Goal: Task Accomplishment & Management: Complete application form

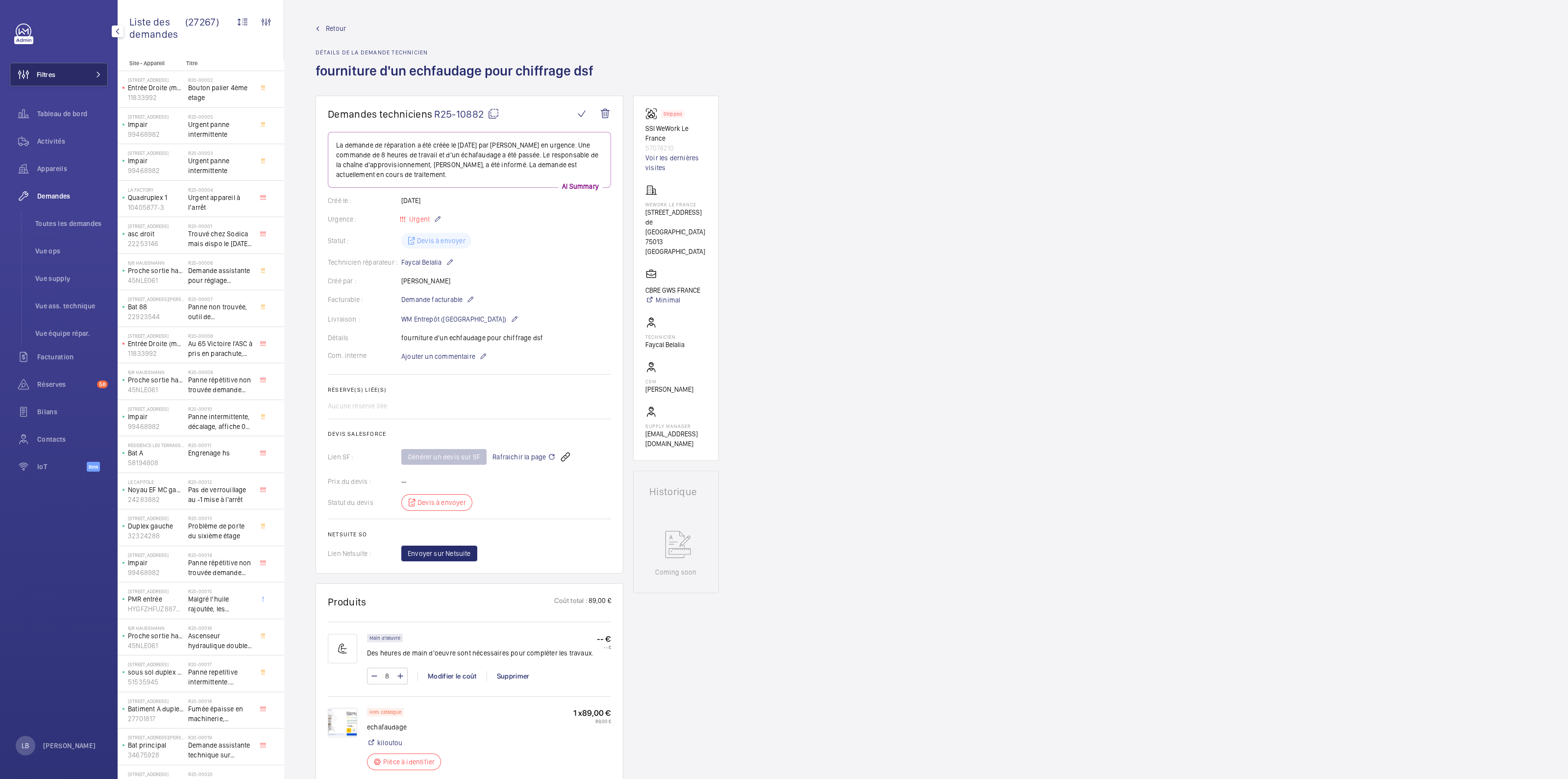
click at [88, 73] on button "Filtres" at bounding box center [58, 74] width 98 height 24
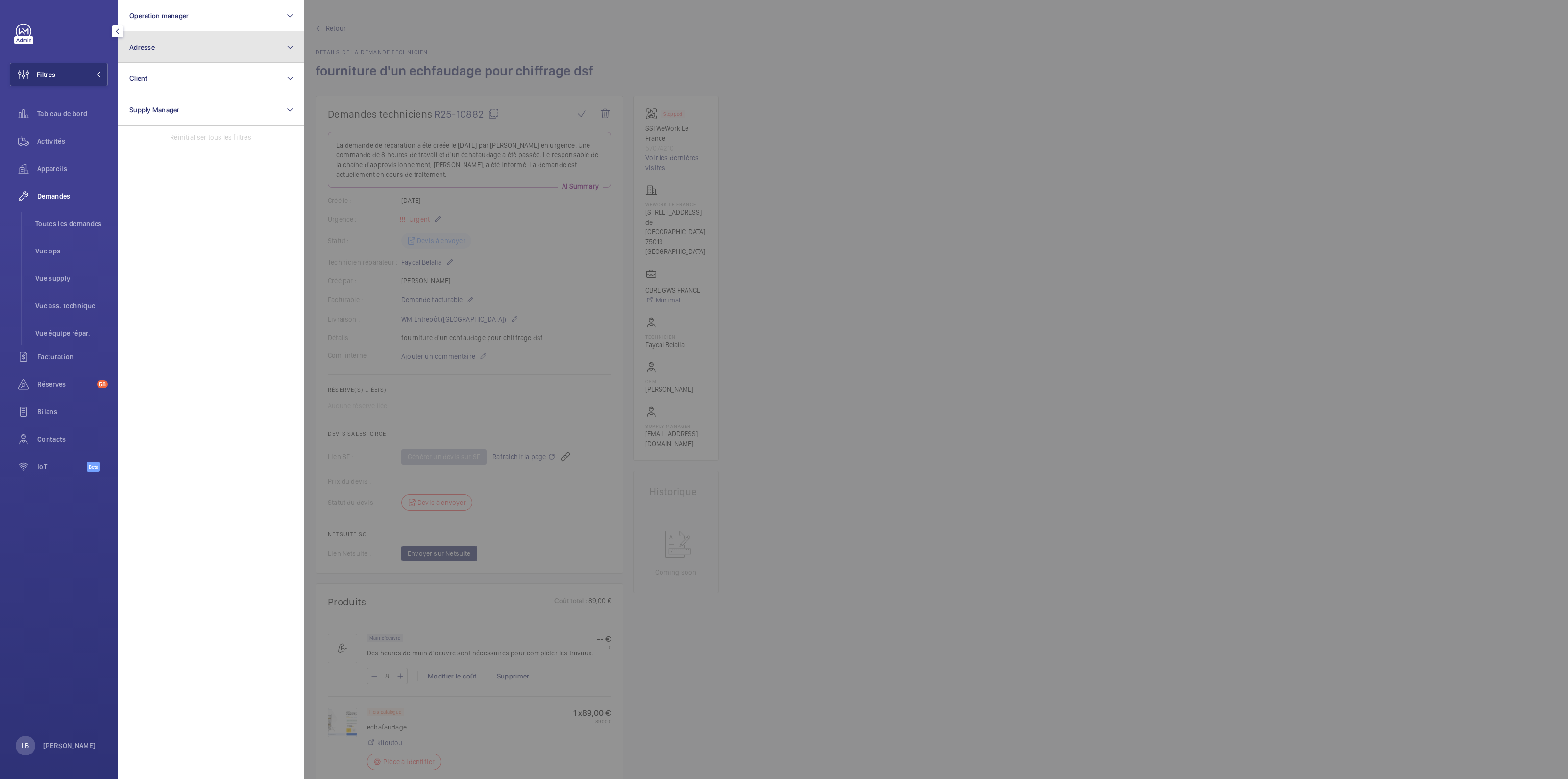
click at [154, 47] on span "Adresse" at bounding box center [142, 47] width 26 height 8
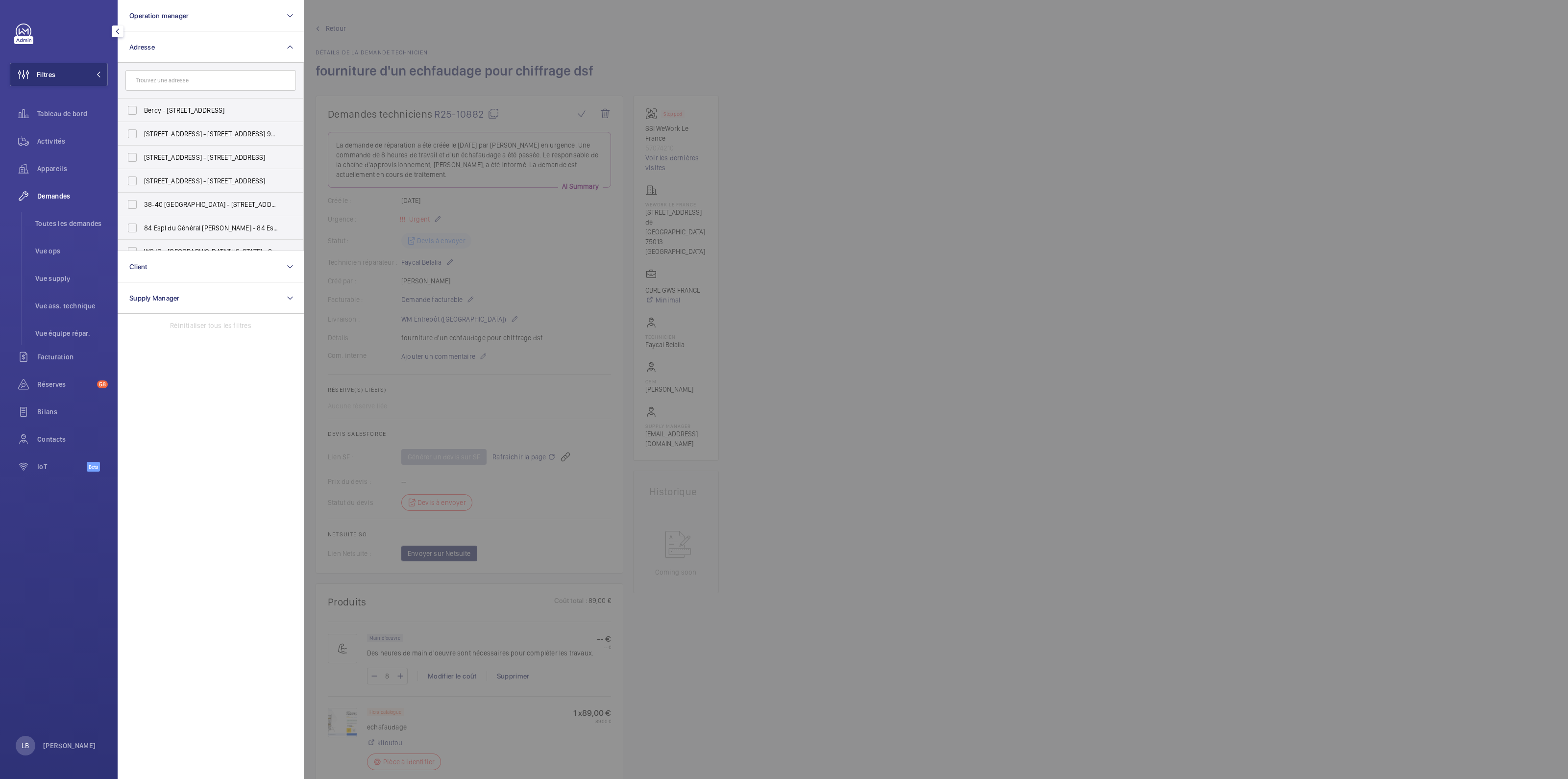
click at [187, 84] on input "text" at bounding box center [211, 80] width 170 height 21
type input "3 gramon"
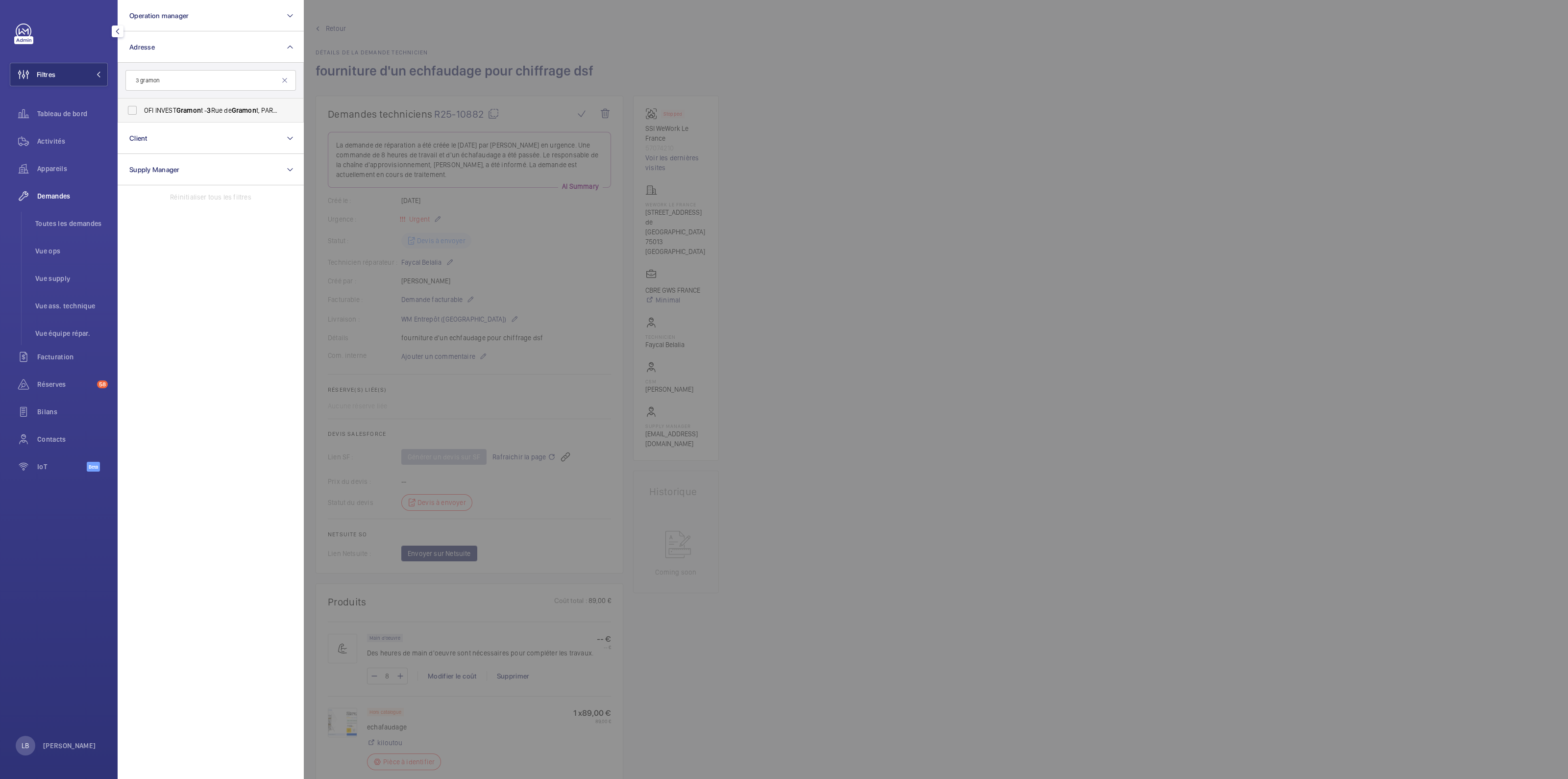
click at [135, 106] on label "OFI INVEST Gramon t - 3 Rue de Gramon t, PARIS 75002" at bounding box center [203, 110] width 170 height 24
click at [135, 106] on input "OFI INVEST Gramon t - 3 Rue de Gramon t, PARIS 75002" at bounding box center [132, 110] width 19 height 19
checkbox input "true"
drag, startPoint x: 783, startPoint y: 84, endPoint x: 778, endPoint y: 86, distance: 5.4
click at [784, 84] on div at bounding box center [1088, 389] width 1568 height 779
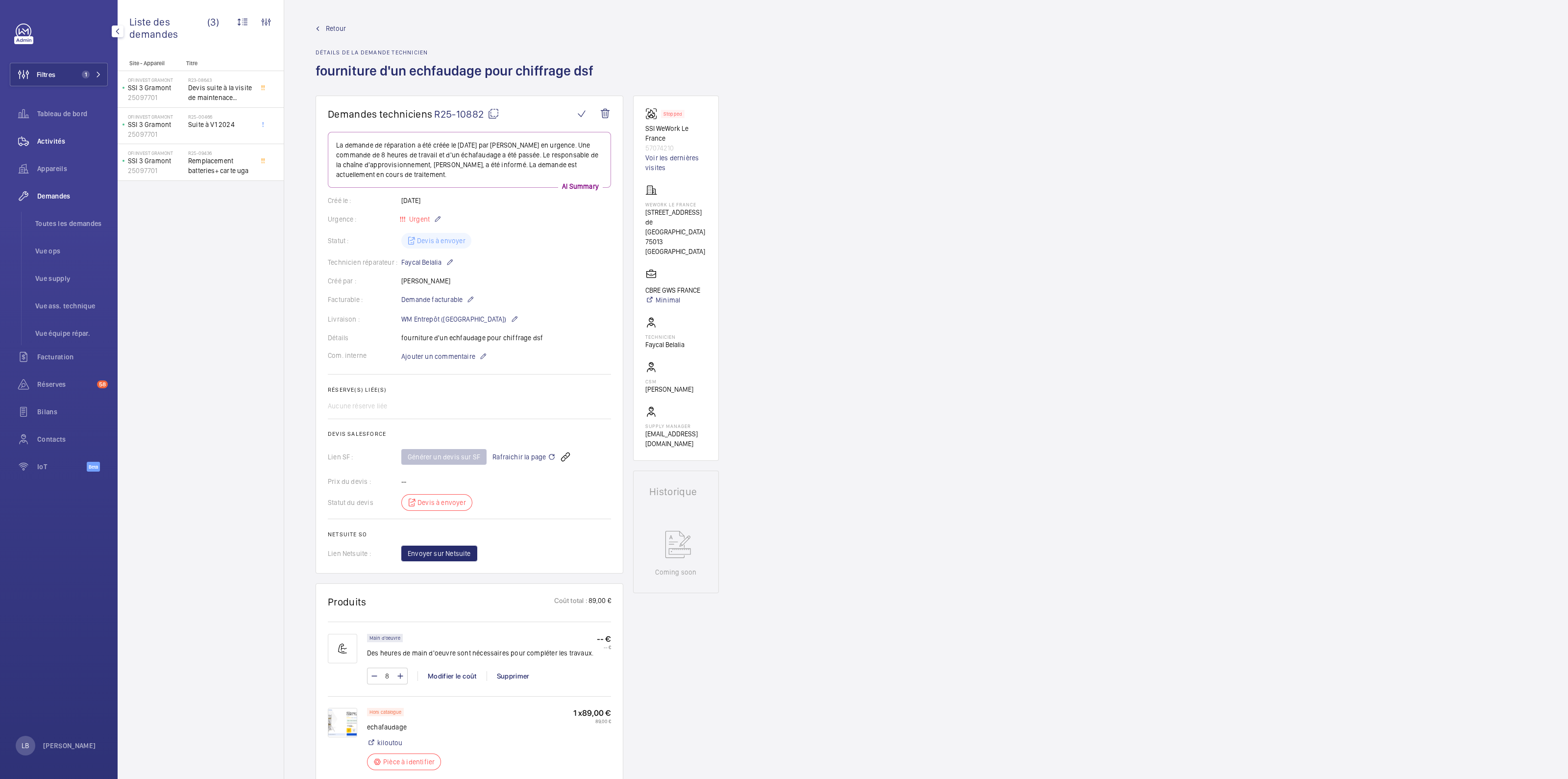
click at [57, 139] on span "Activités" at bounding box center [72, 141] width 71 height 10
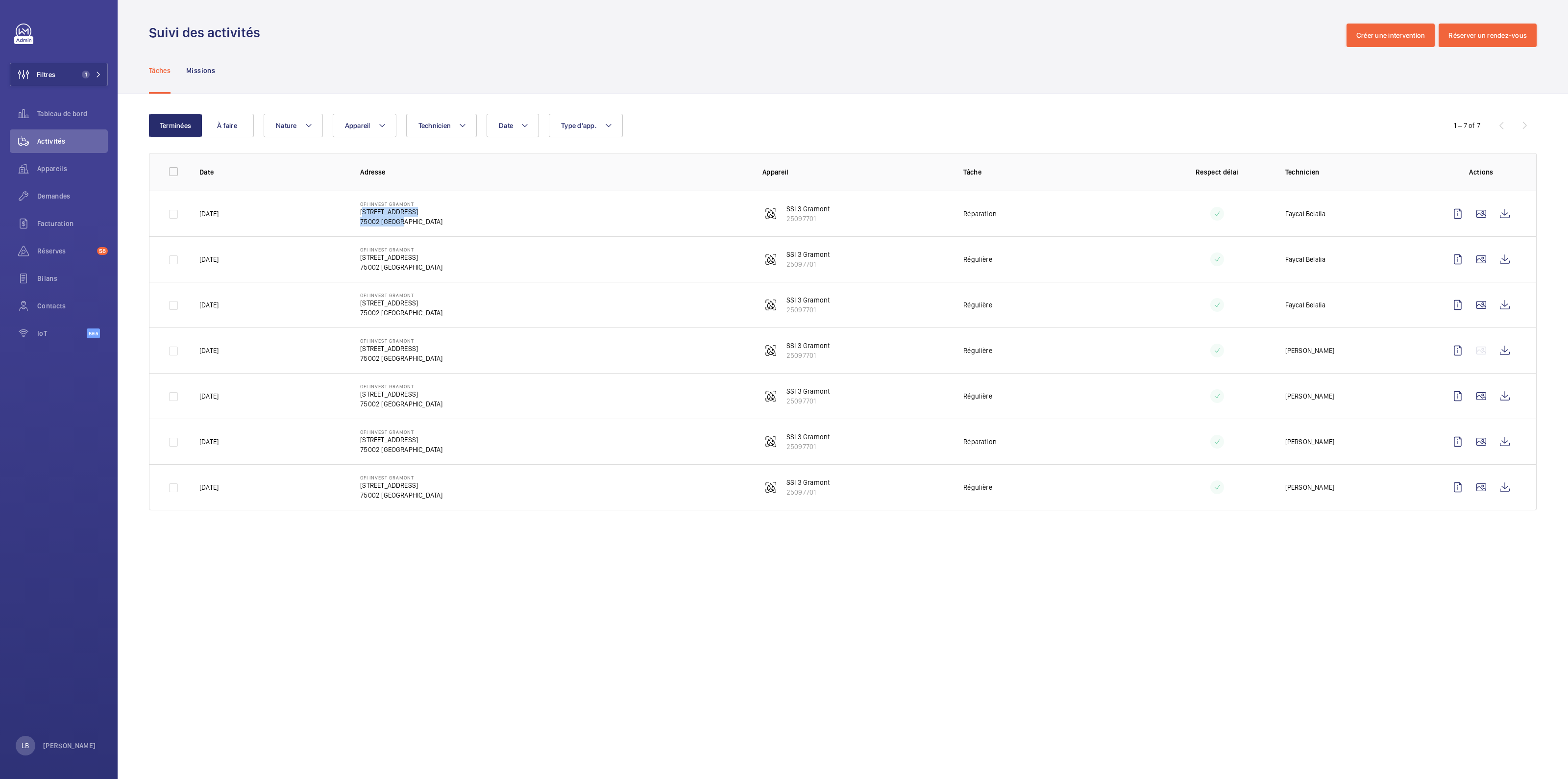
drag, startPoint x: 360, startPoint y: 211, endPoint x: 416, endPoint y: 222, distance: 57.1
click at [416, 222] on td "OFI INVEST Gramont 3 Rue de Gramont 75002 PARIS" at bounding box center [545, 213] width 402 height 46
copy div "3 Rue de Gramont 75002 PARIS"
click at [741, 57] on div "Tâches Missions" at bounding box center [843, 70] width 1388 height 46
click at [82, 69] on button "Filtres 1" at bounding box center [58, 74] width 98 height 24
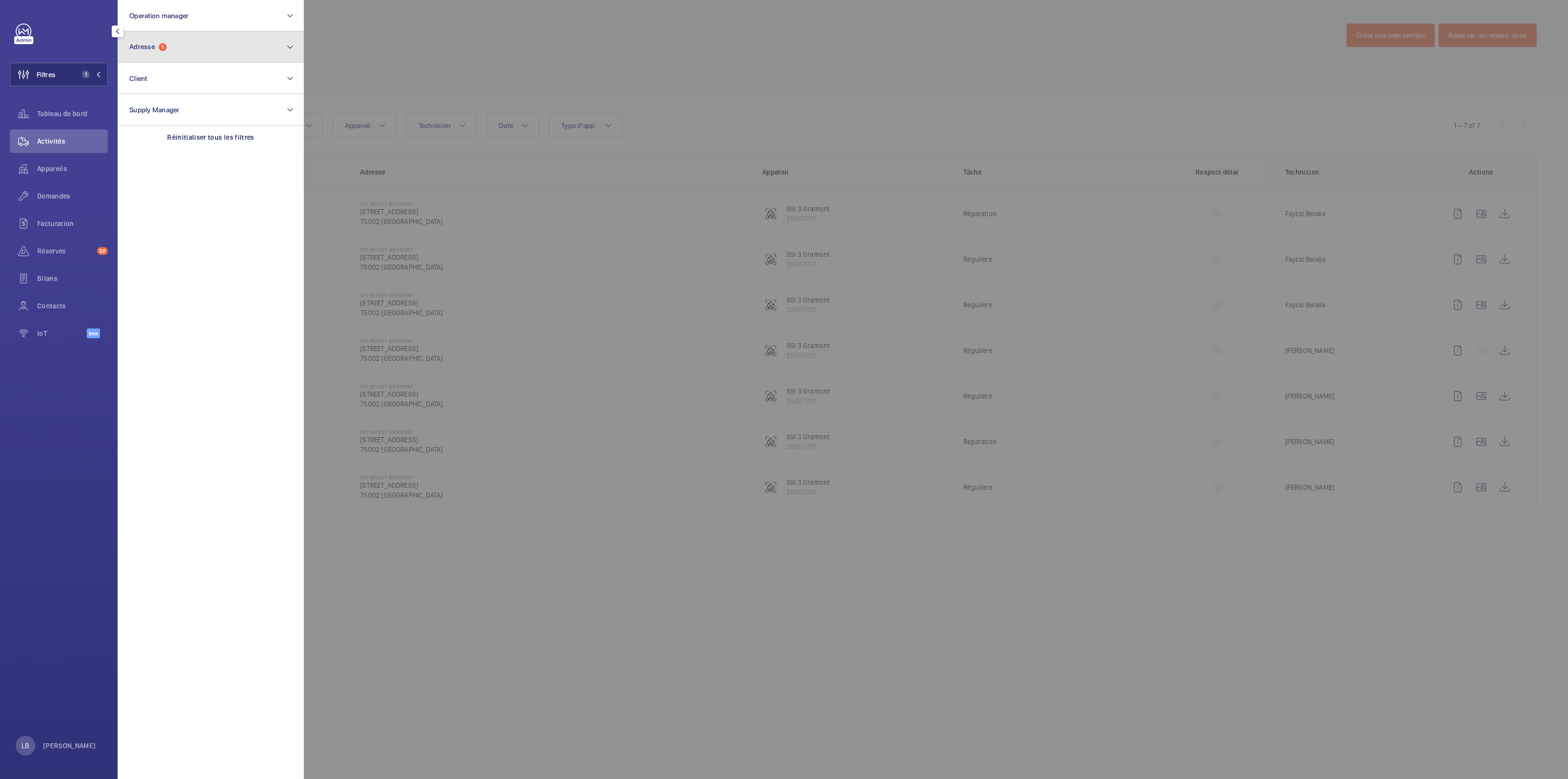
drag, startPoint x: 164, startPoint y: 35, endPoint x: 164, endPoint y: 52, distance: 17.0
click at [164, 37] on button "Adresse 1" at bounding box center [211, 48] width 186 height 32
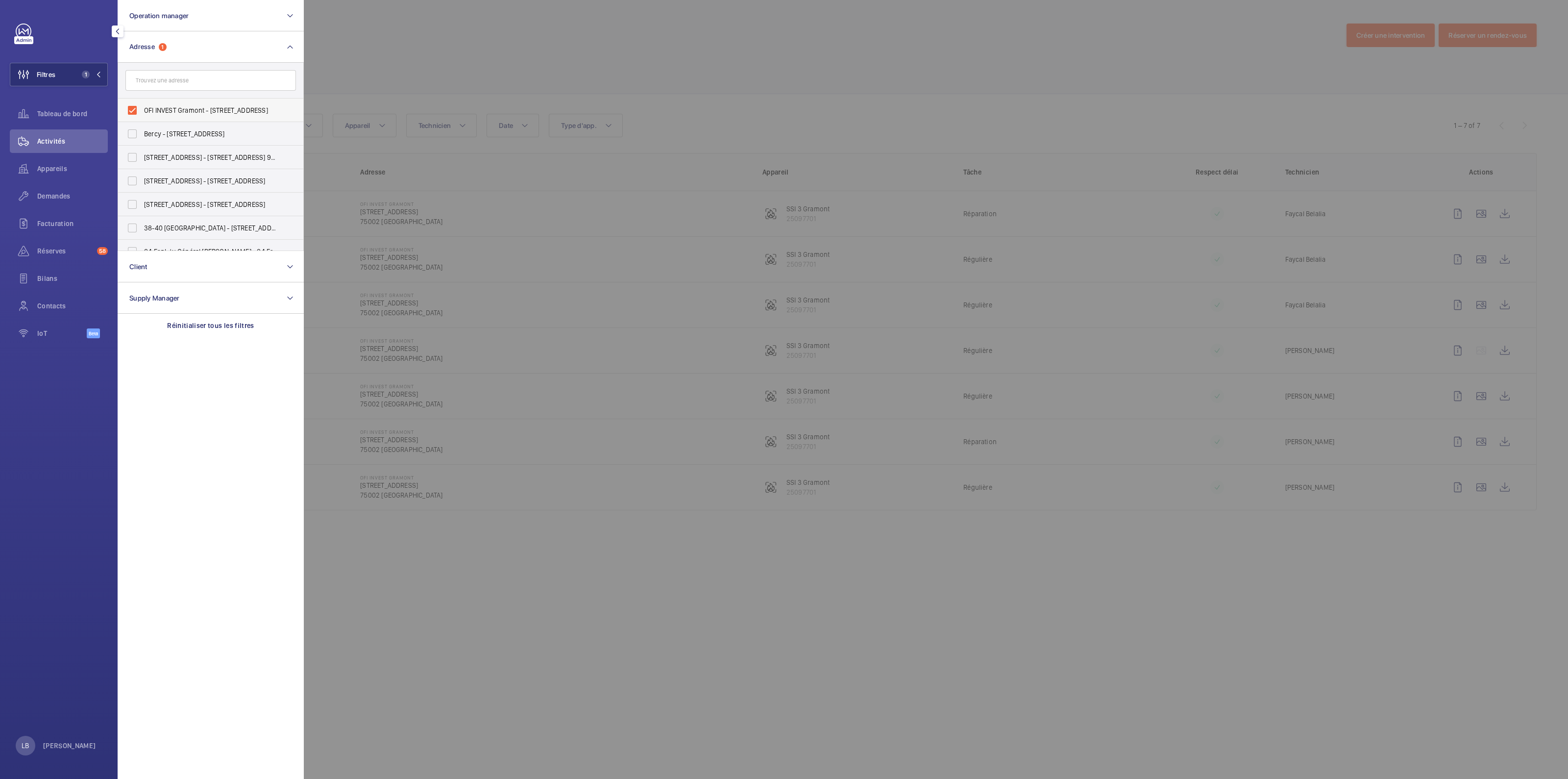
click at [134, 107] on label "OFI INVEST Gramont - 3 Rue de Gramont, PARIS 75002" at bounding box center [203, 110] width 170 height 24
click at [134, 107] on input "OFI INVEST Gramont - 3 Rue de Gramont, PARIS 75002" at bounding box center [132, 110] width 19 height 19
checkbox input "false"
click at [187, 74] on input "text" at bounding box center [211, 80] width 170 height 21
type input "brico"
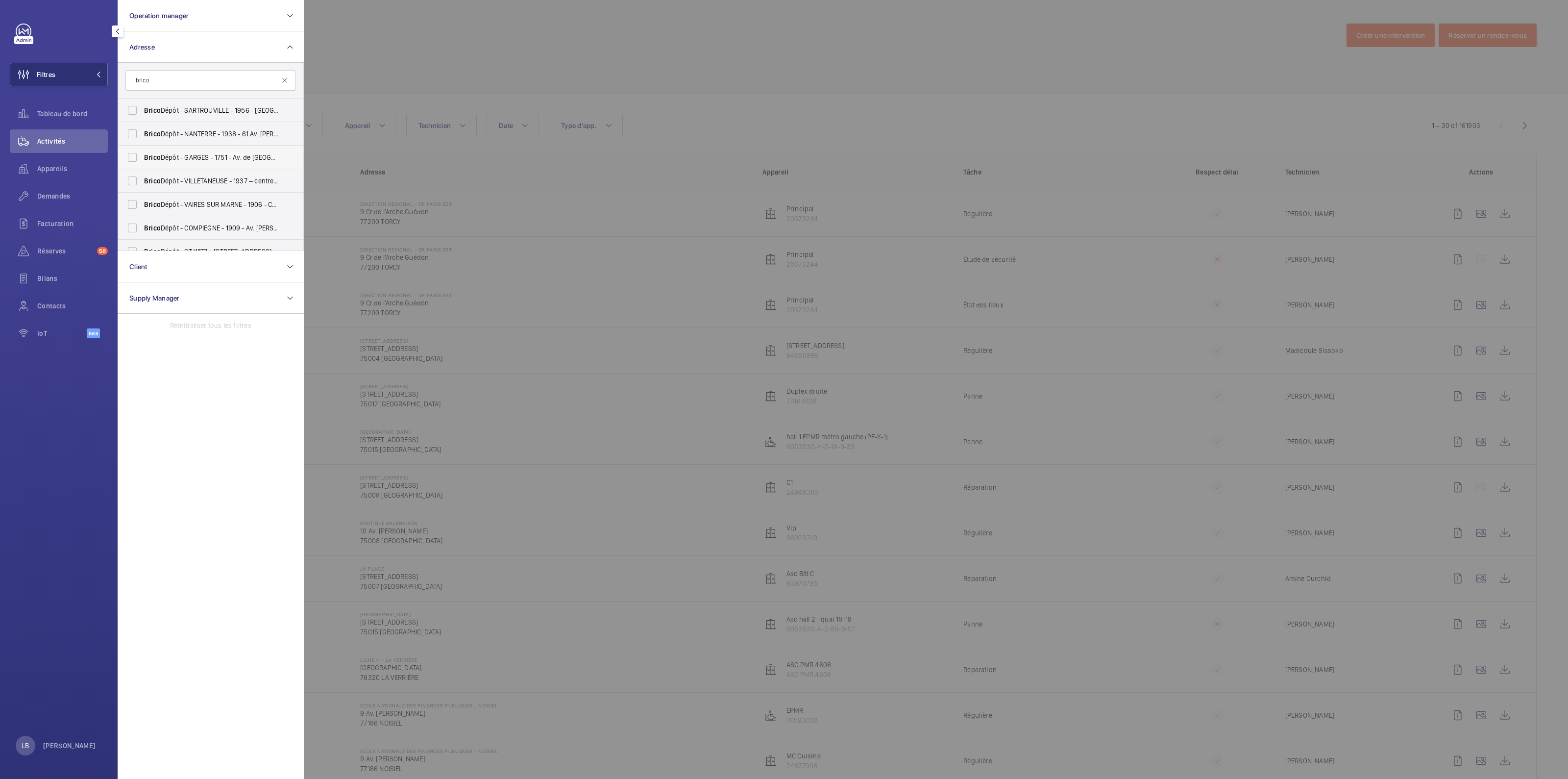
click at [130, 152] on label "Brico Dépôt - GARGES - 1751 - Av. de Stalingrad, GARGES-LÈS-GONESSE 95140" at bounding box center [203, 157] width 170 height 24
click at [130, 152] on input "Brico Dépôt - GARGES - 1751 - Av. de Stalingrad, GARGES-LÈS-GONESSE 95140" at bounding box center [132, 157] width 19 height 19
checkbox input "true"
click at [512, 51] on div at bounding box center [1088, 389] width 1568 height 779
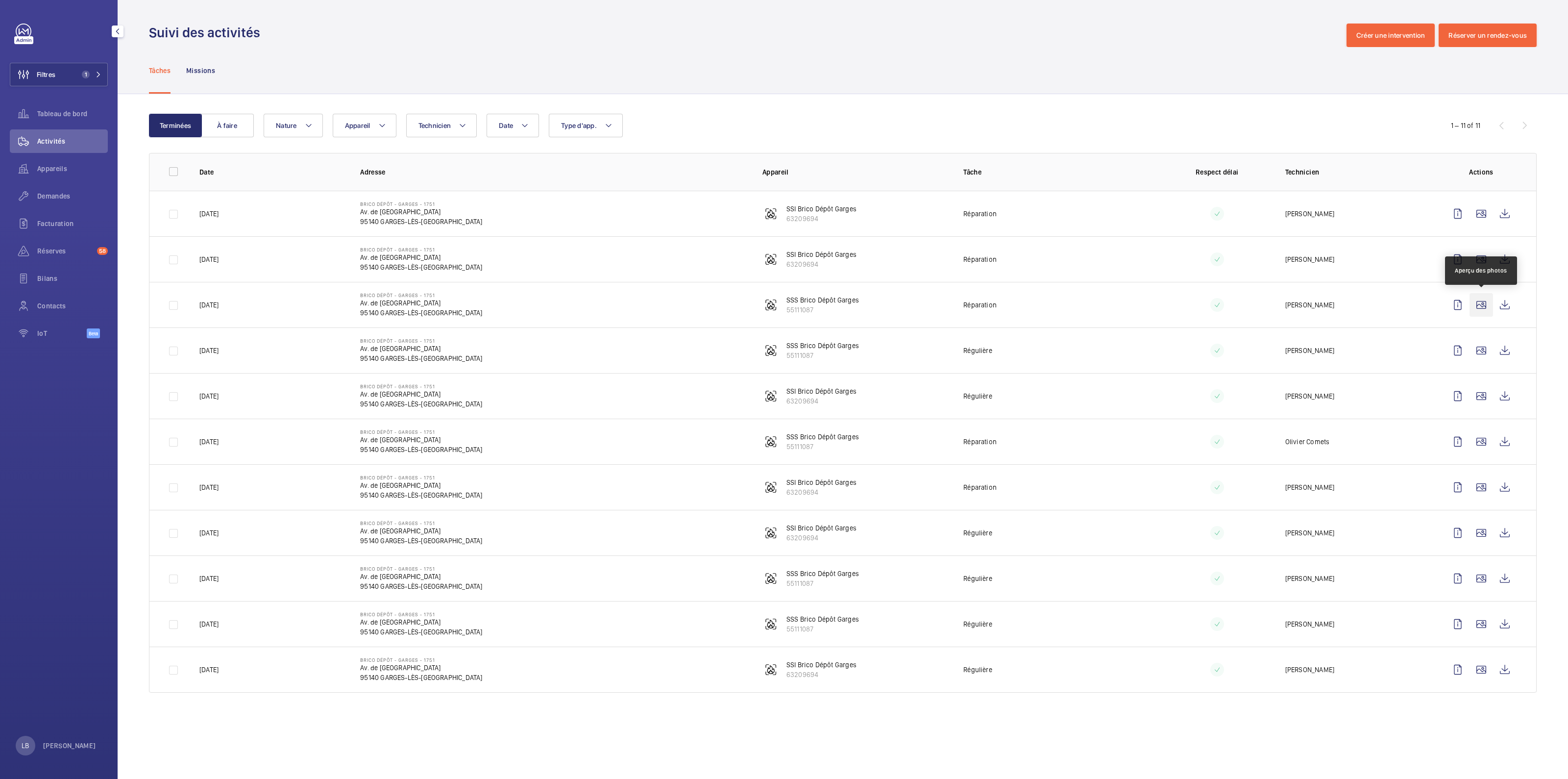
click at [1480, 297] on wm-front-icon-button at bounding box center [1481, 305] width 24 height 24
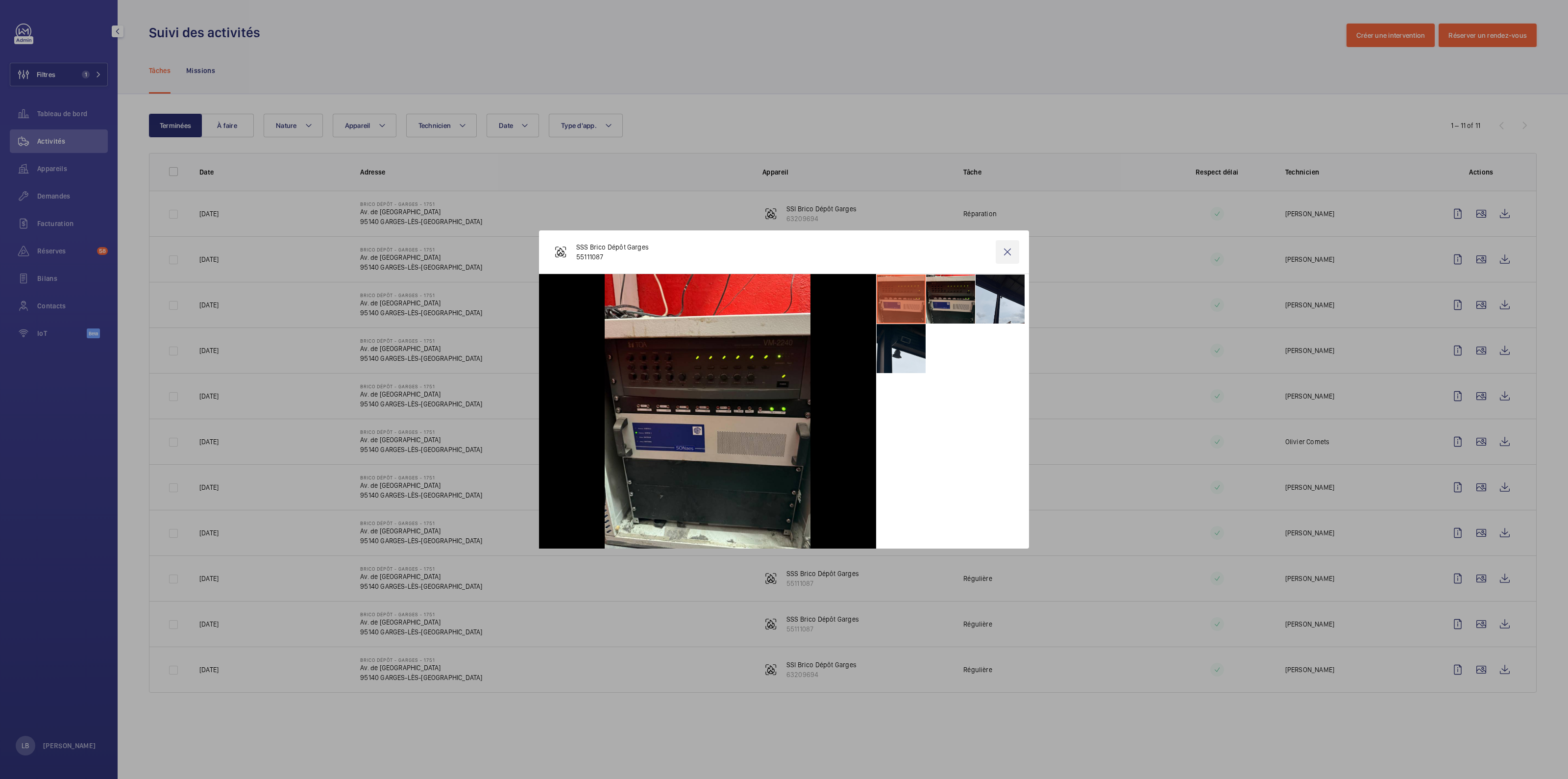
click at [1008, 253] on wm-front-icon-button at bounding box center [1007, 252] width 24 height 24
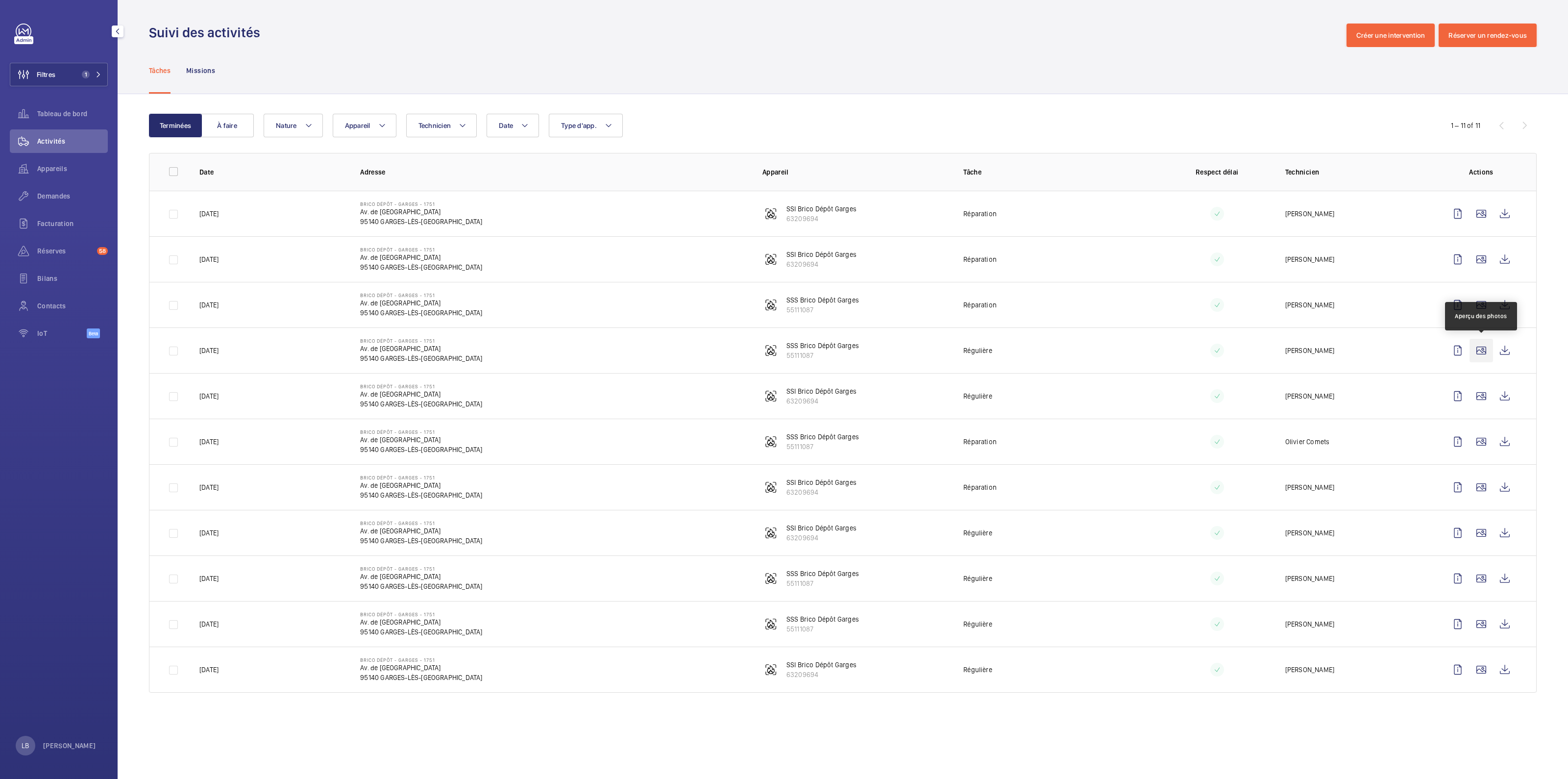
click at [1488, 348] on wm-front-icon-button at bounding box center [1481, 350] width 24 height 24
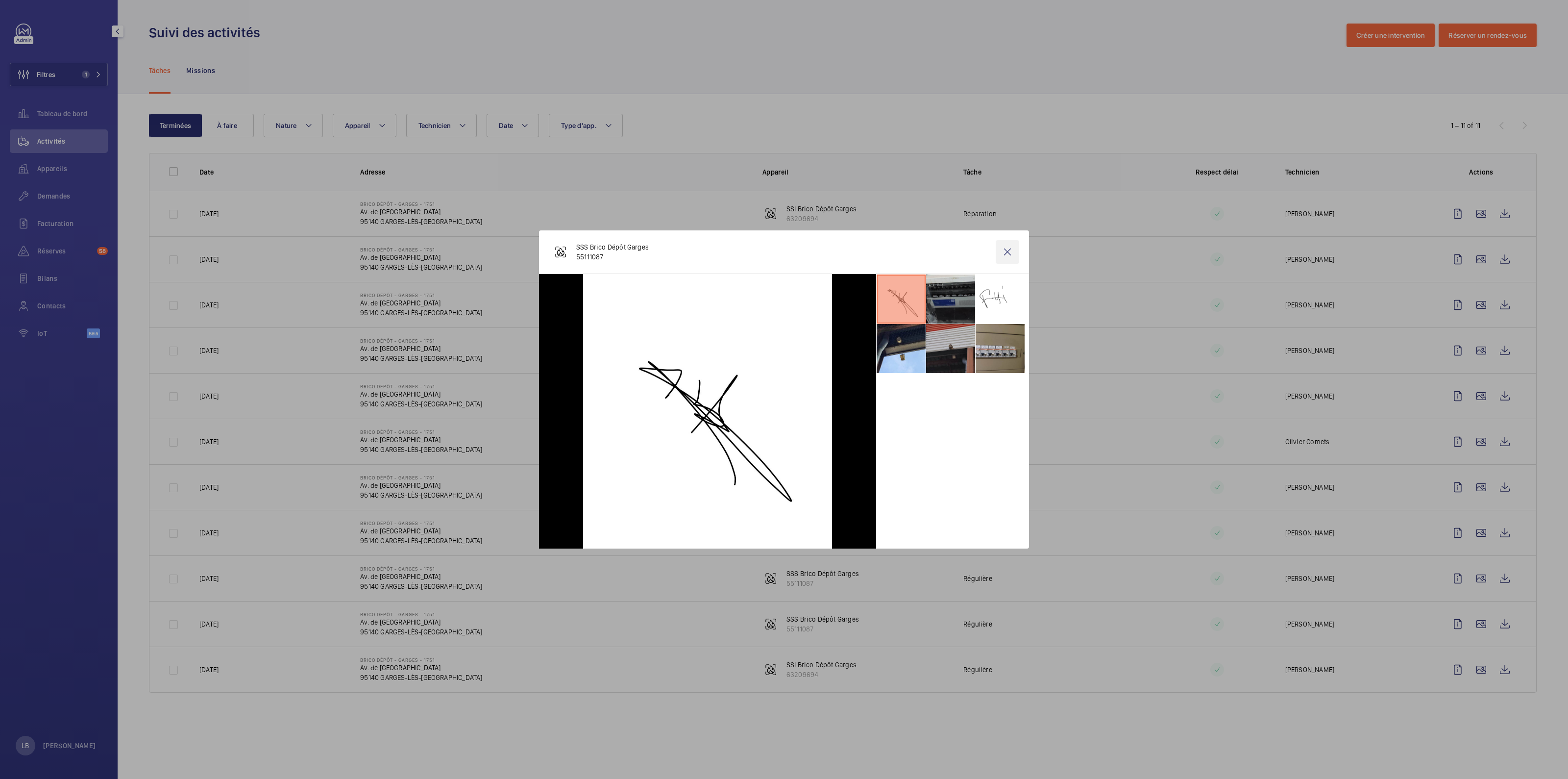
click at [1006, 253] on wm-front-icon-button at bounding box center [1007, 252] width 24 height 24
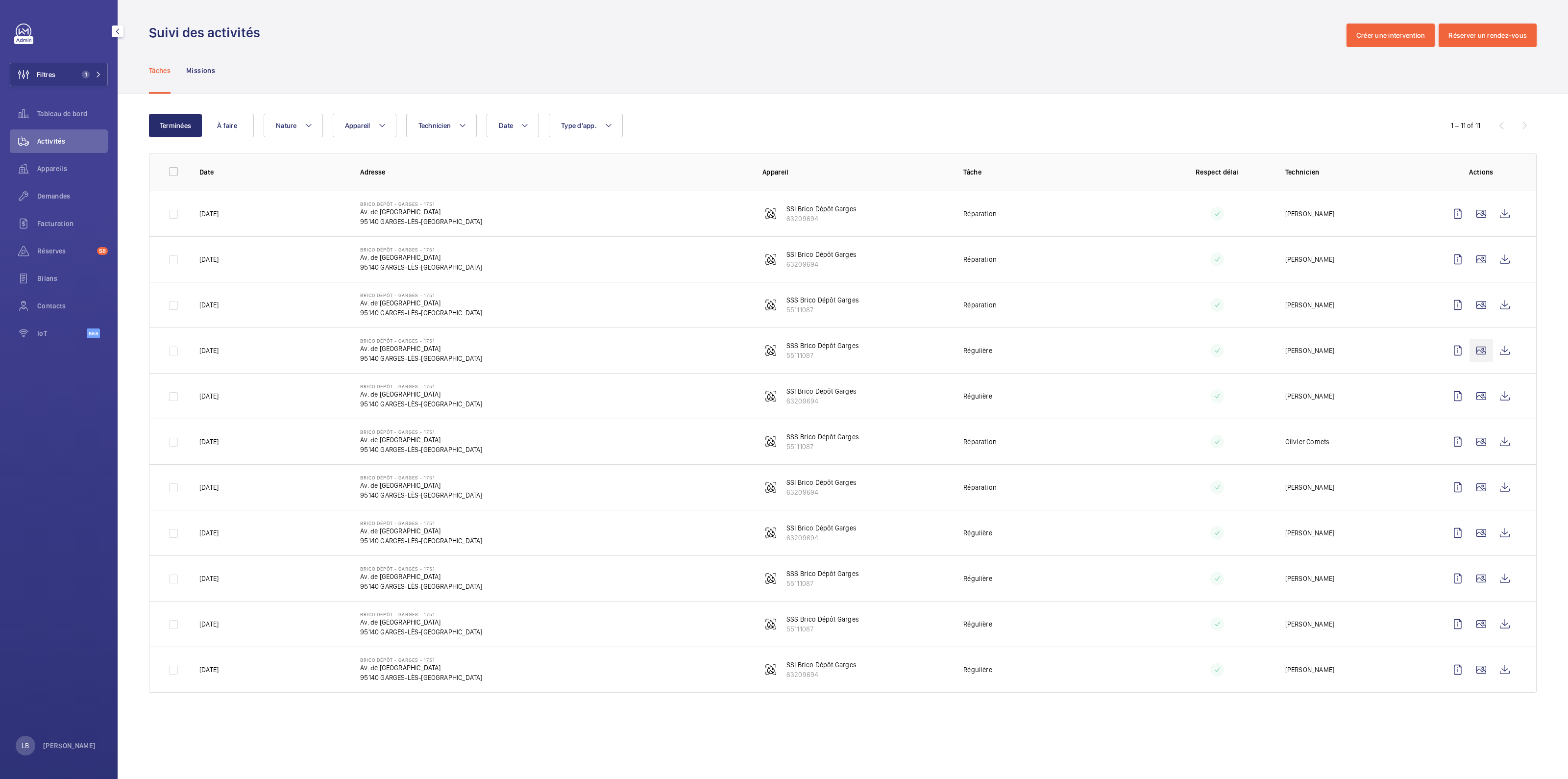
click at [1480, 355] on wm-front-icon-button at bounding box center [1481, 350] width 24 height 24
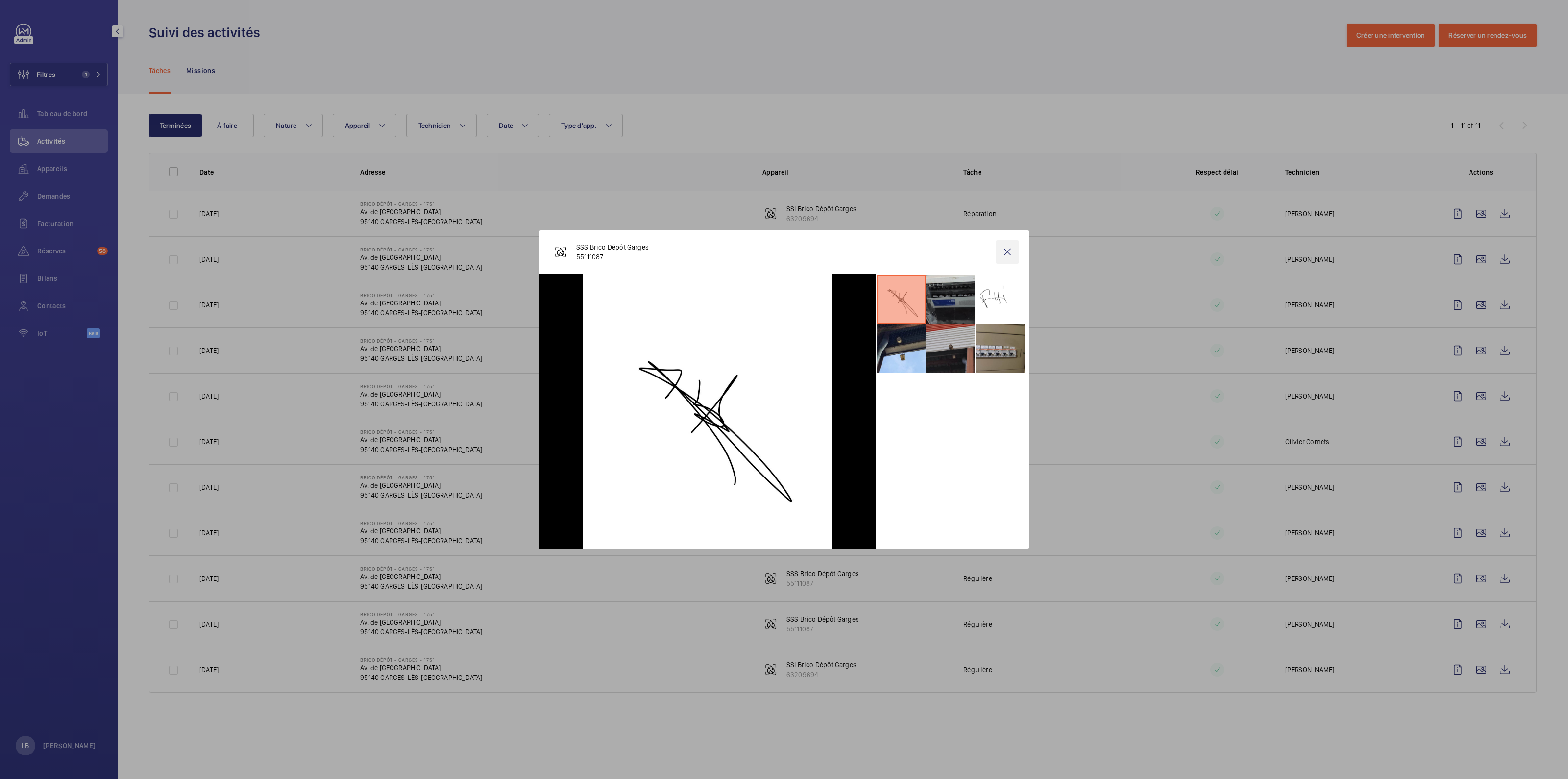
click at [1006, 253] on wm-front-icon-button at bounding box center [1007, 252] width 24 height 24
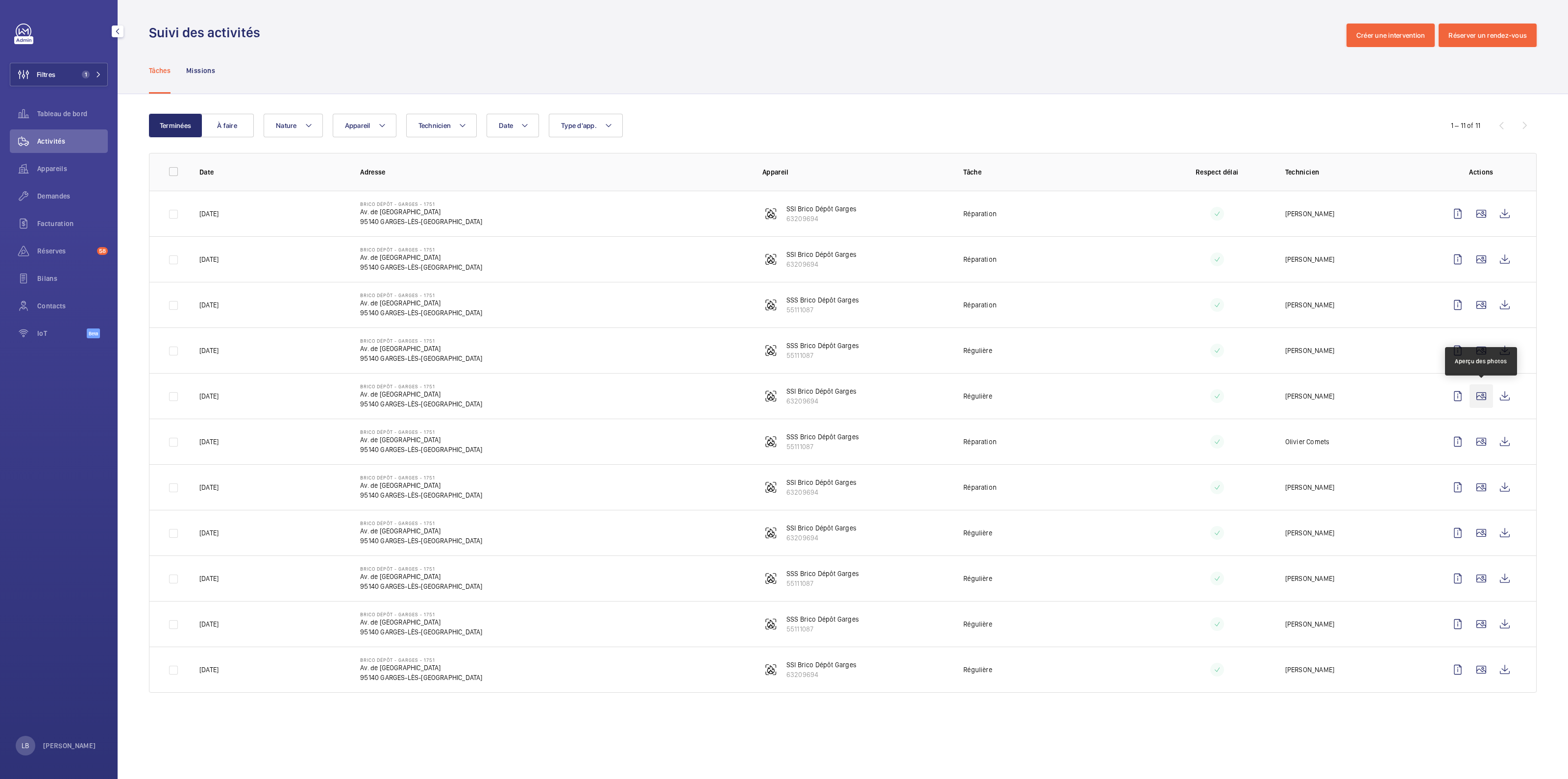
click at [1486, 391] on wm-front-icon-button at bounding box center [1481, 396] width 24 height 24
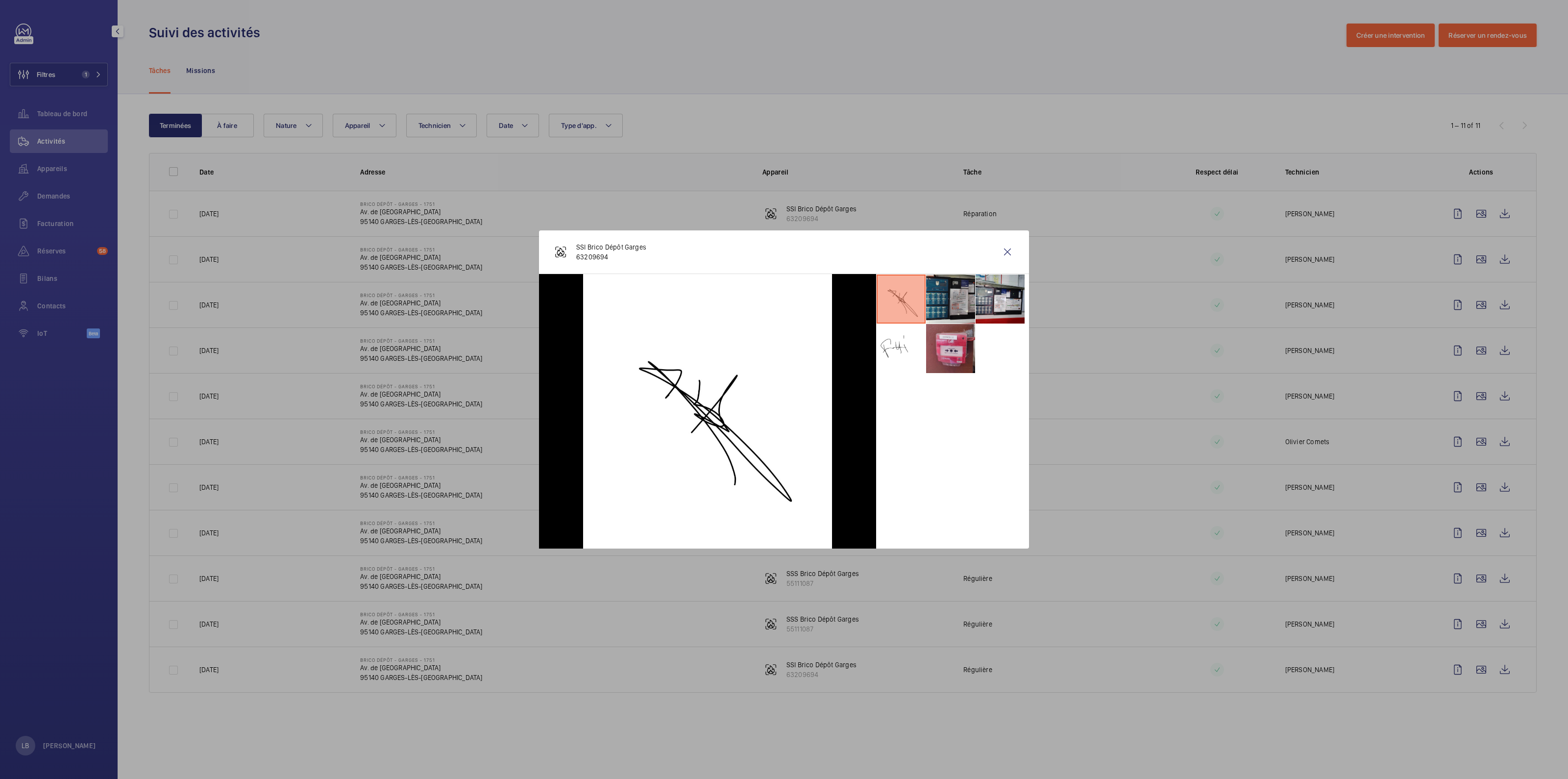
click at [958, 350] on li at bounding box center [950, 348] width 49 height 49
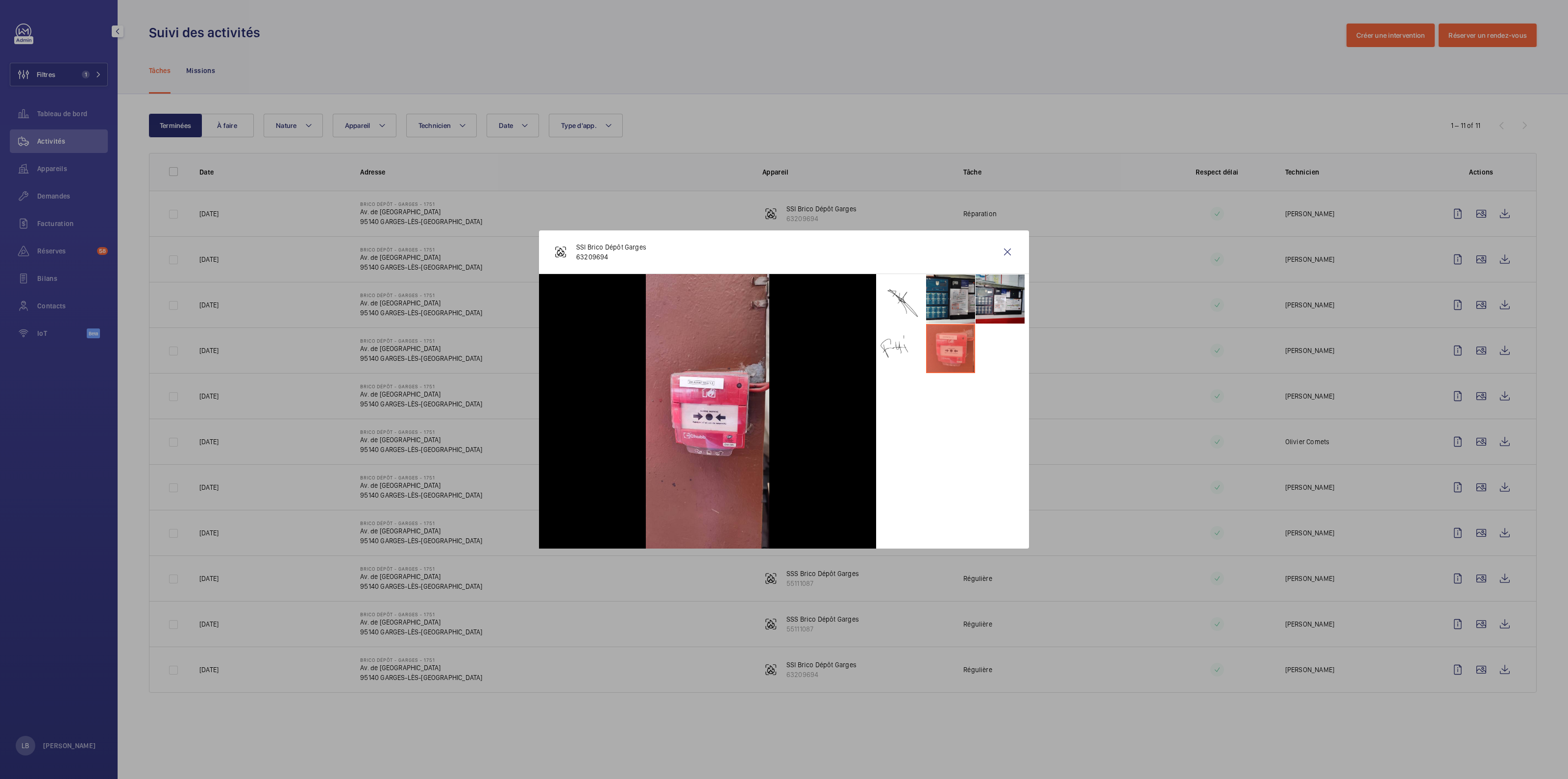
click at [923, 455] on div at bounding box center [952, 411] width 153 height 275
click at [1012, 252] on wm-front-icon-button at bounding box center [1007, 252] width 24 height 24
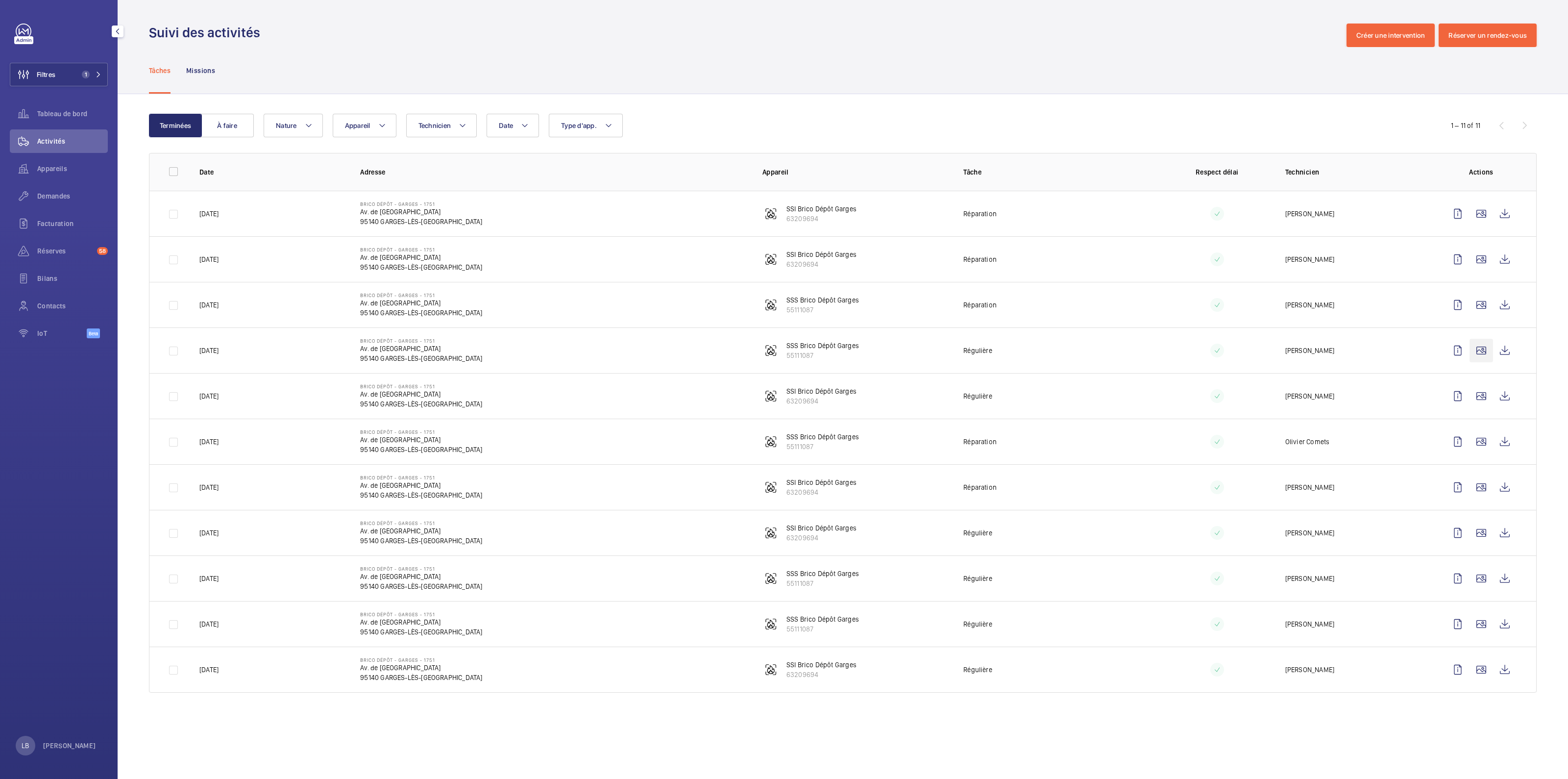
click at [1479, 351] on wm-front-icon-button at bounding box center [1481, 350] width 24 height 24
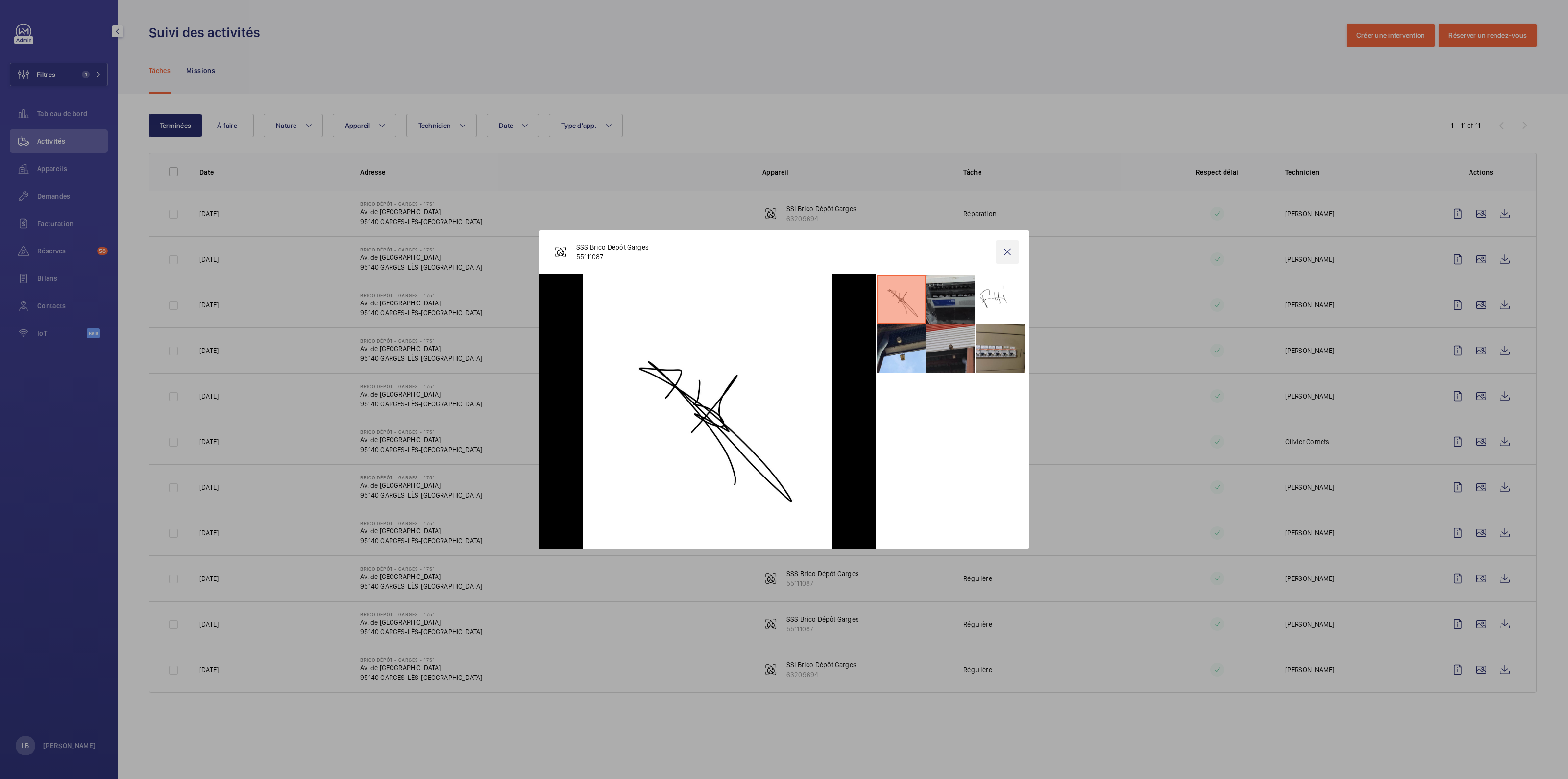
click at [1009, 245] on wm-front-icon-button at bounding box center [1007, 252] width 24 height 24
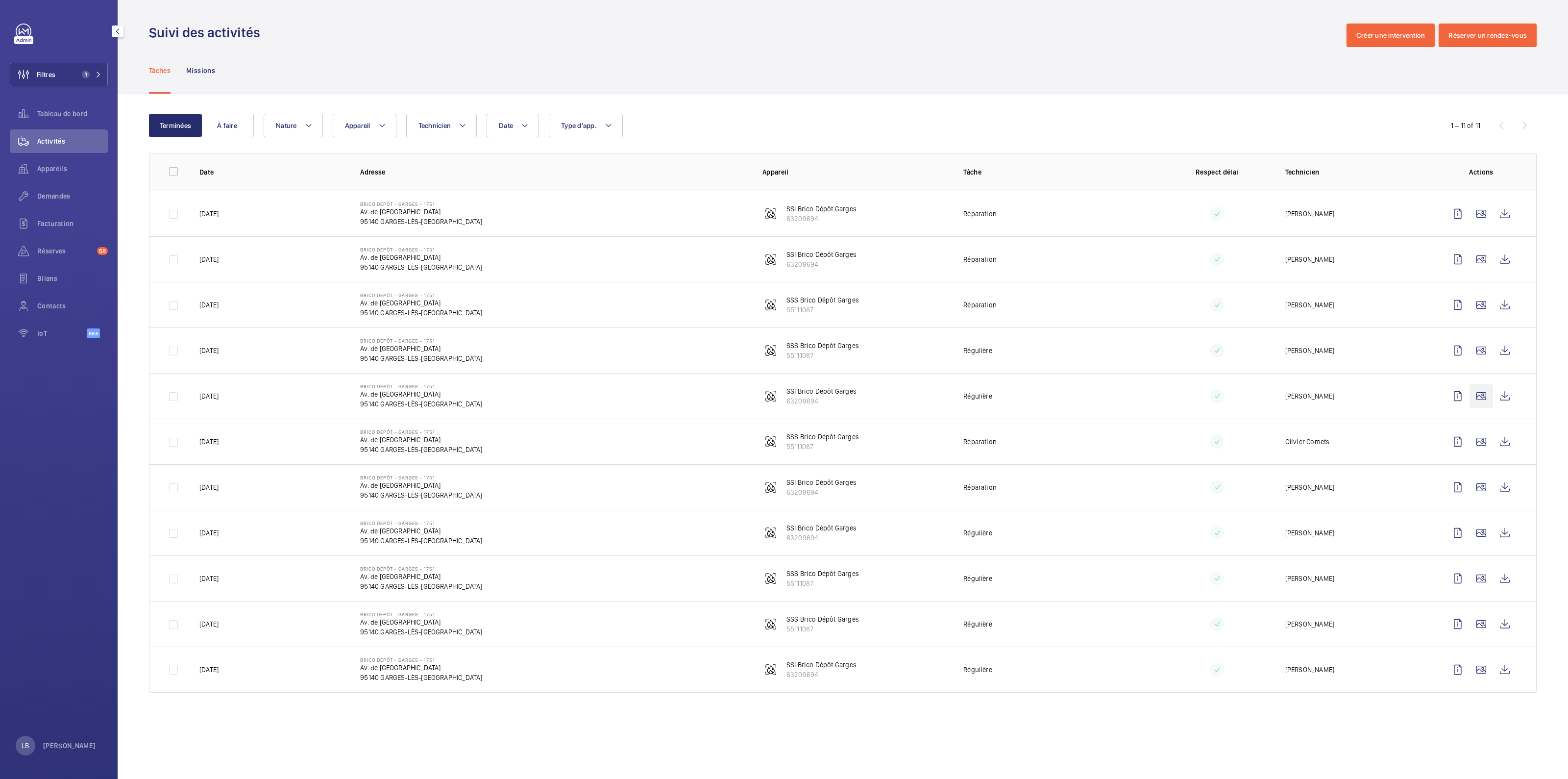
click at [1479, 396] on wm-front-icon-button at bounding box center [1481, 396] width 24 height 24
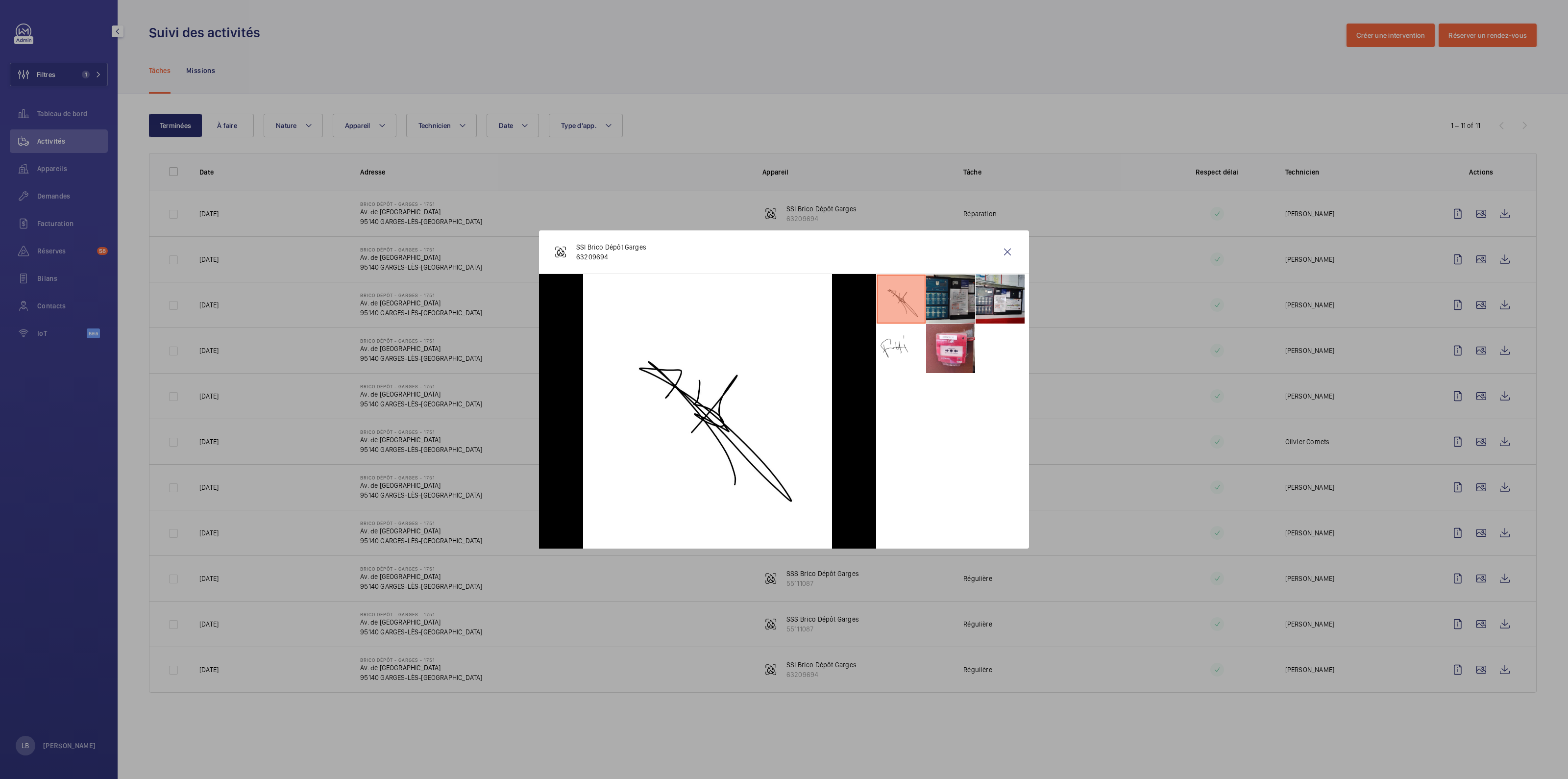
click at [961, 292] on li at bounding box center [950, 299] width 49 height 49
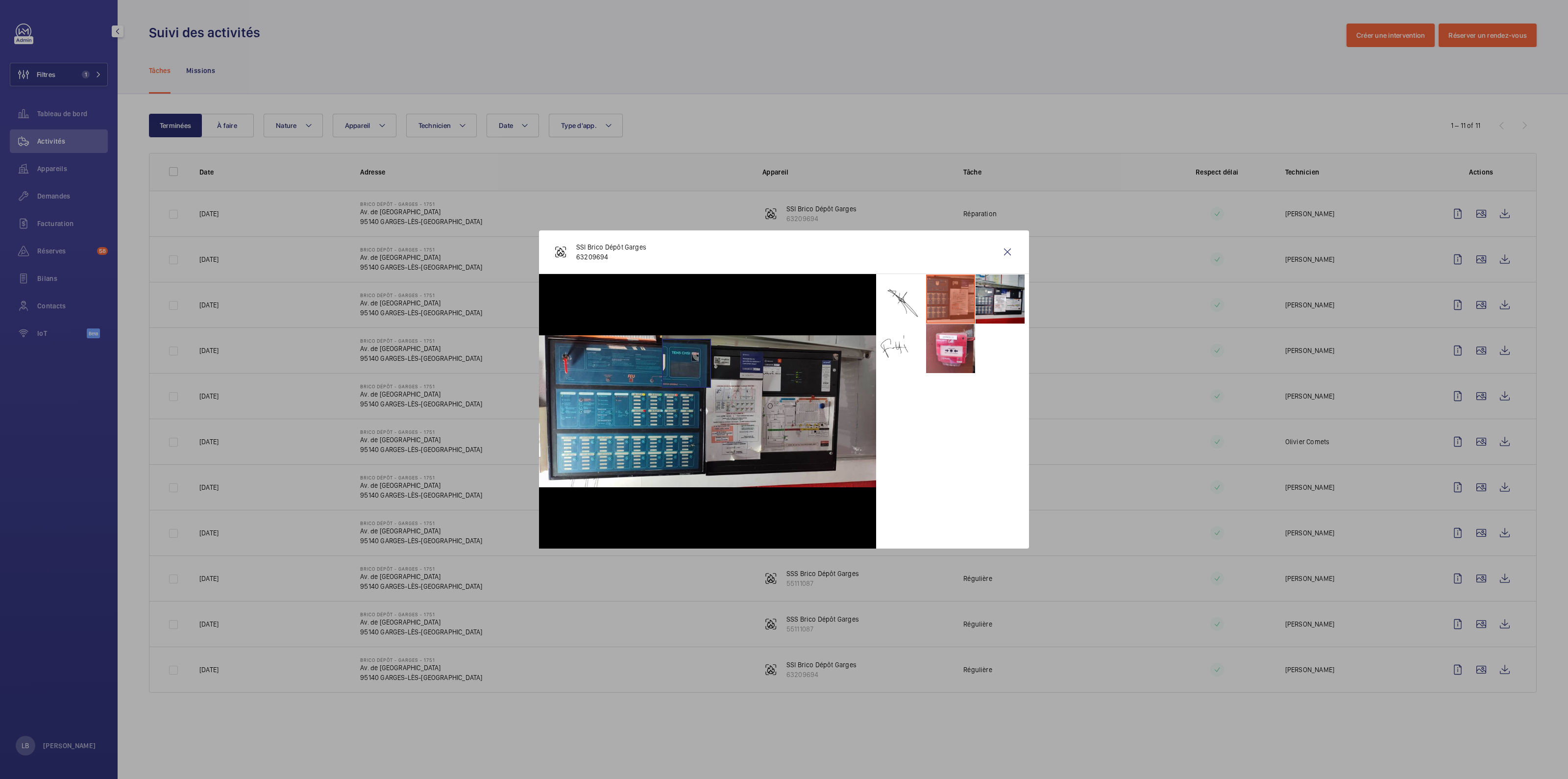
click at [686, 364] on img at bounding box center [708, 412] width 337 height 152
drag, startPoint x: 952, startPoint y: 439, endPoint x: 959, endPoint y: 421, distance: 19.3
click at [953, 439] on div at bounding box center [952, 411] width 153 height 275
click at [1003, 252] on wm-front-icon-button at bounding box center [1007, 252] width 24 height 24
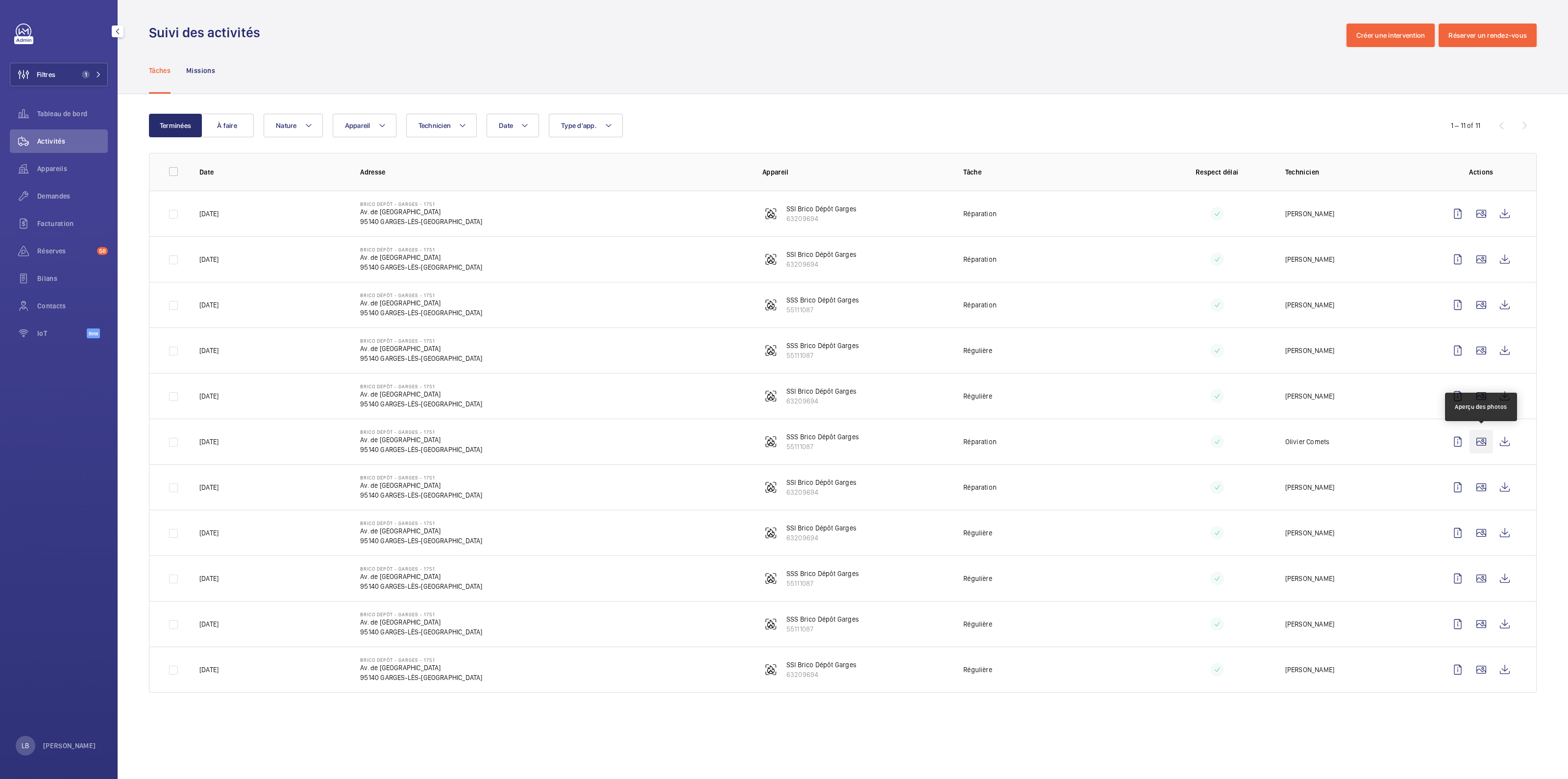
click at [1484, 439] on wm-front-icon-button at bounding box center [1481, 442] width 24 height 24
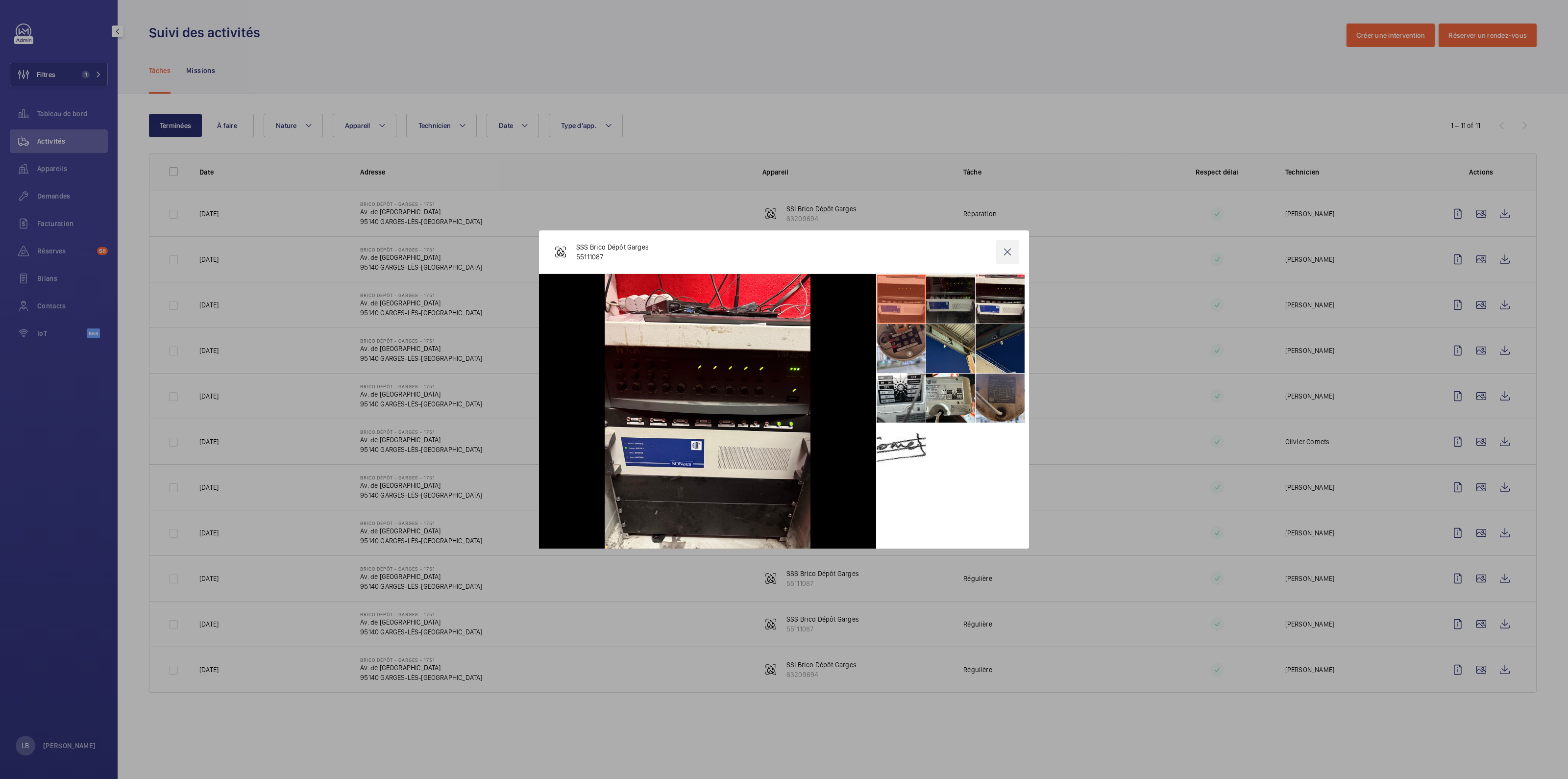
click at [1012, 250] on wm-front-icon-button at bounding box center [1007, 252] width 24 height 24
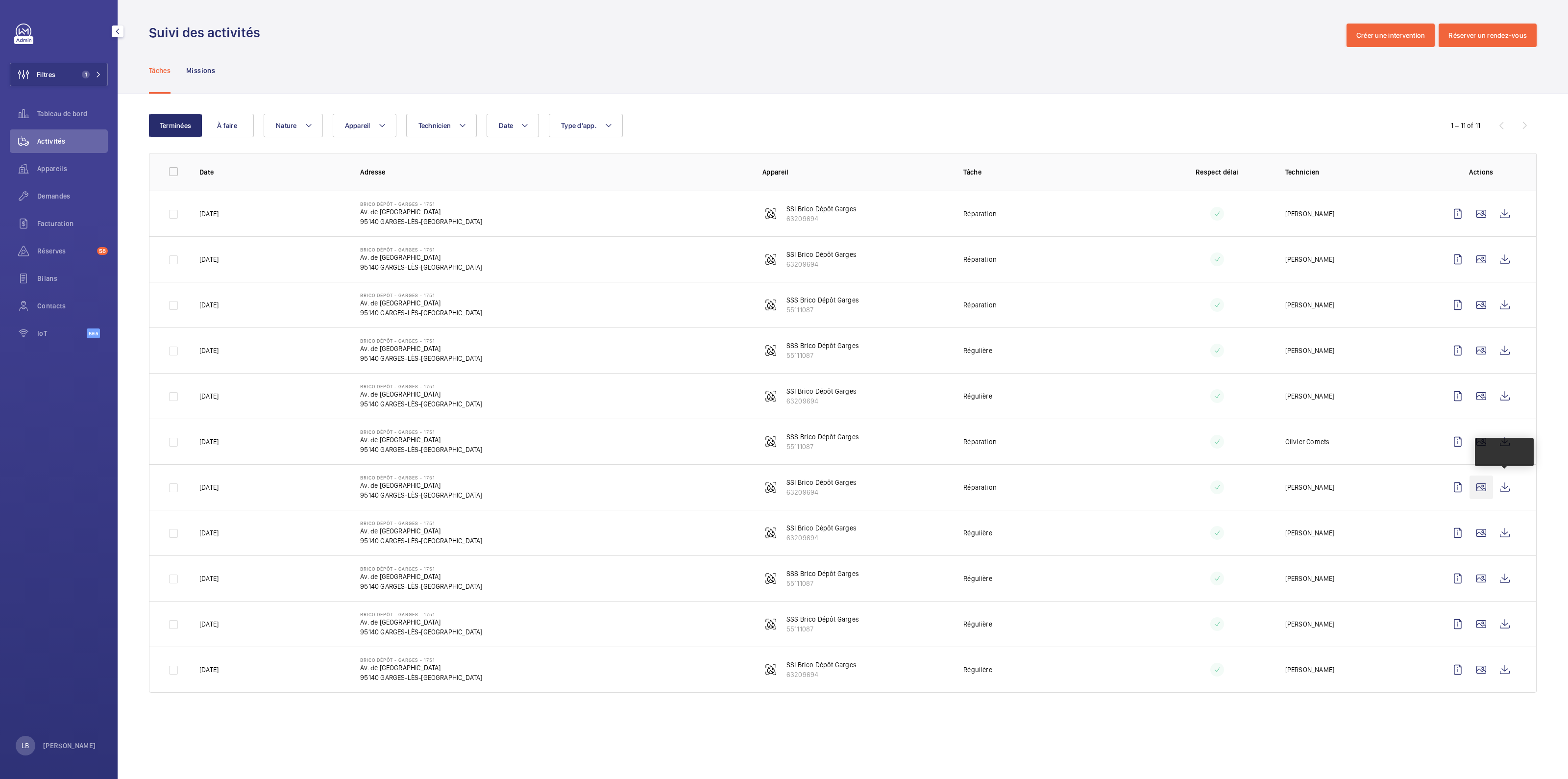
click at [1480, 488] on wm-front-icon-button at bounding box center [1481, 487] width 24 height 24
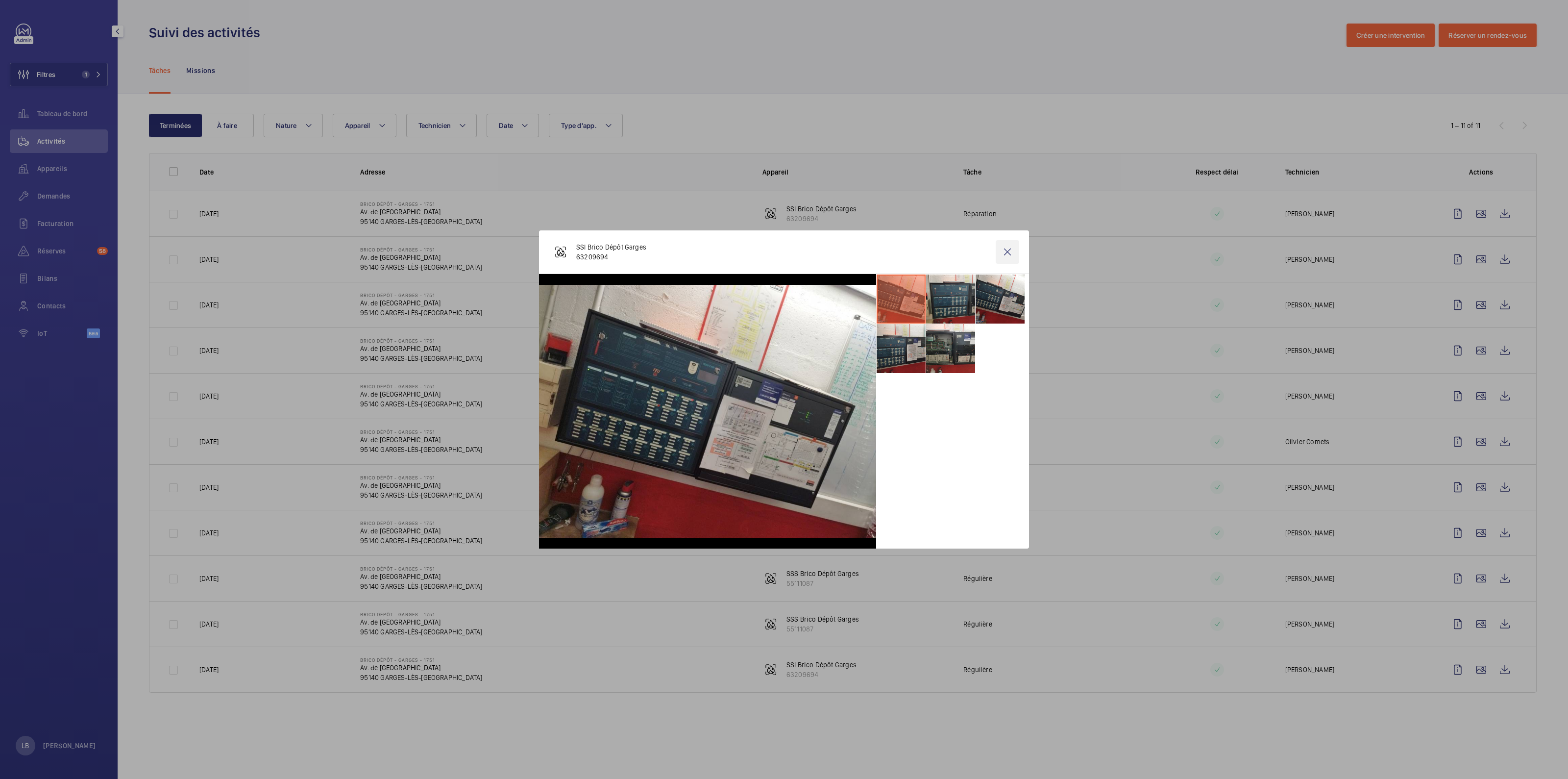
click at [1009, 253] on wm-front-icon-button at bounding box center [1007, 252] width 24 height 24
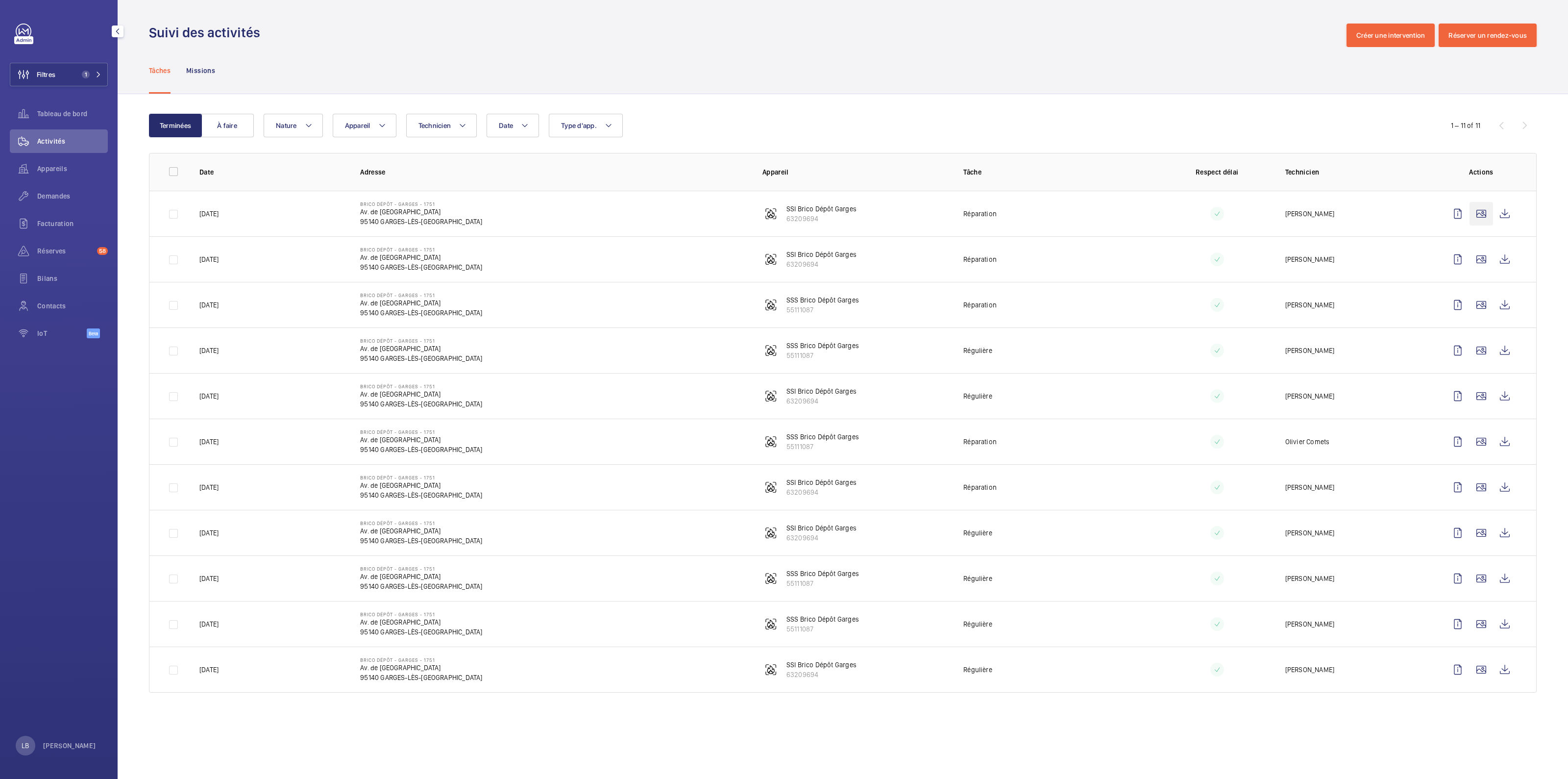
click at [1484, 214] on wm-front-icon-button at bounding box center [1481, 214] width 24 height 24
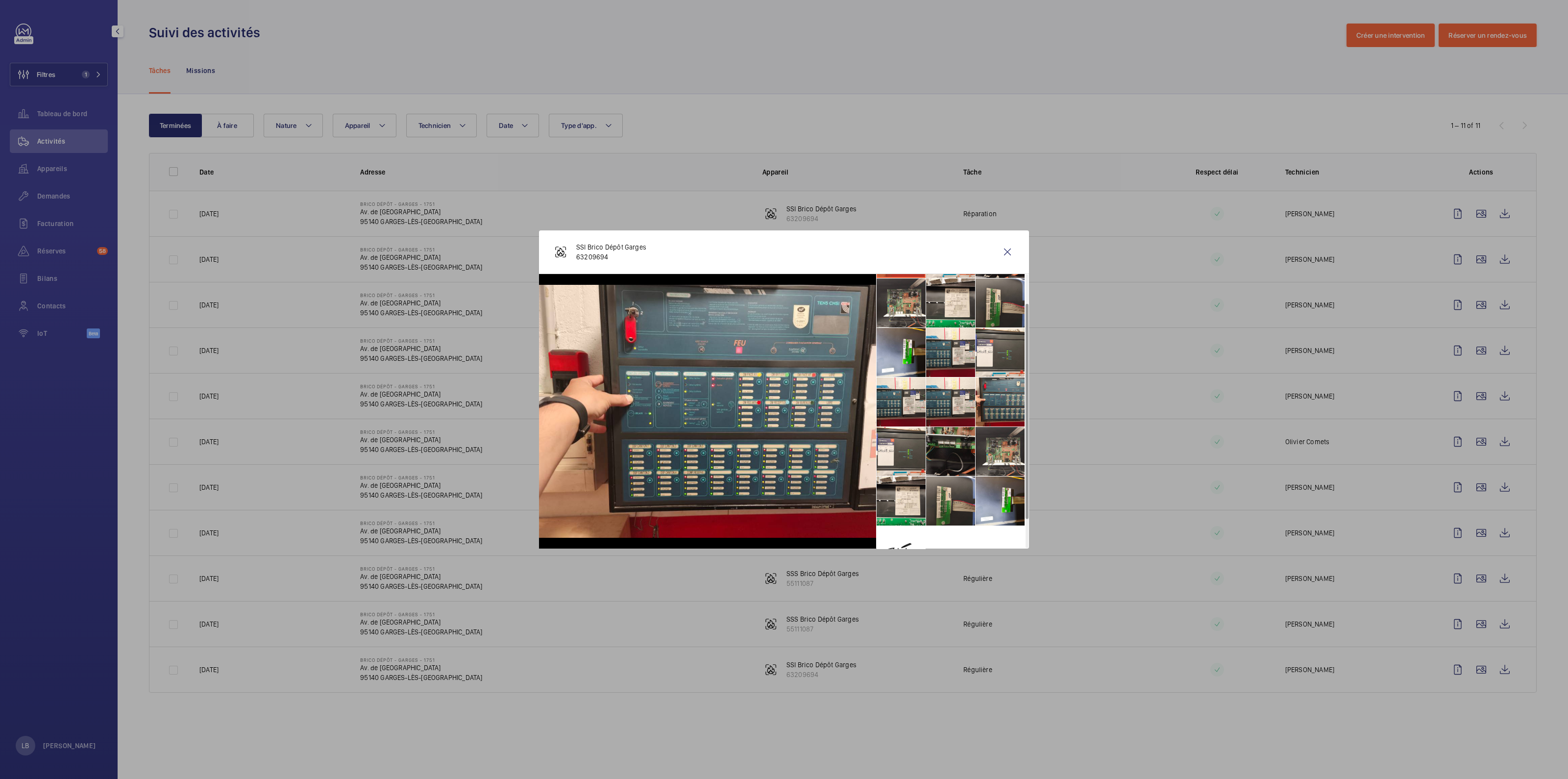
scroll to position [72, 0]
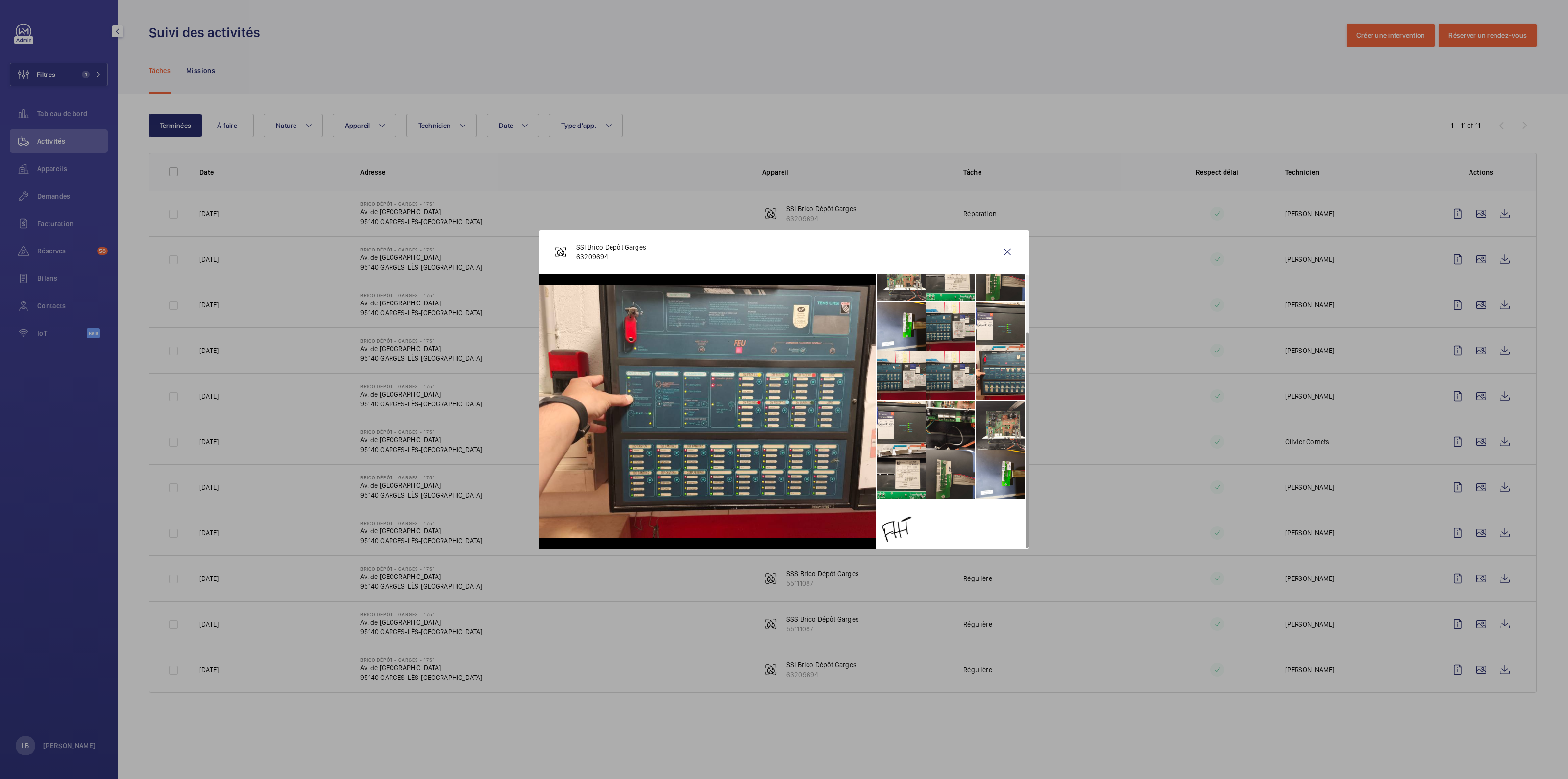
drag, startPoint x: 1006, startPoint y: 256, endPoint x: 52, endPoint y: 97, distance: 967.2
click at [1006, 255] on wm-front-icon-button at bounding box center [1007, 252] width 24 height 24
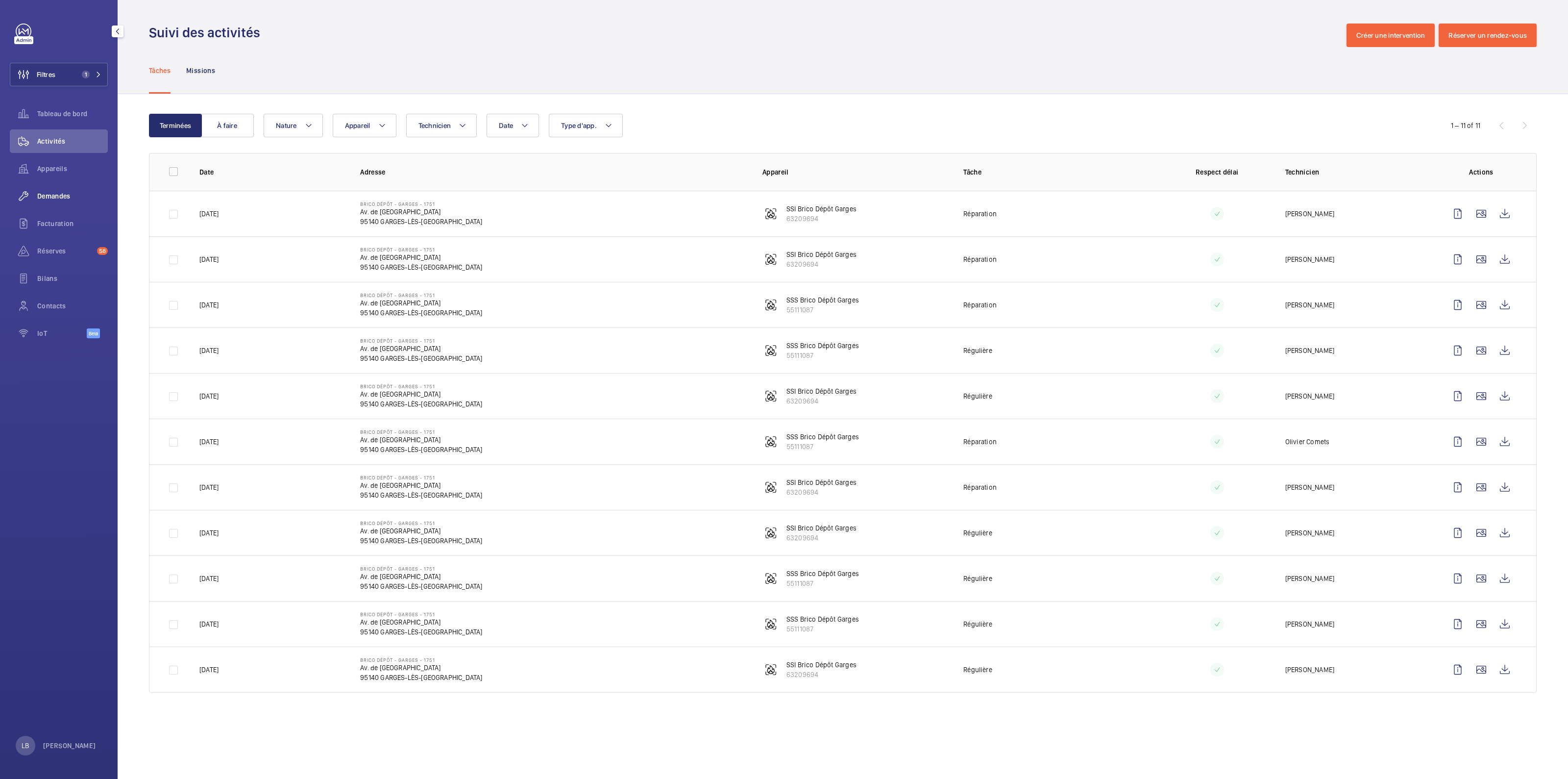
click at [56, 200] on span "Demandes" at bounding box center [72, 196] width 71 height 10
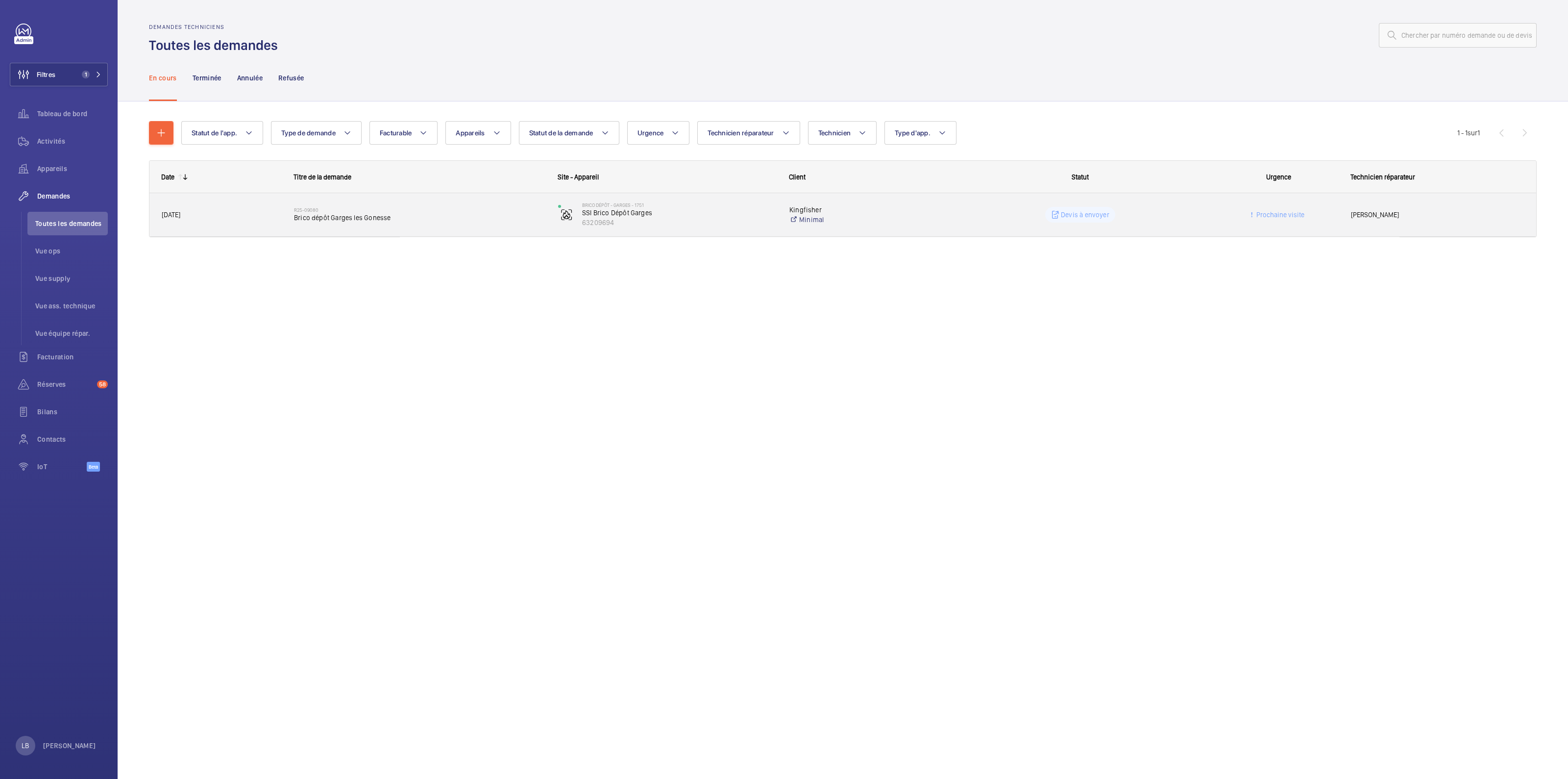
click at [1154, 220] on wm-front-pills-cell "Devis à envoyer" at bounding box center [1080, 215] width 251 height 16
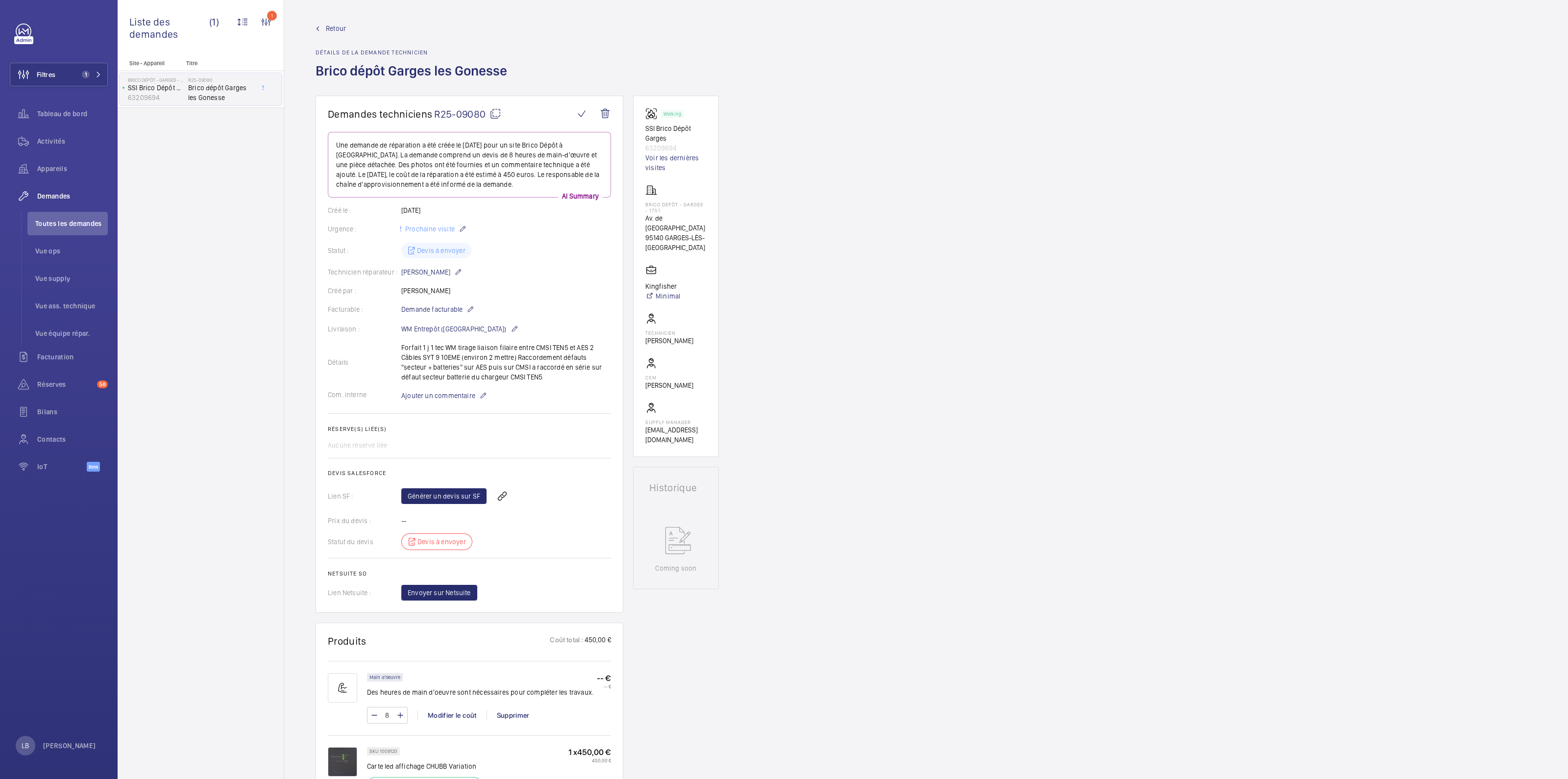
click at [335, 28] on span "Retour" at bounding box center [335, 29] width 20 height 10
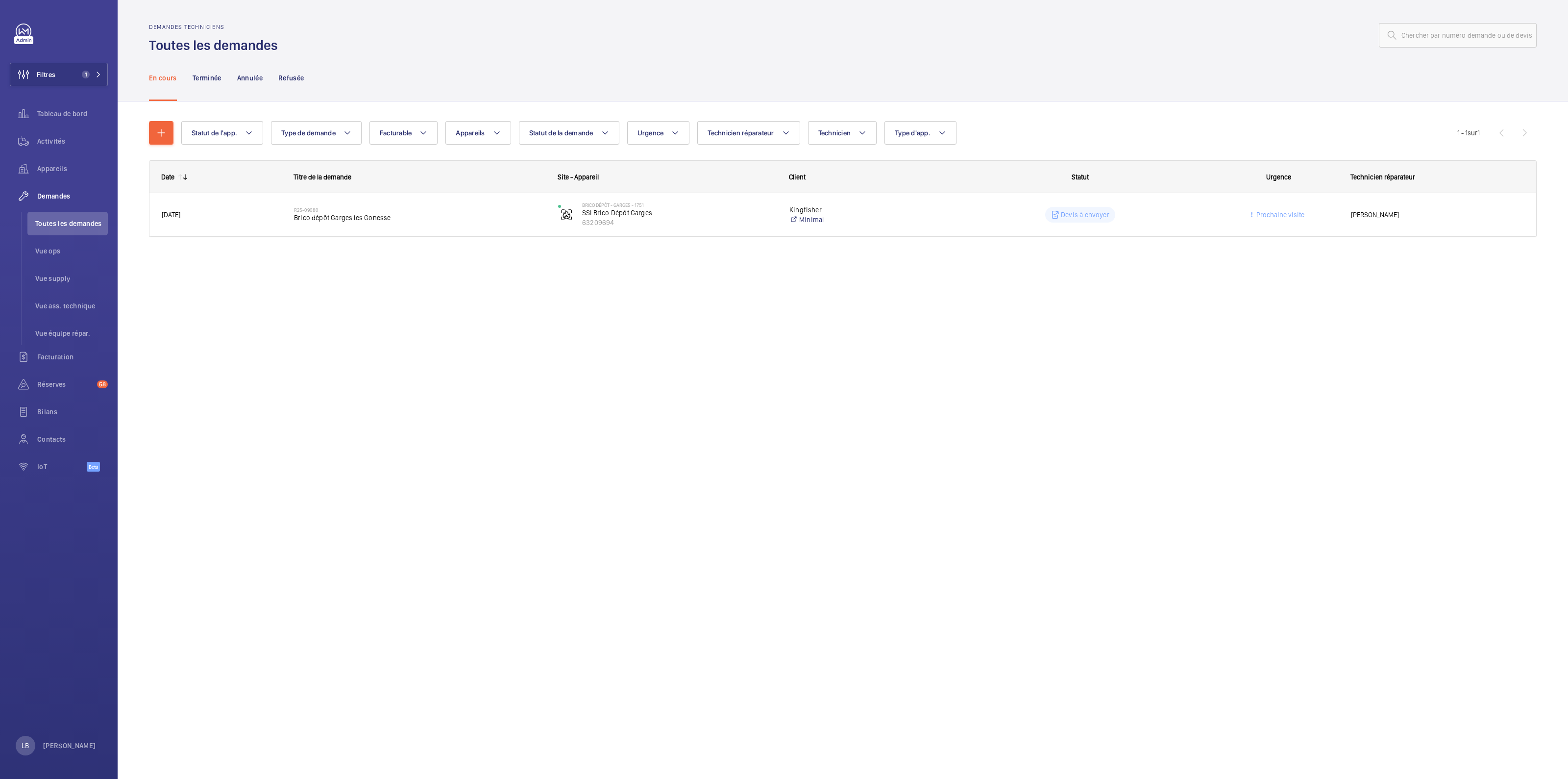
click at [410, 44] on div at bounding box center [910, 35] width 1253 height 24
click at [516, 35] on div at bounding box center [910, 35] width 1253 height 24
click at [64, 72] on button "Filtres 1" at bounding box center [58, 74] width 98 height 24
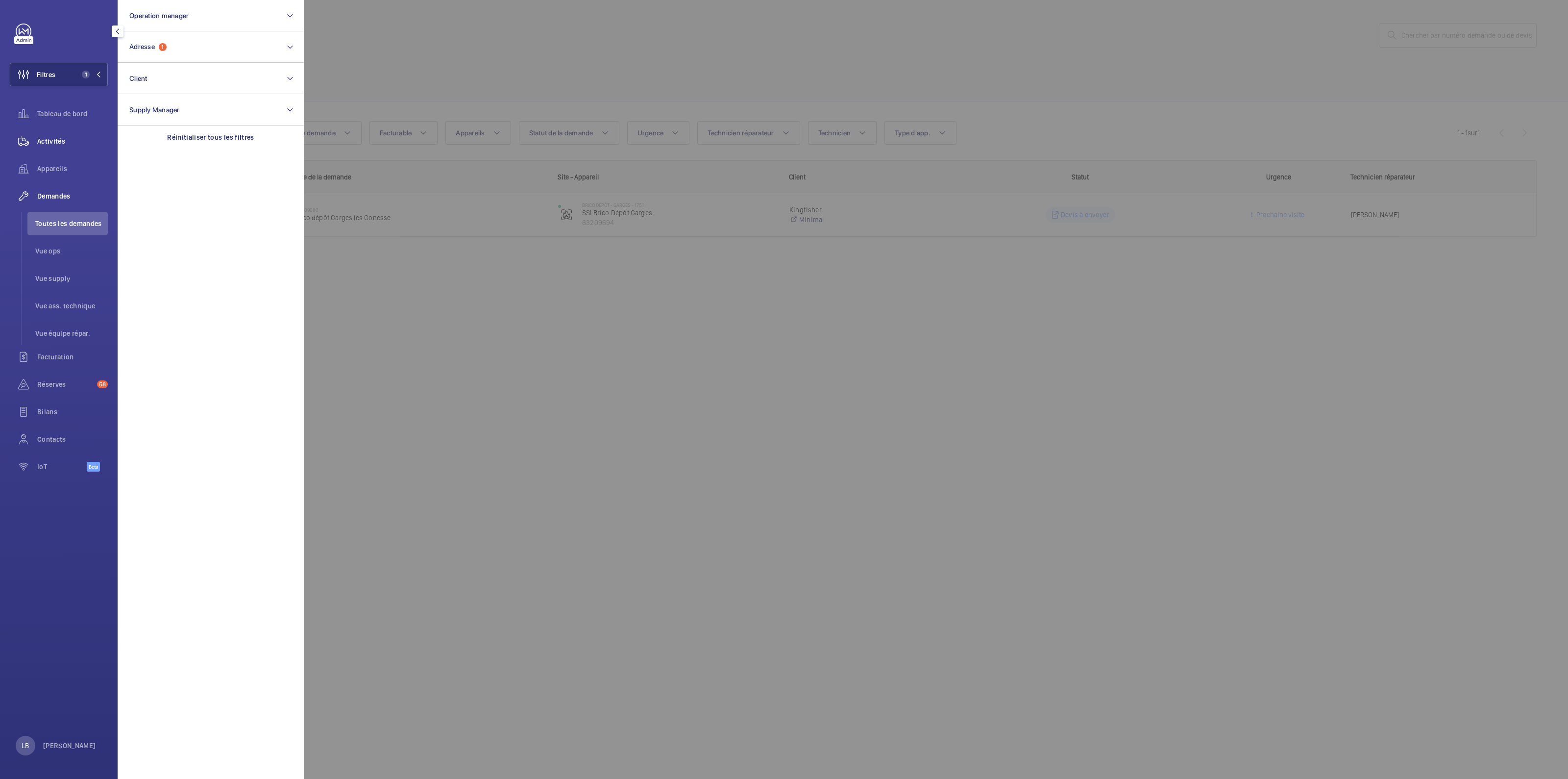
click at [41, 144] on span "Activités" at bounding box center [72, 141] width 71 height 10
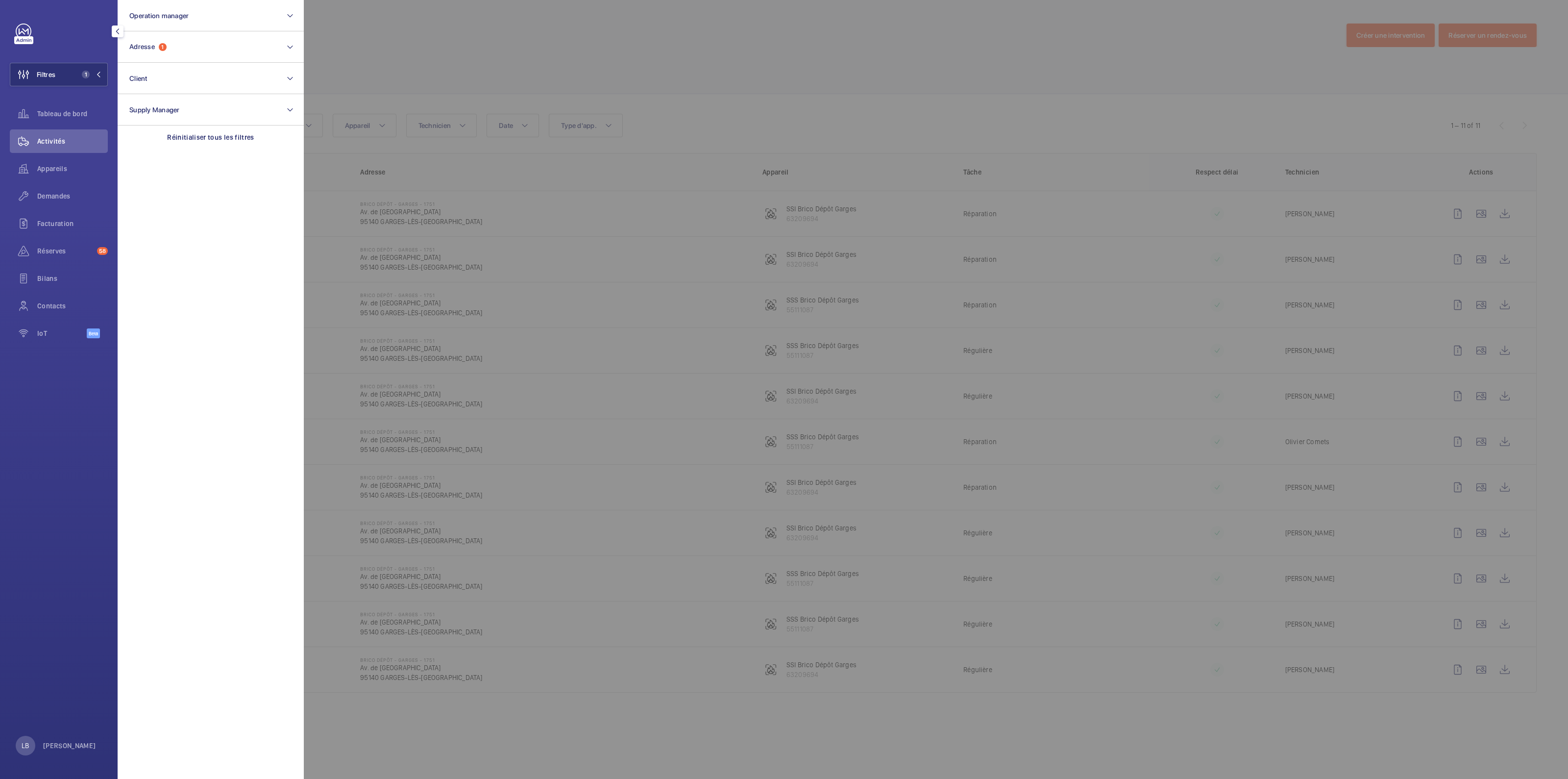
click at [1009, 89] on div at bounding box center [1088, 389] width 1568 height 779
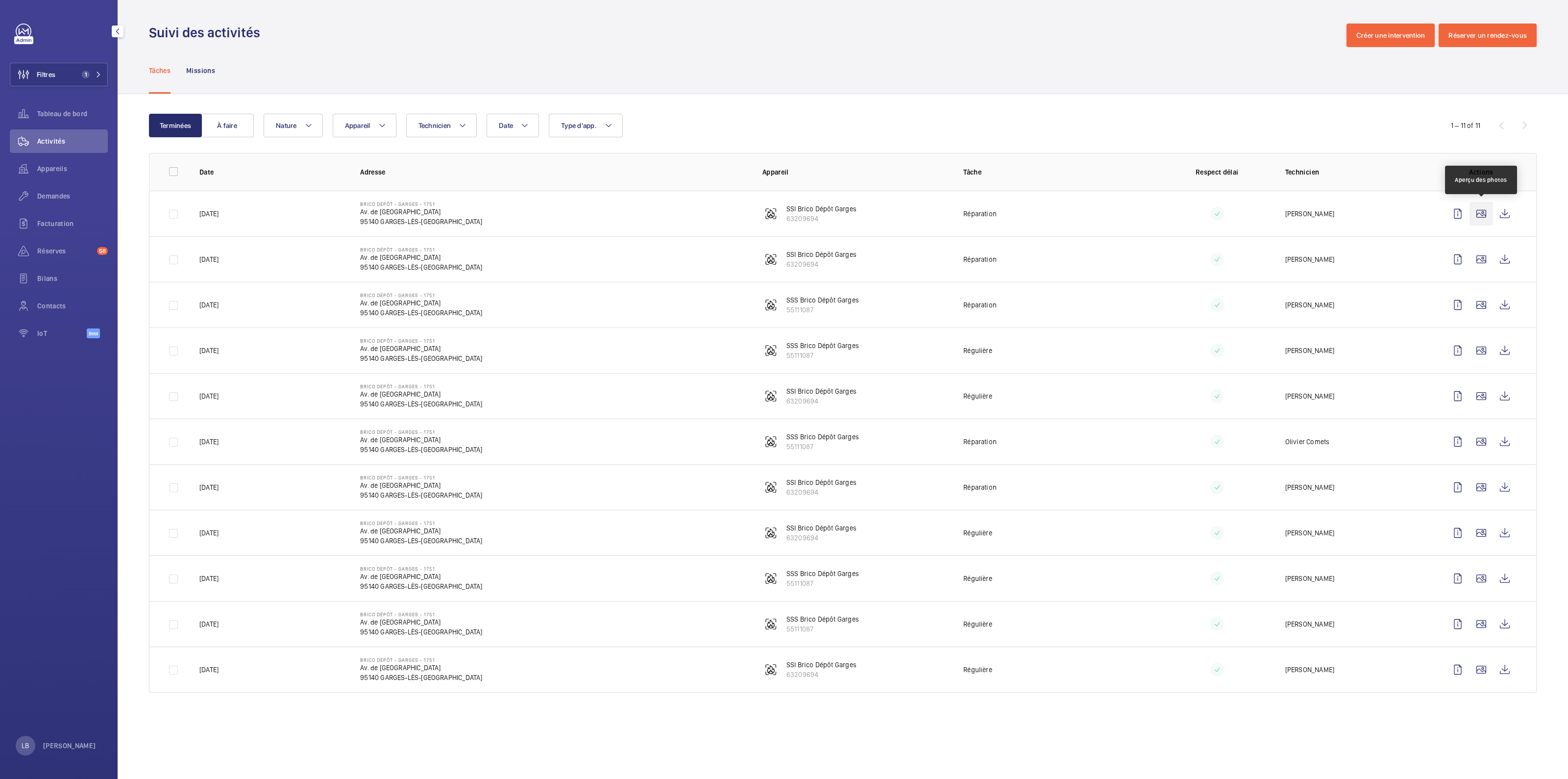
click at [1480, 213] on wm-front-icon-button at bounding box center [1481, 214] width 24 height 24
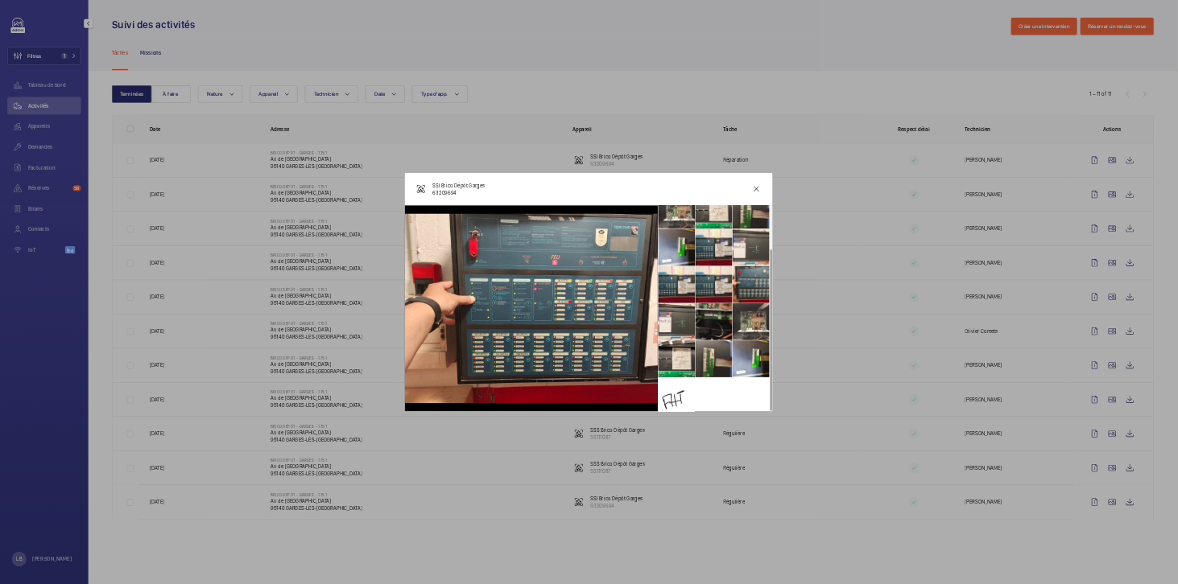
scroll to position [118, 0]
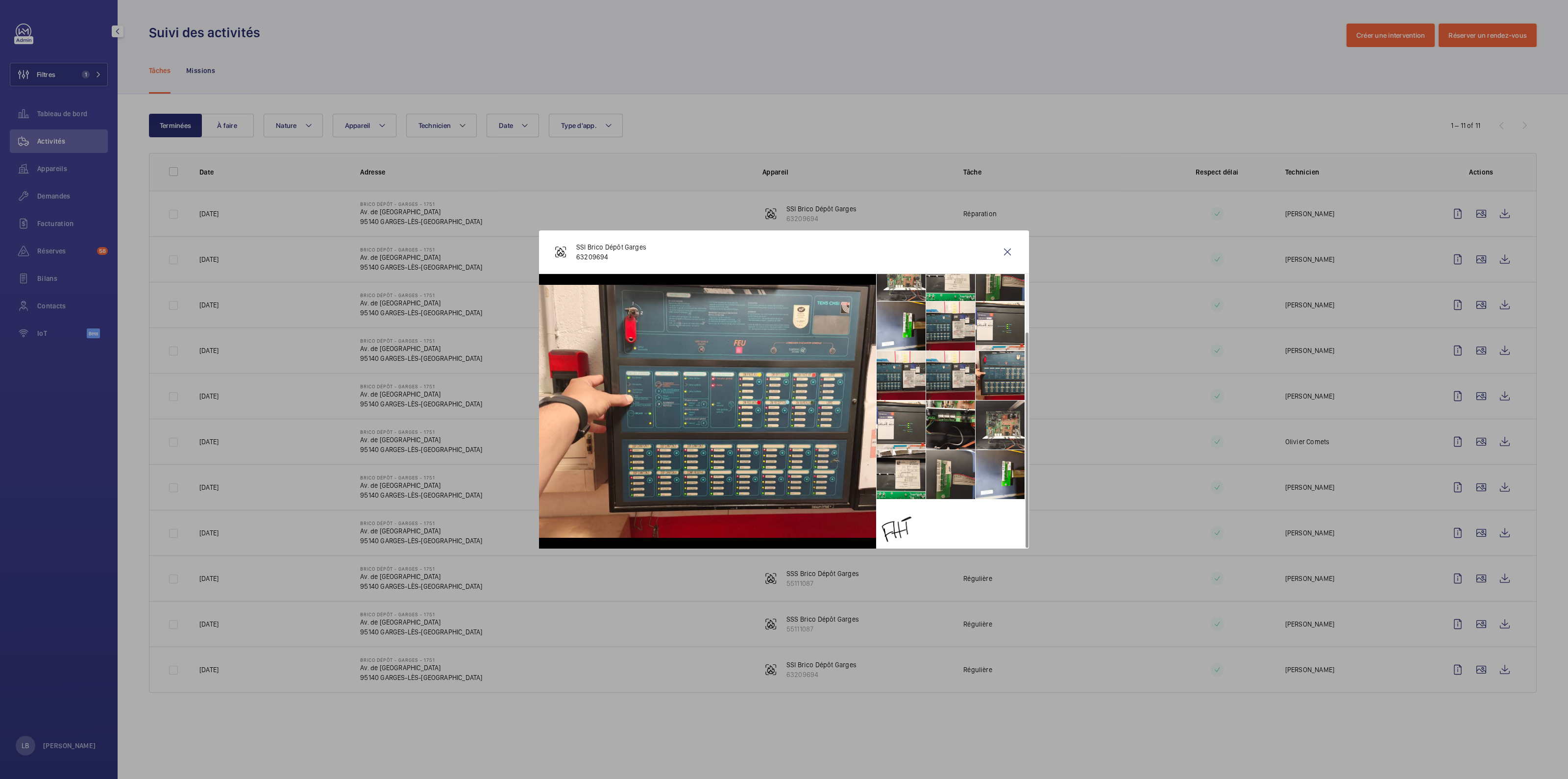
drag, startPoint x: 1416, startPoint y: 190, endPoint x: 1415, endPoint y: 202, distance: 12.0
click at [1416, 190] on div at bounding box center [784, 389] width 1568 height 779
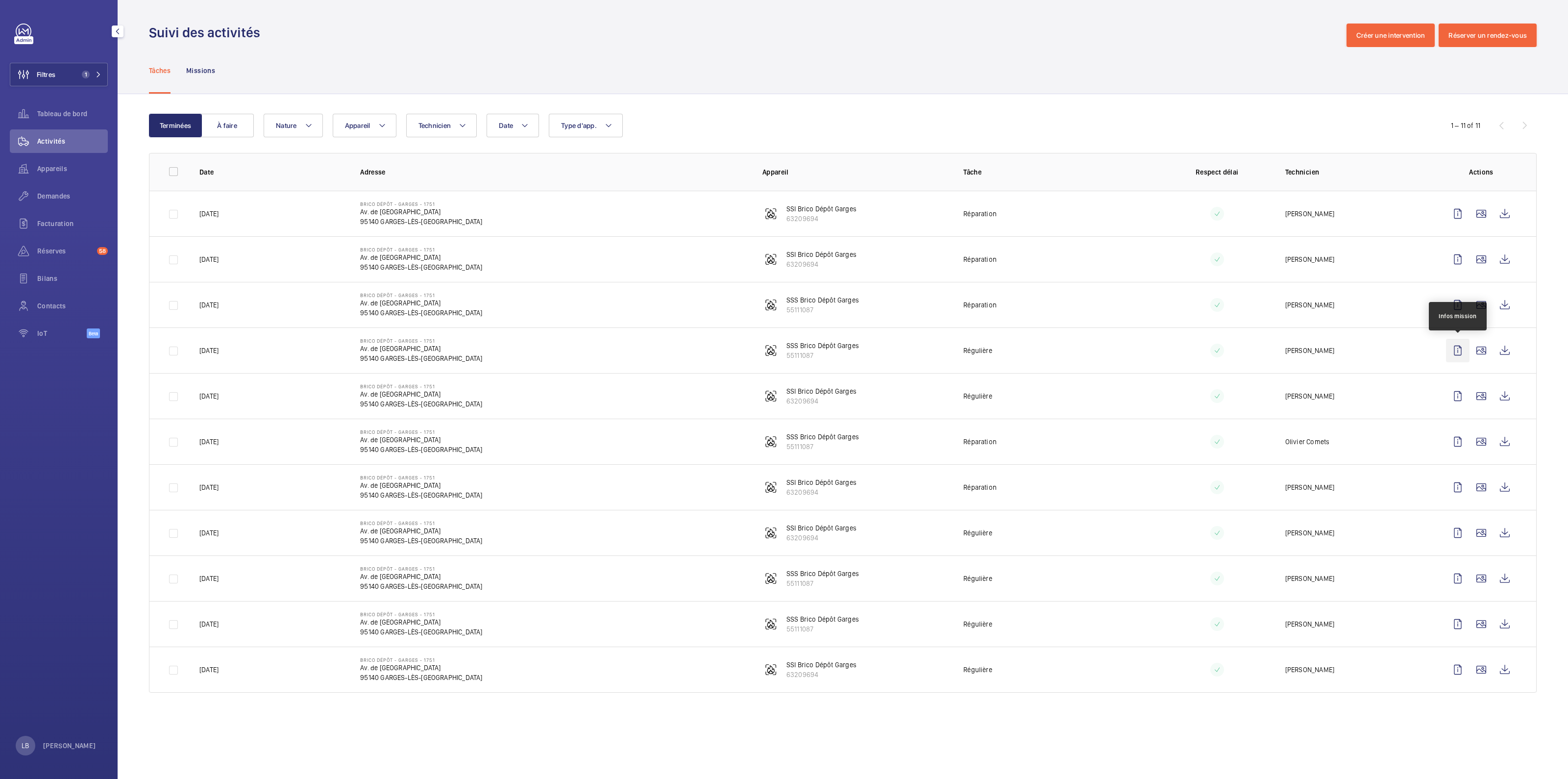
click at [1459, 349] on wm-front-icon-button at bounding box center [1458, 350] width 24 height 24
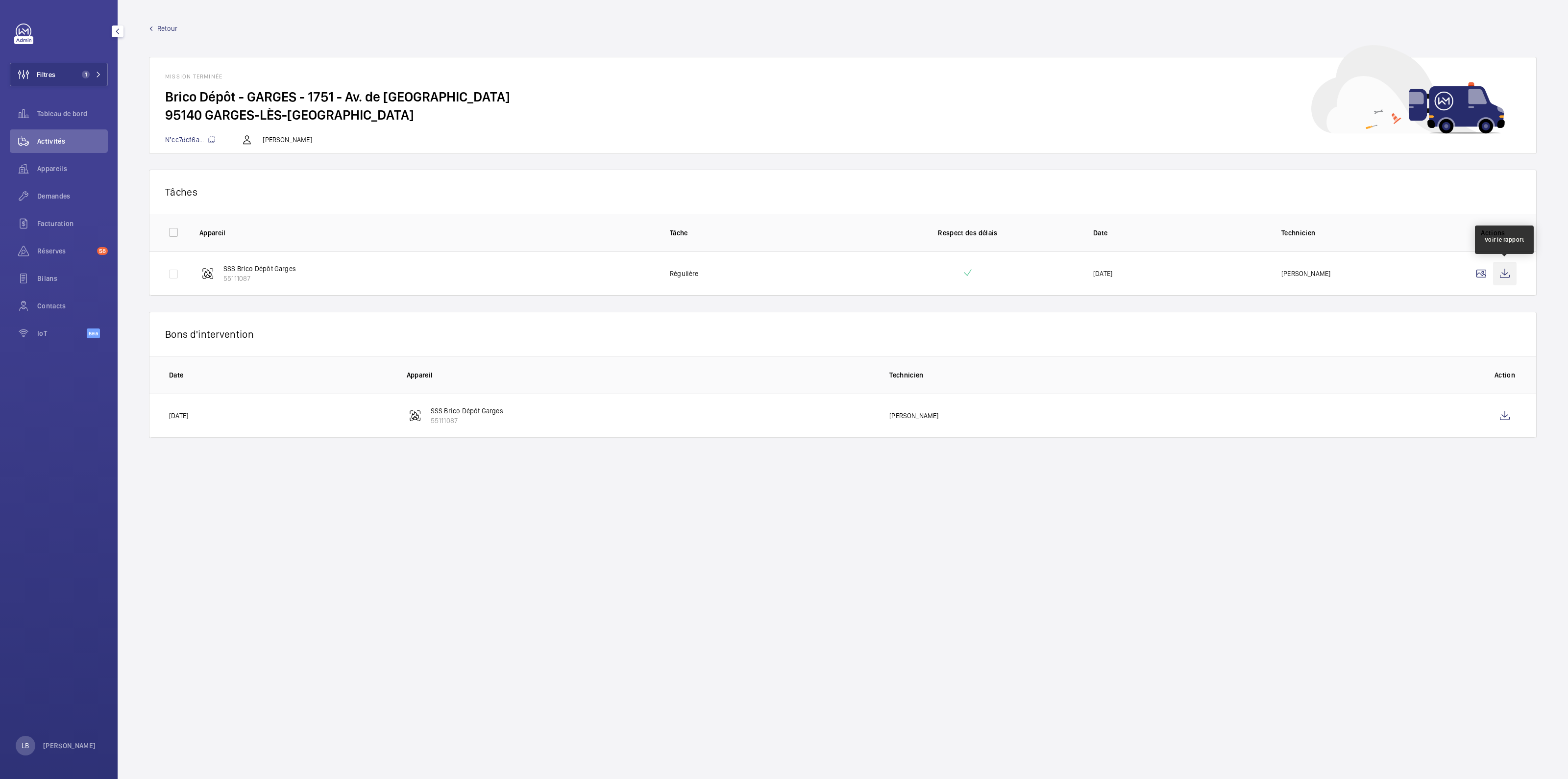
click at [1502, 275] on wm-front-icon-button at bounding box center [1505, 273] width 24 height 24
click at [1501, 413] on wm-front-icon-button at bounding box center [1505, 415] width 24 height 24
click at [1480, 276] on wm-front-icon-button at bounding box center [1481, 273] width 24 height 24
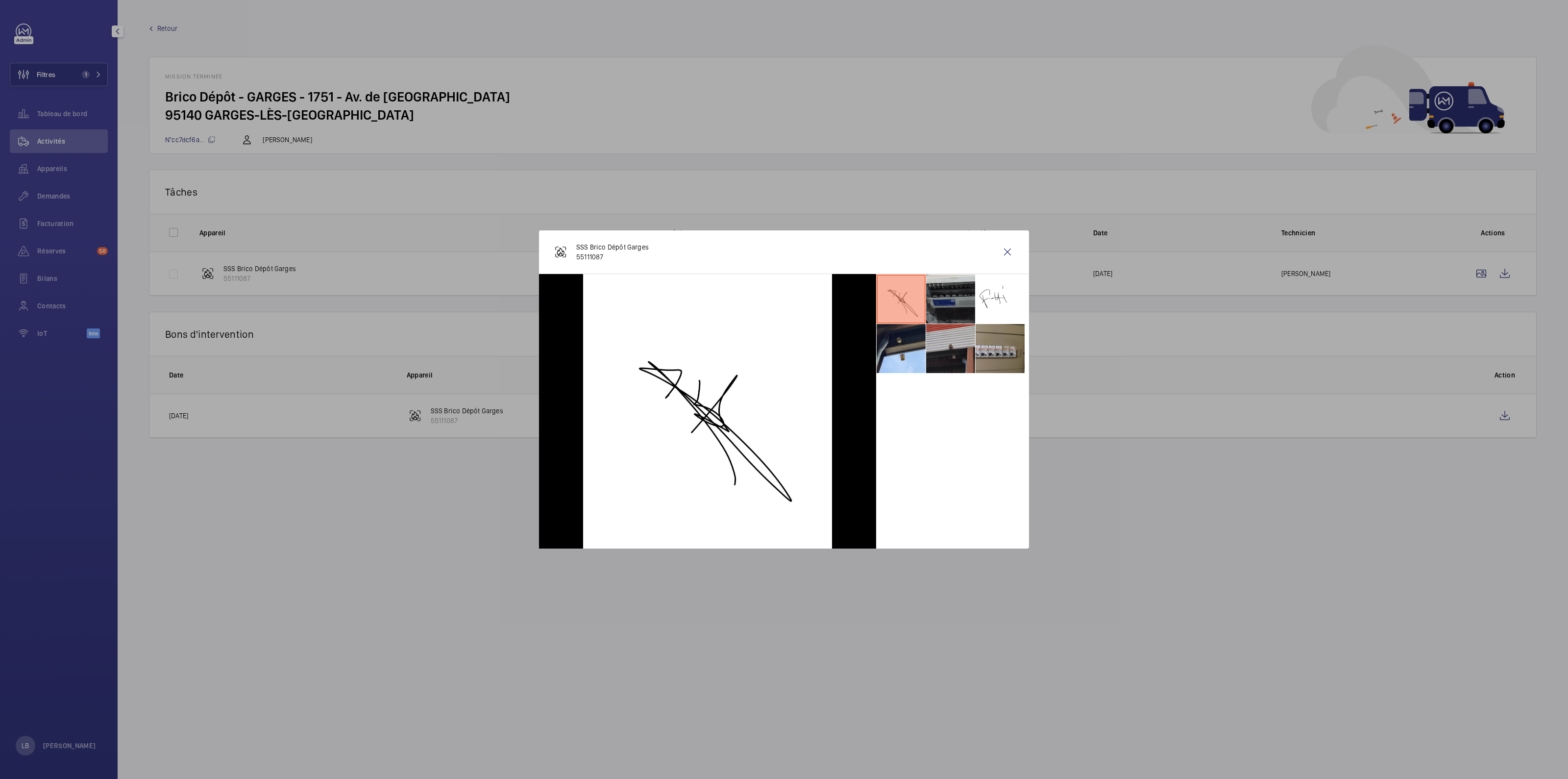
click at [960, 153] on div at bounding box center [784, 389] width 1568 height 779
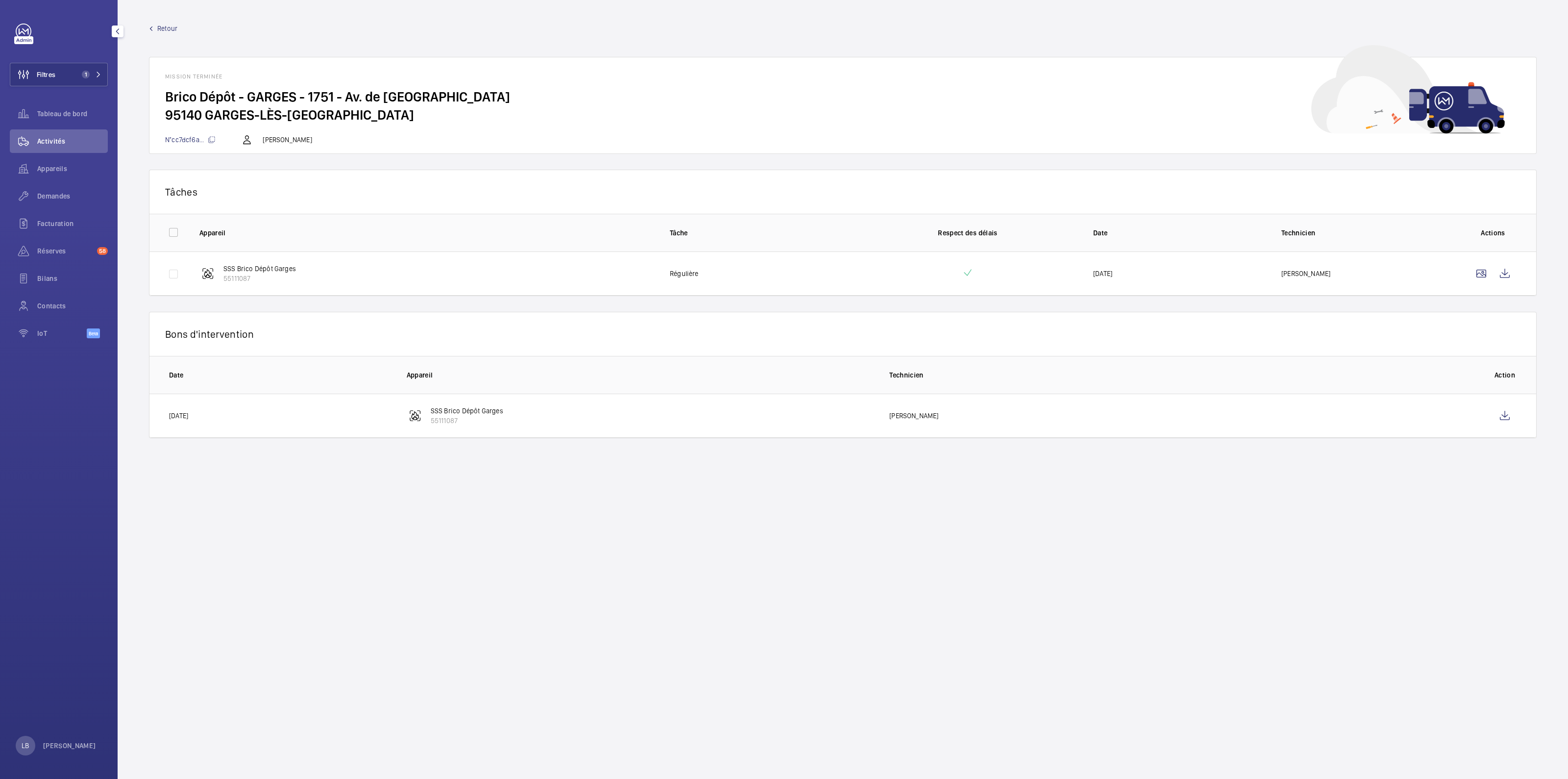
click at [52, 141] on span "Activités" at bounding box center [72, 141] width 71 height 10
click at [169, 24] on span "Retour" at bounding box center [167, 29] width 20 height 10
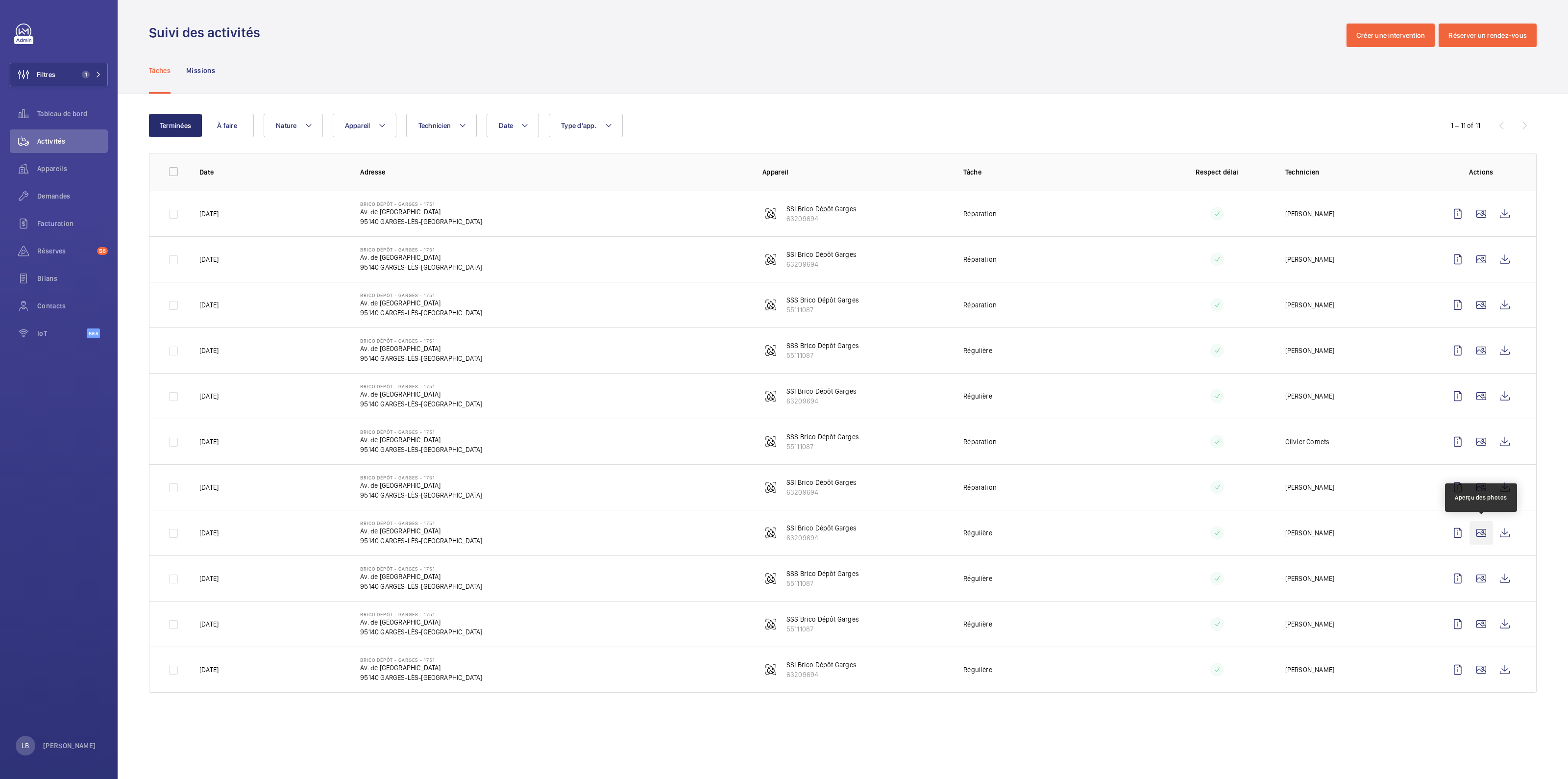
click at [1486, 527] on wm-front-icon-button at bounding box center [1481, 533] width 24 height 24
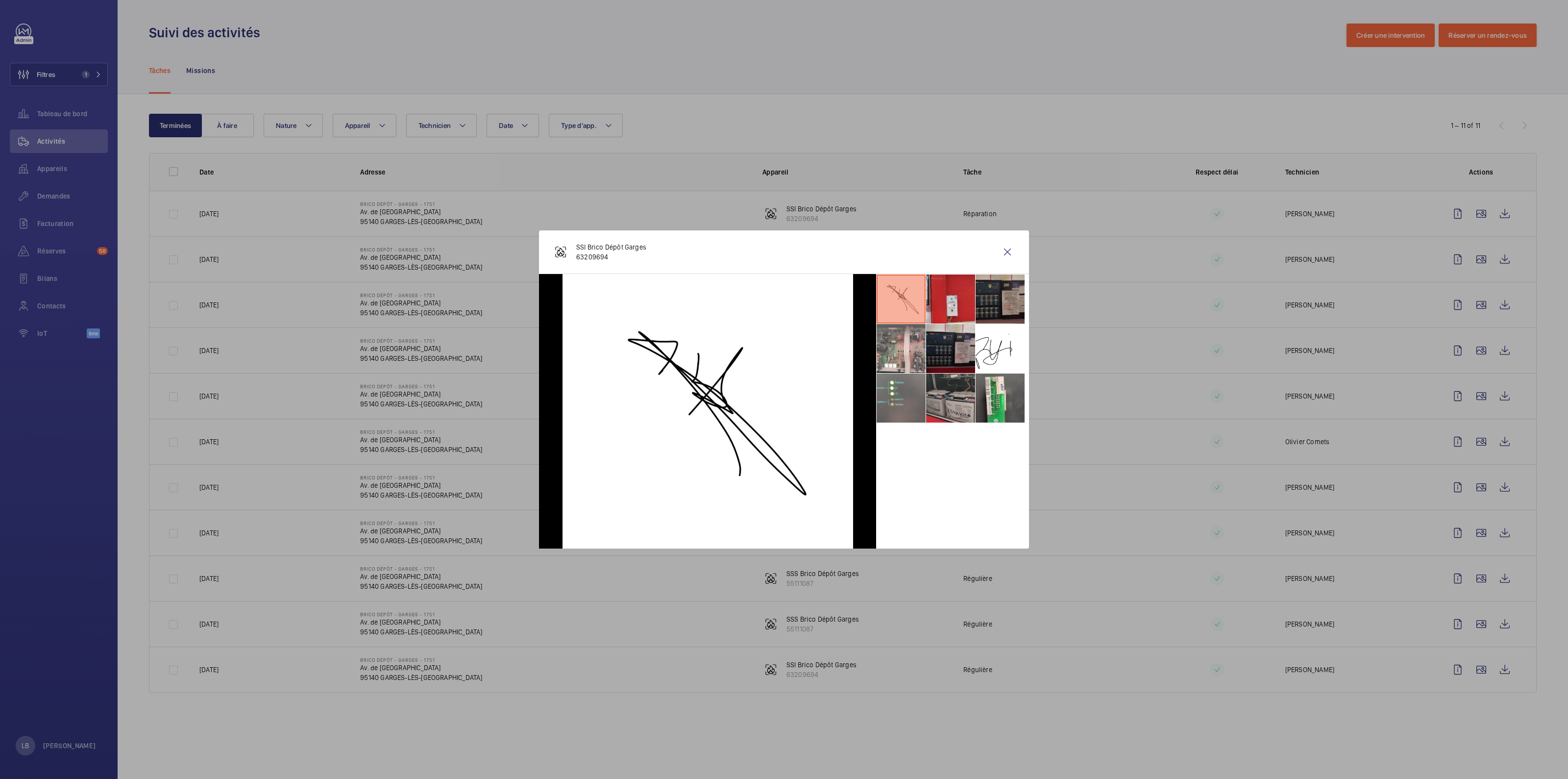
click at [994, 286] on li at bounding box center [1000, 299] width 49 height 49
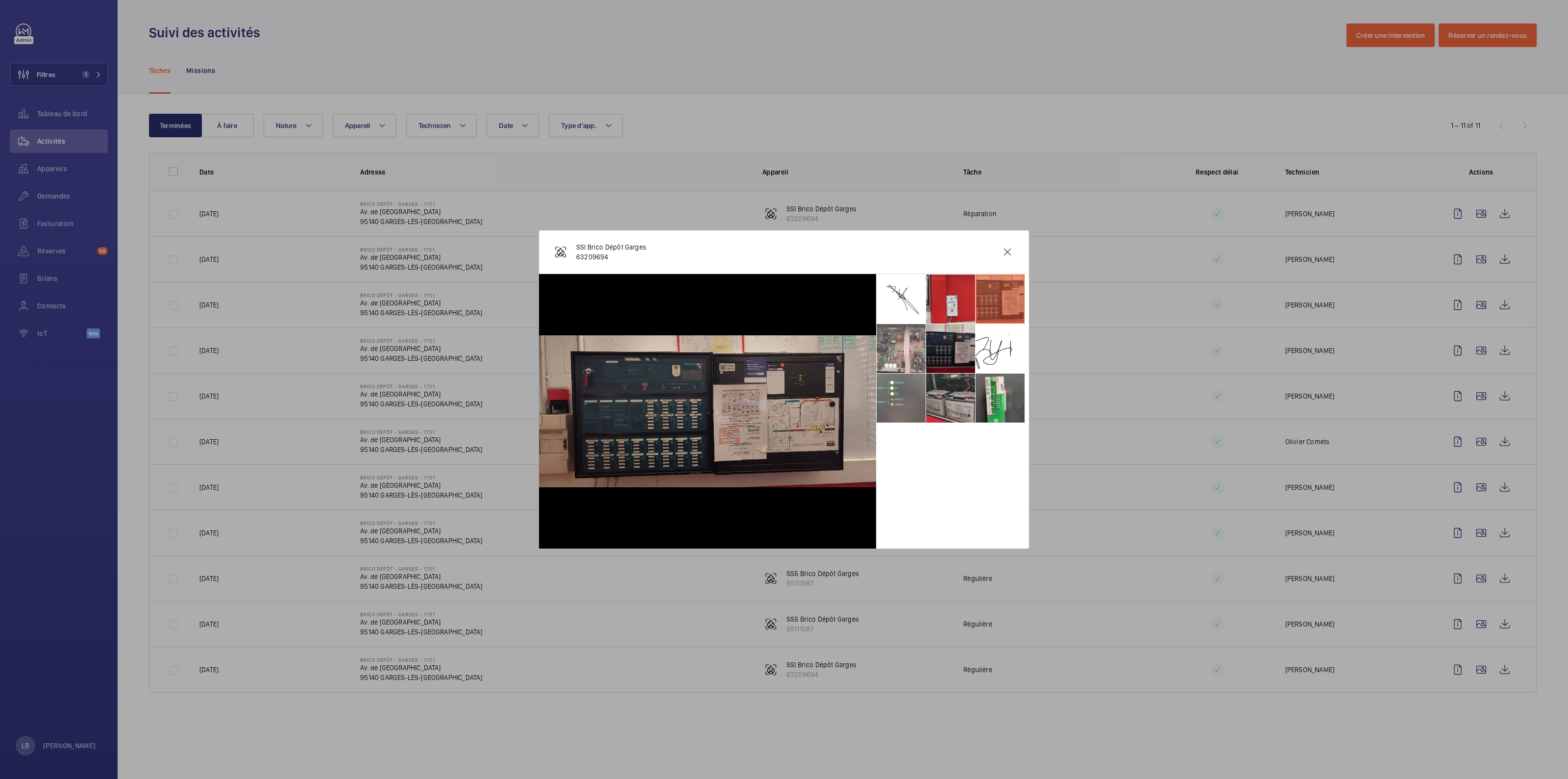
click at [1011, 311] on li at bounding box center [1000, 299] width 49 height 49
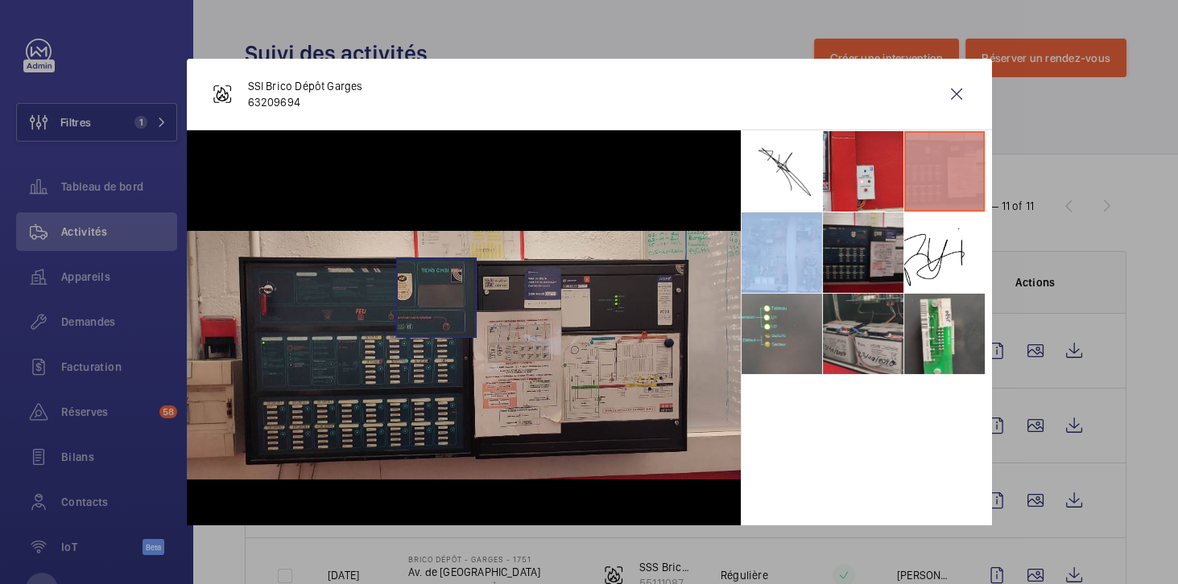
click at [436, 296] on img at bounding box center [464, 356] width 554 height 250
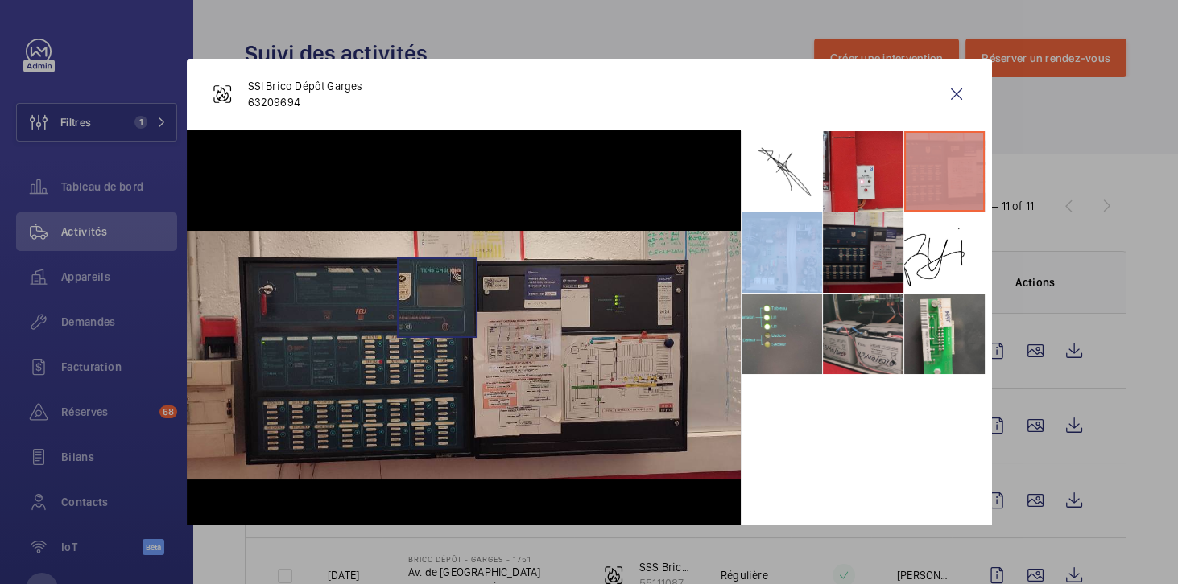
click at [436, 296] on img at bounding box center [464, 356] width 554 height 250
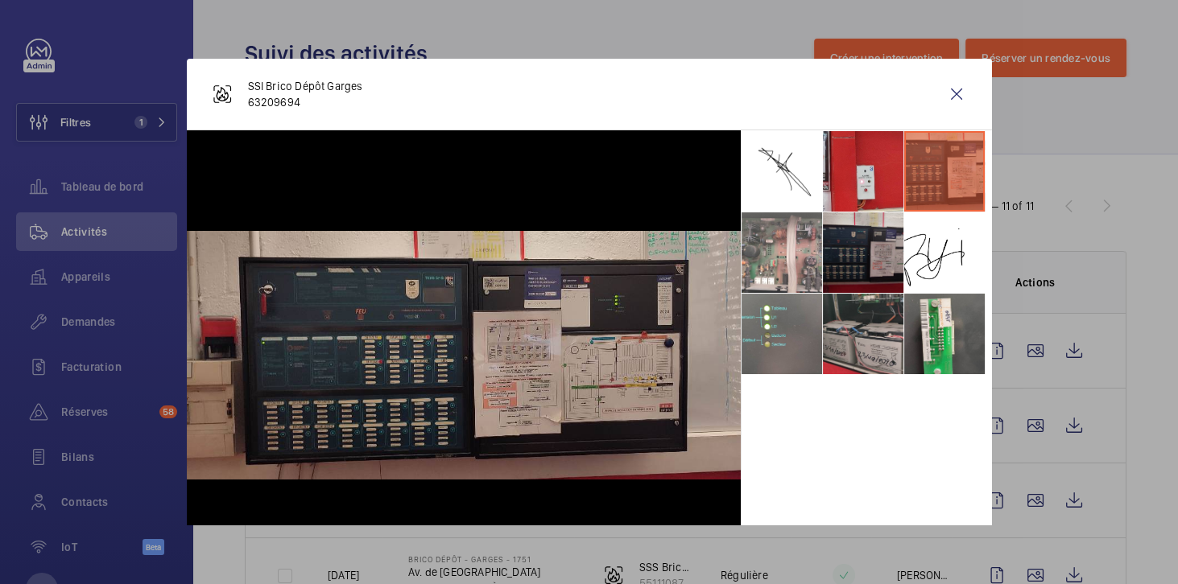
click at [518, 37] on div at bounding box center [589, 292] width 1178 height 584
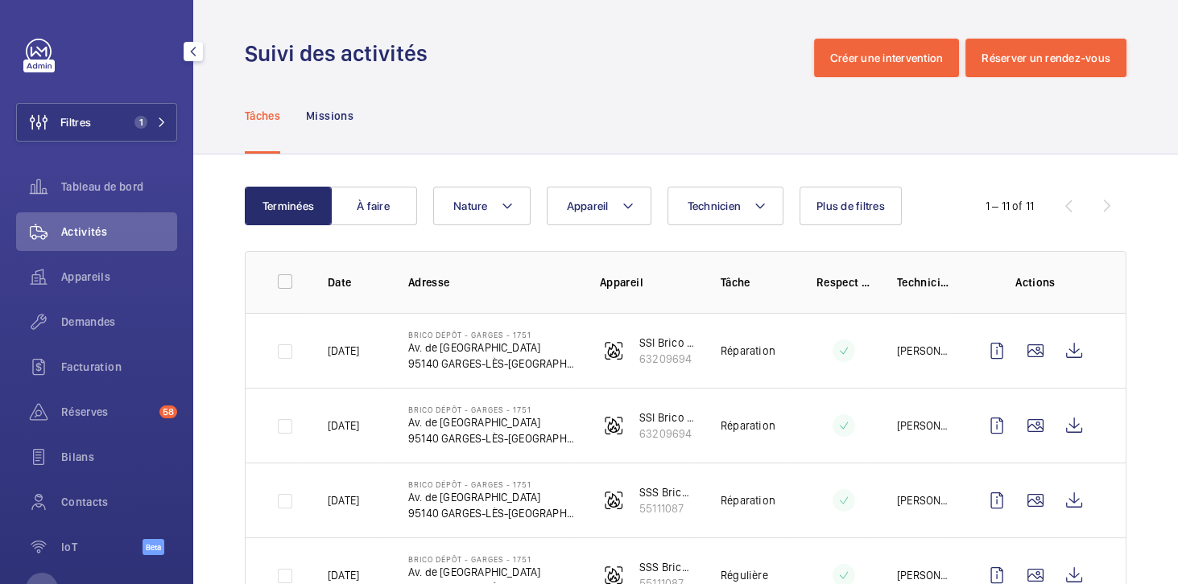
click at [94, 323] on span "Demandes" at bounding box center [119, 322] width 116 height 16
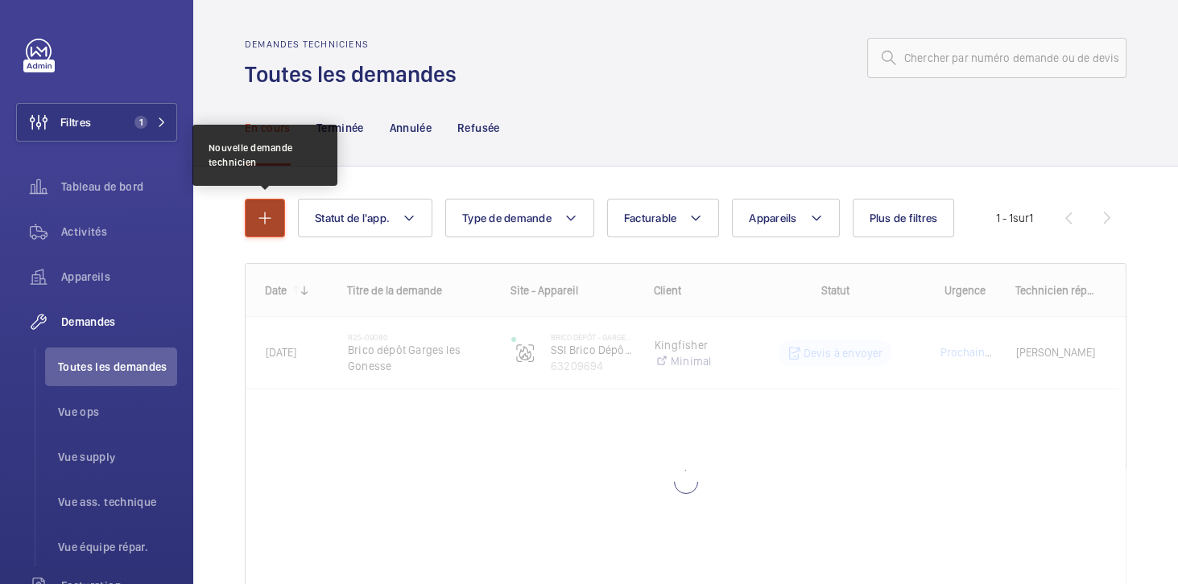
click at [256, 220] on mat-icon "button" at bounding box center [264, 217] width 19 height 19
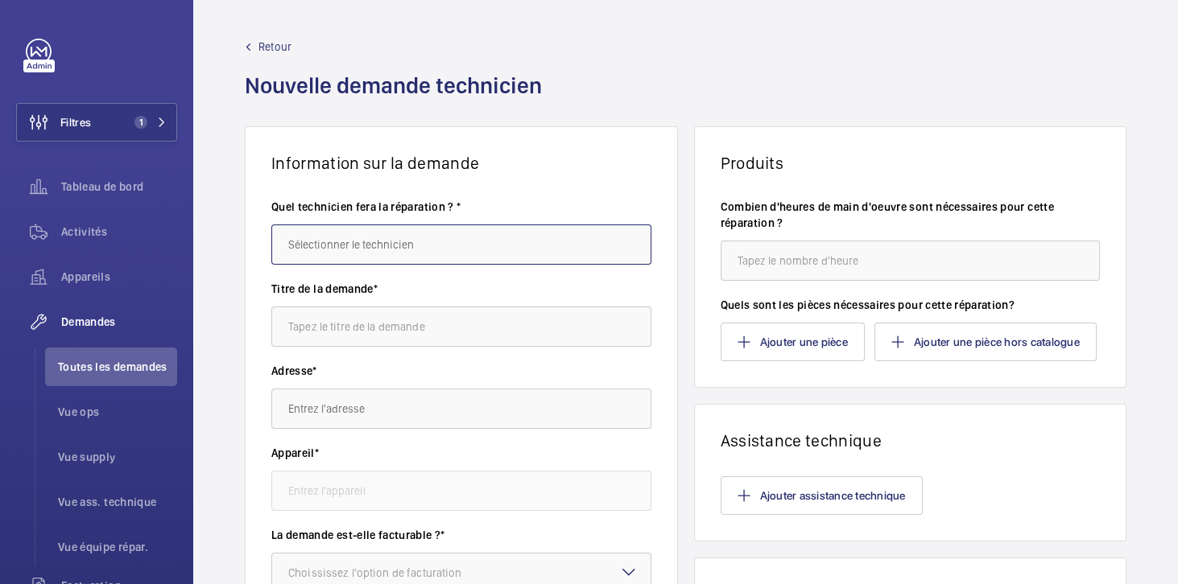
click at [449, 254] on input "text" at bounding box center [461, 245] width 380 height 40
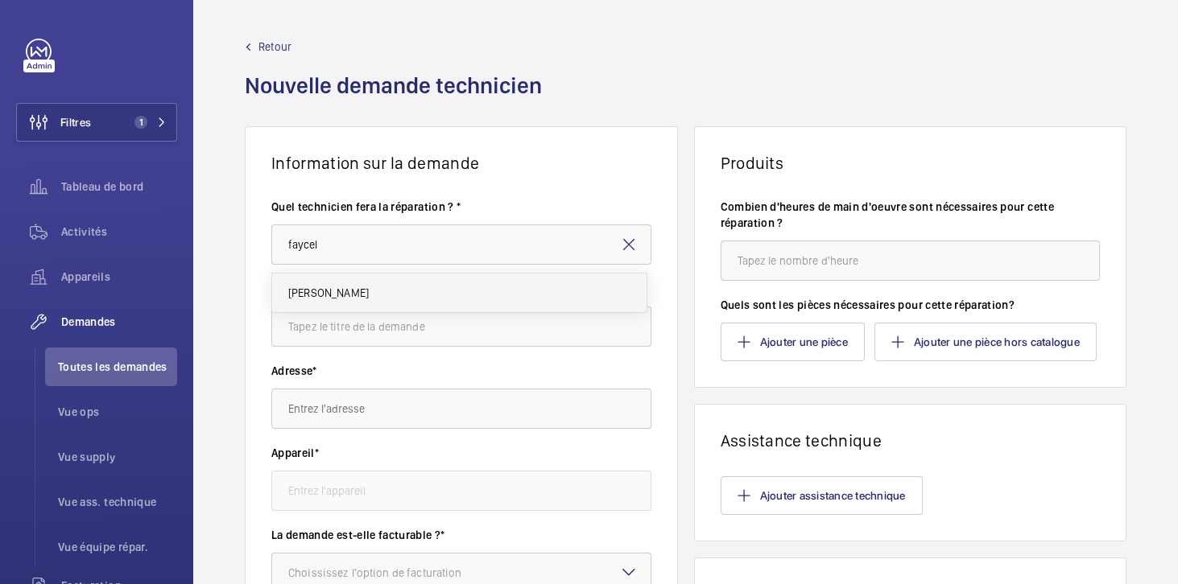
click at [348, 308] on mat-option "[PERSON_NAME]" at bounding box center [459, 293] width 375 height 39
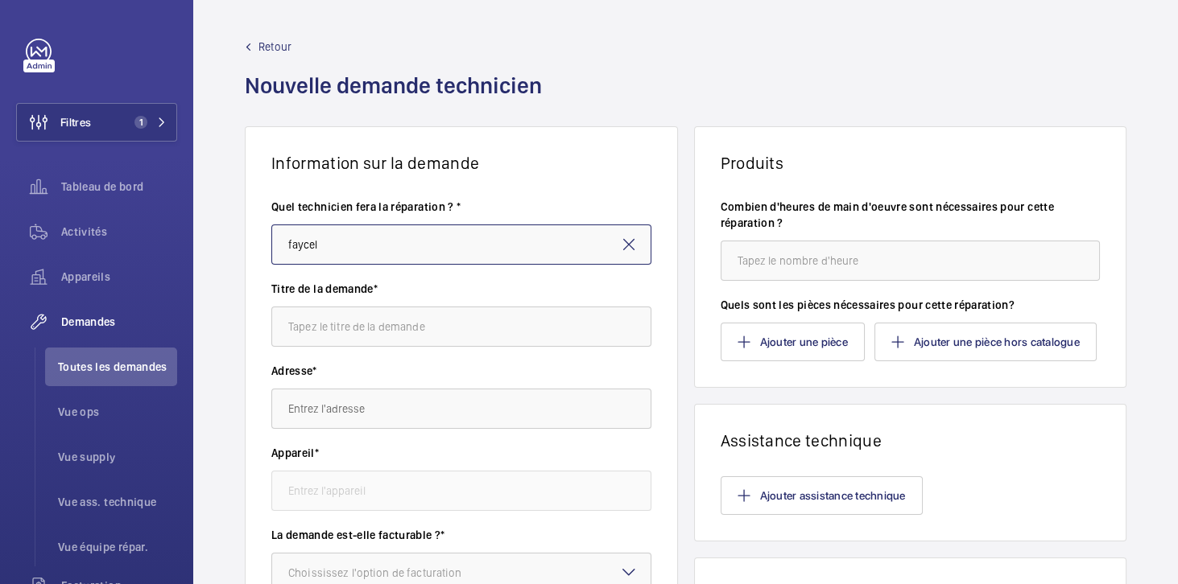
type input "[PERSON_NAME]"
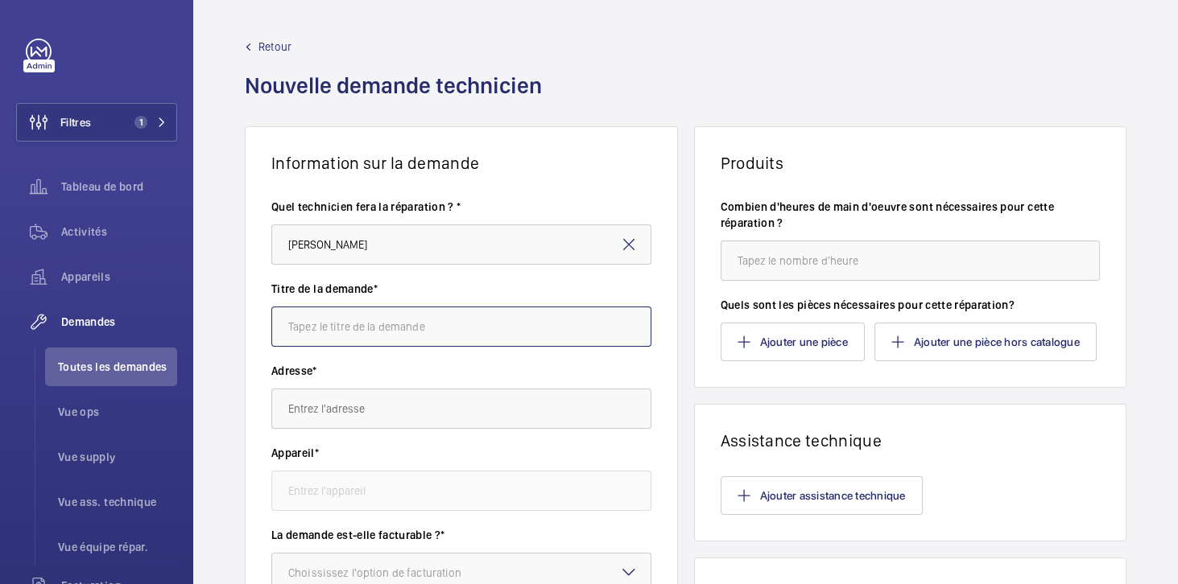
click at [350, 330] on input "text" at bounding box center [461, 327] width 380 height 40
type input "remplacement DM IS 10"
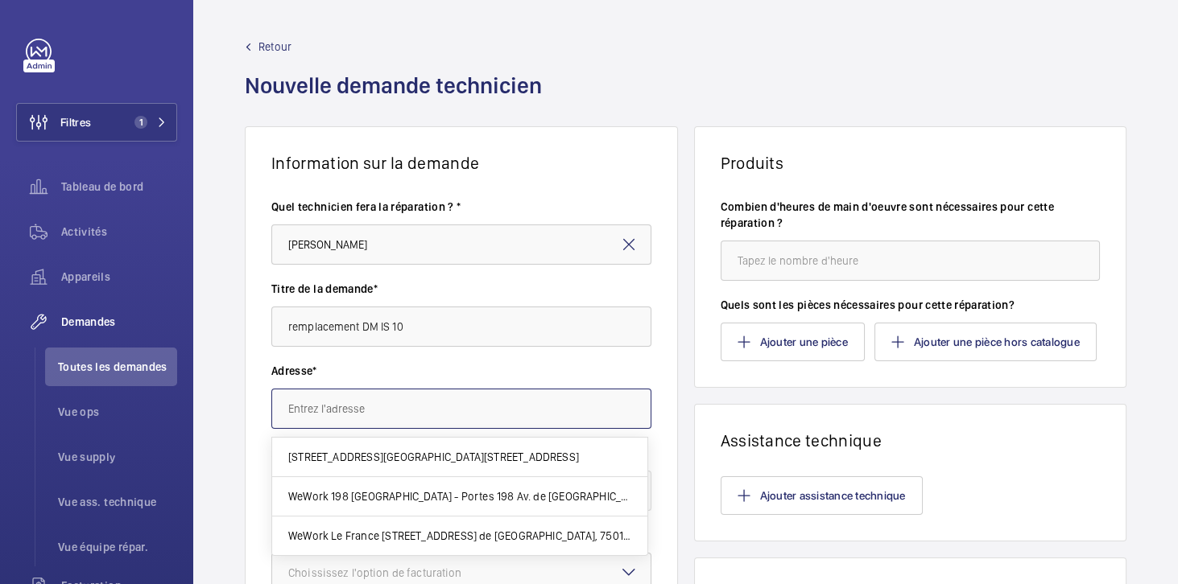
click at [363, 411] on input "text" at bounding box center [461, 409] width 380 height 40
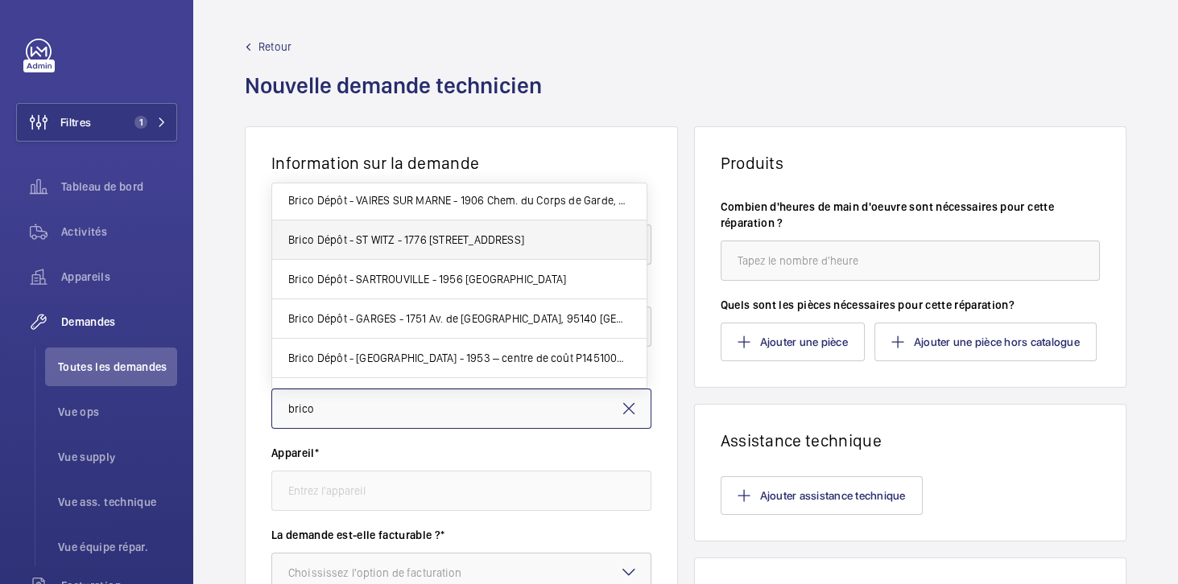
scroll to position [197, 0]
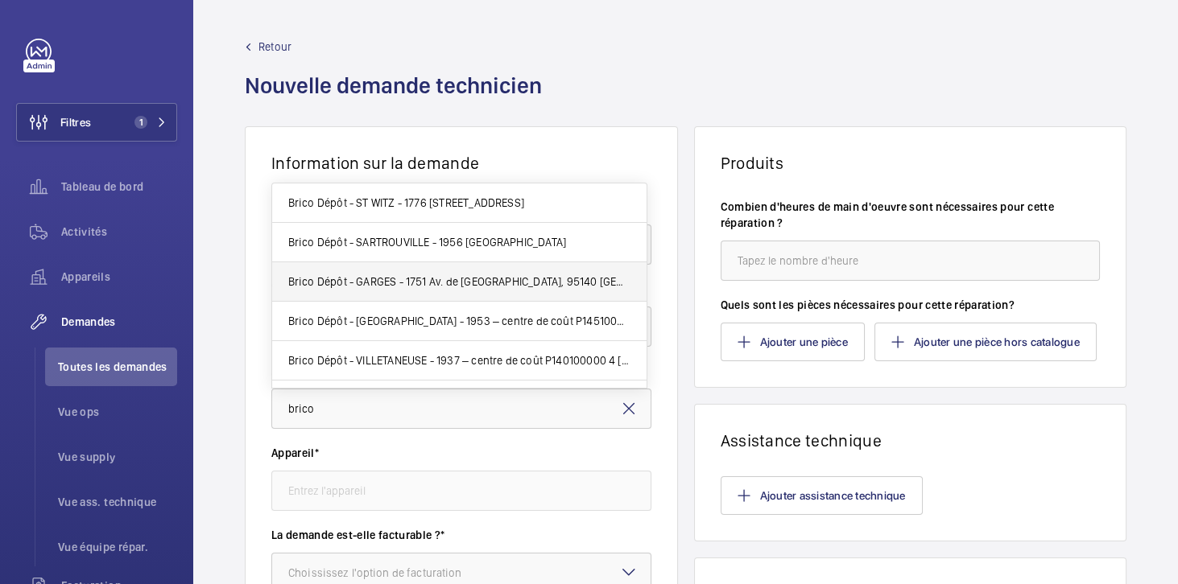
click at [416, 274] on span "Brico Dépôt - GARGES - 1751 Av. de Stalingrad, 95140 GARGES-LÈS-GONESSE" at bounding box center [459, 282] width 343 height 16
type input "Brico Dépôt - GARGES - 1751 Av. de Stalingrad, 95140 GARGES-LÈS-GONESSE"
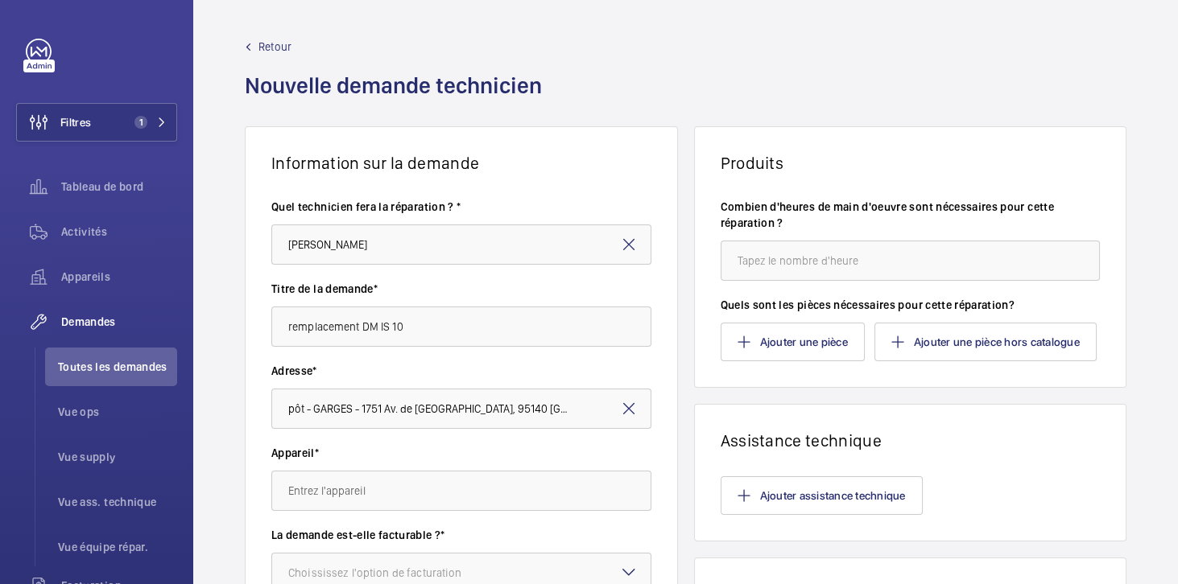
scroll to position [0, 0]
click at [407, 465] on wm-front-autocomplete-dropdown-select "Appareil*" at bounding box center [461, 478] width 380 height 66
click at [369, 493] on input "text" at bounding box center [461, 491] width 380 height 40
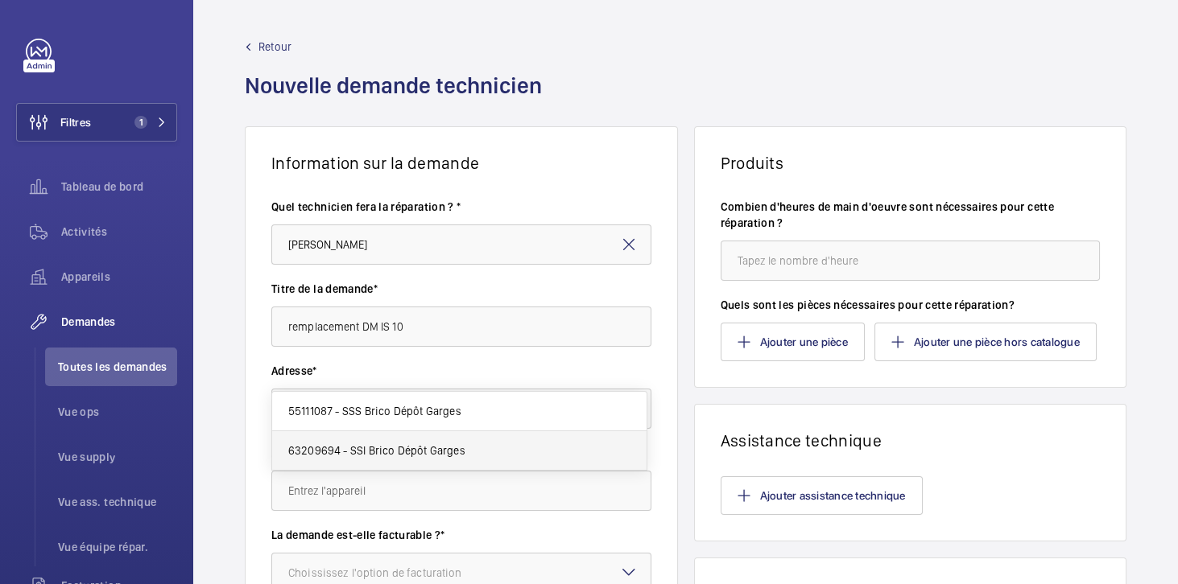
click at [398, 445] on span "63209694 - SSI Brico Dépôt Garges" at bounding box center [376, 451] width 177 height 16
type input "63209694 - SSI Brico Dépôt Garges"
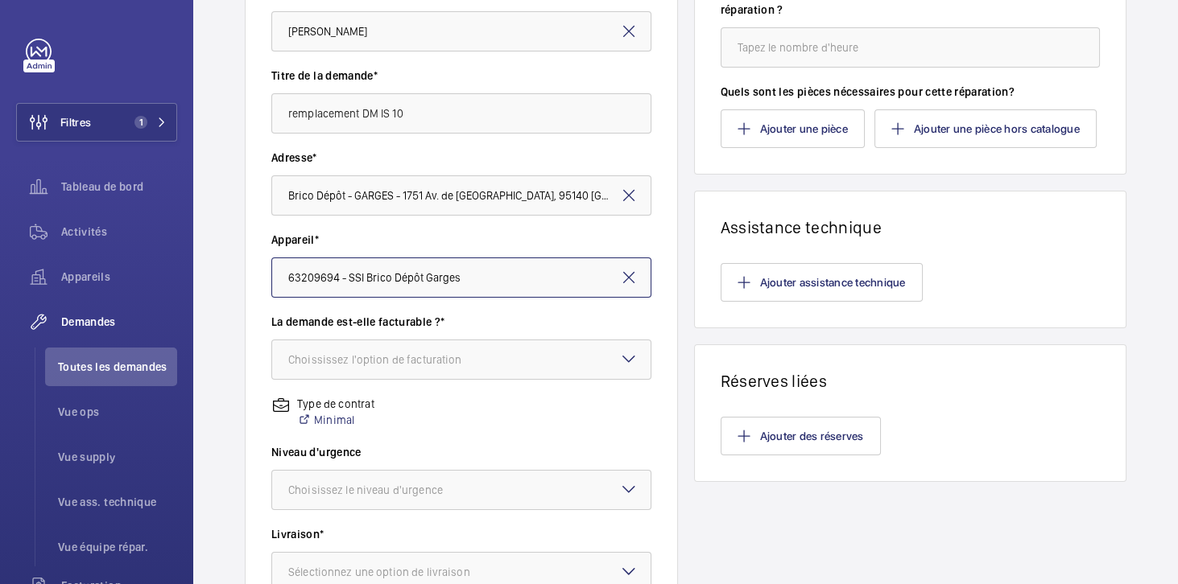
scroll to position [229, 0]
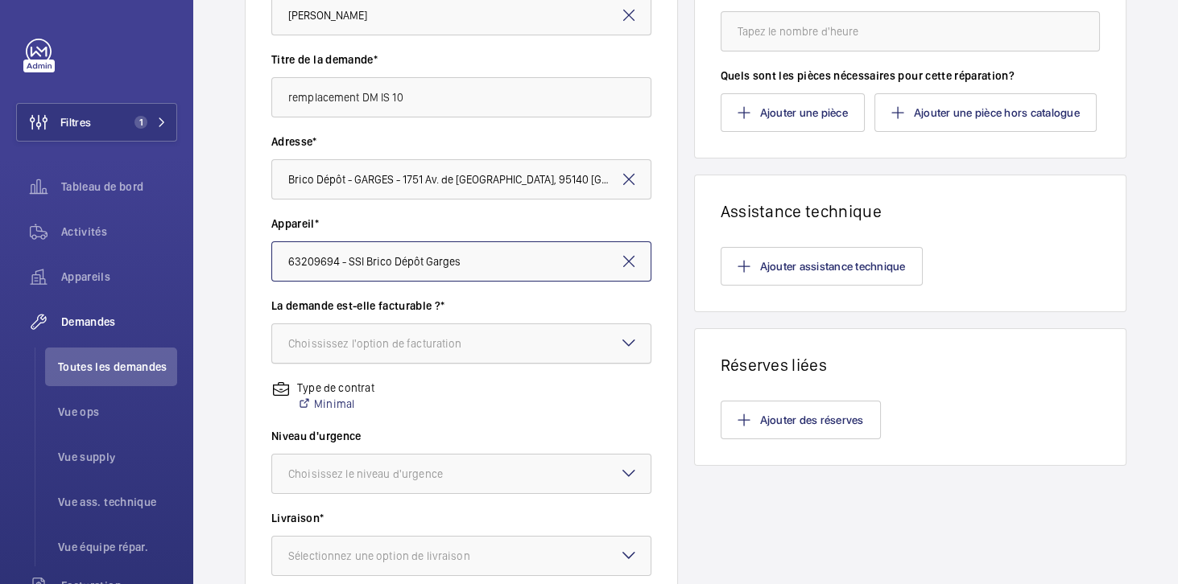
click at [429, 342] on div "Choississez l'option de facturation" at bounding box center [395, 344] width 214 height 16
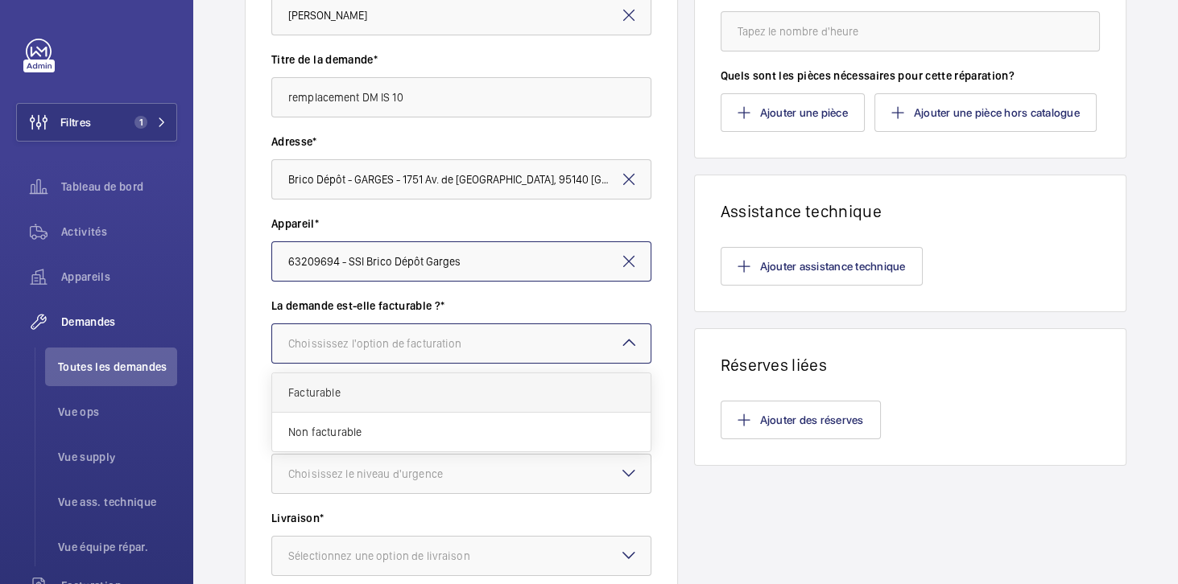
click at [338, 390] on span "Facturable" at bounding box center [461, 393] width 346 height 16
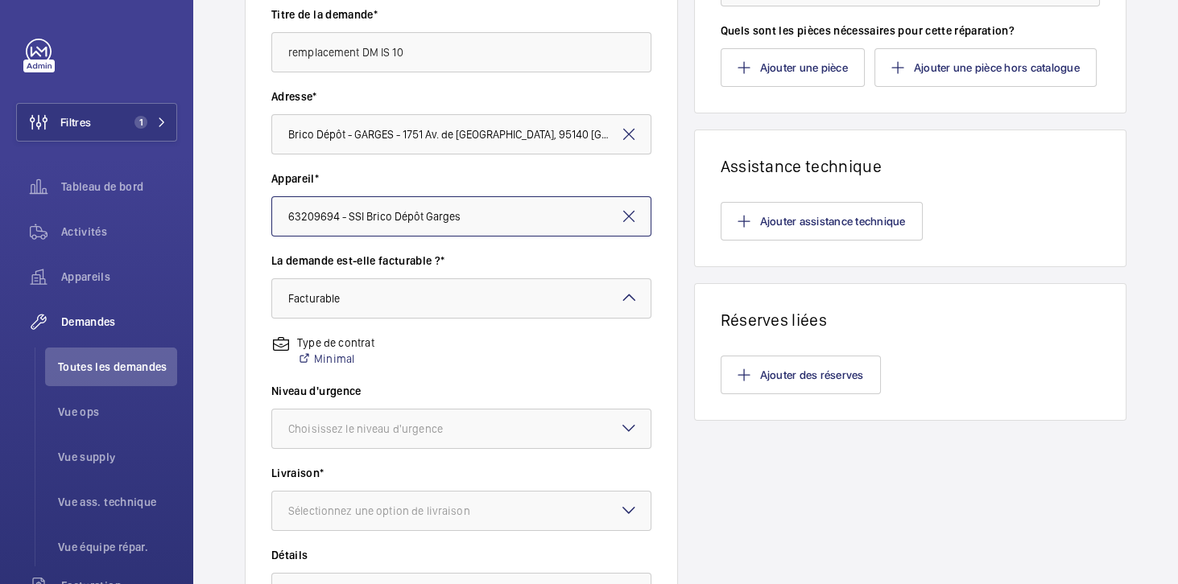
scroll to position [368, 0]
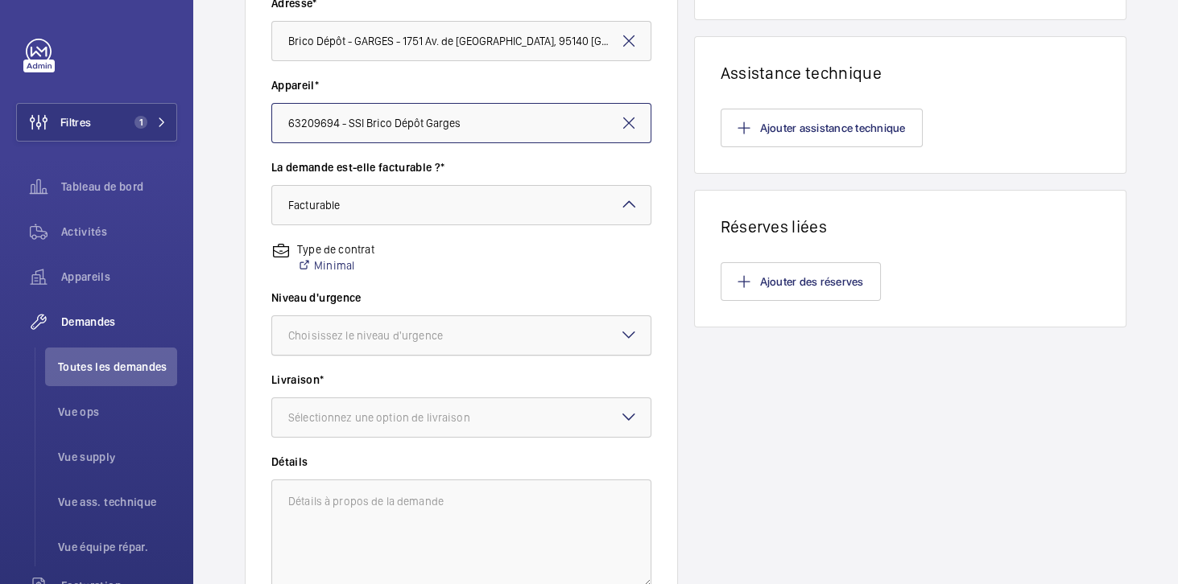
click at [407, 319] on div at bounding box center [461, 335] width 378 height 39
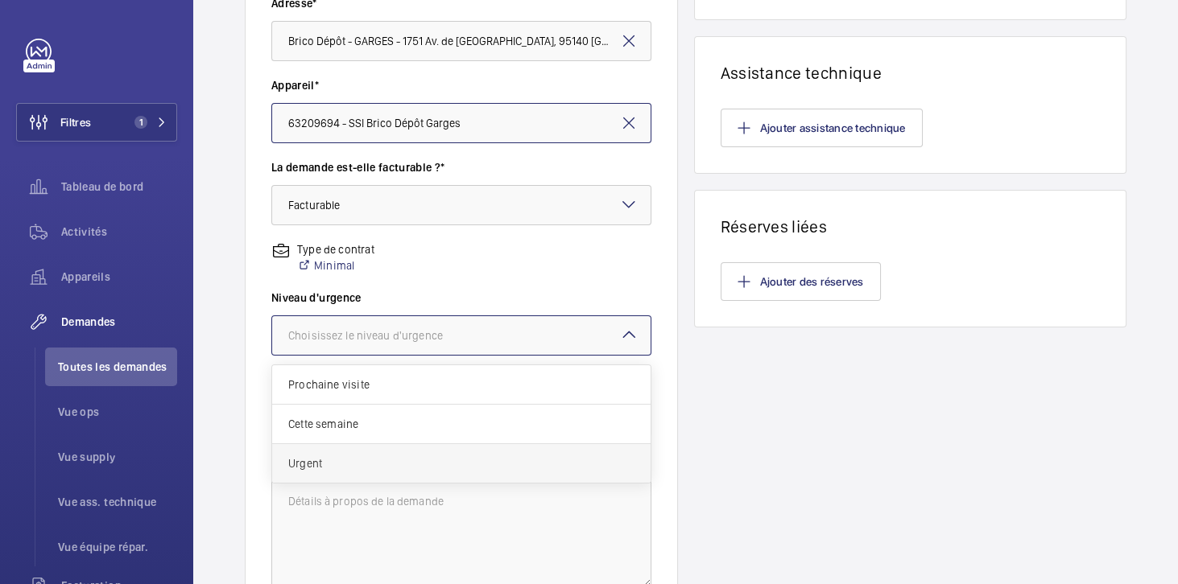
click at [331, 459] on span "Urgent" at bounding box center [461, 464] width 346 height 16
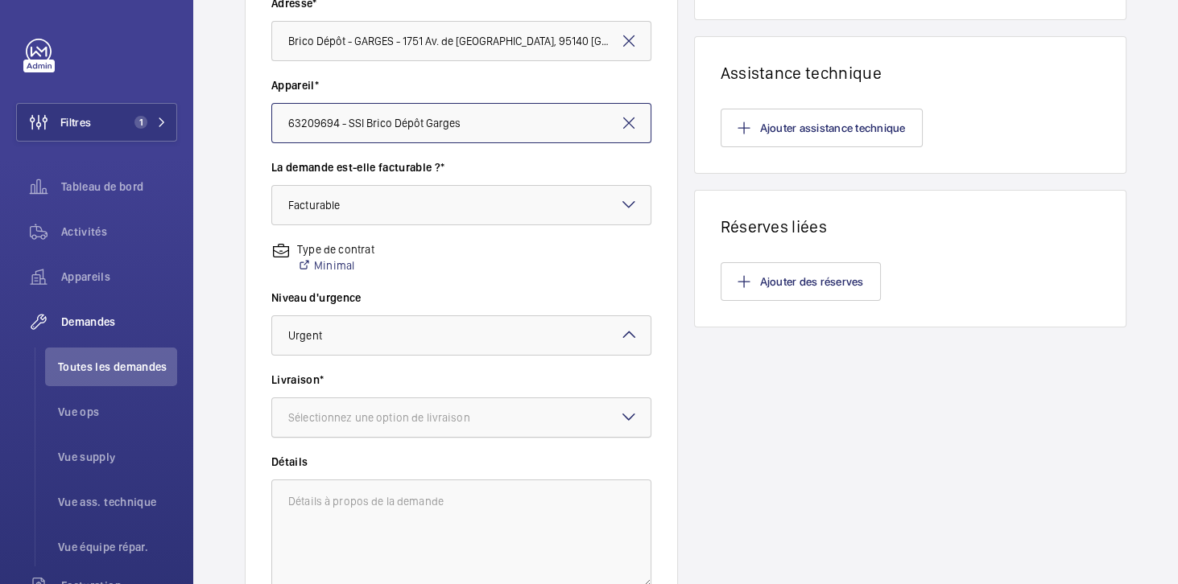
click at [367, 429] on div at bounding box center [461, 417] width 378 height 39
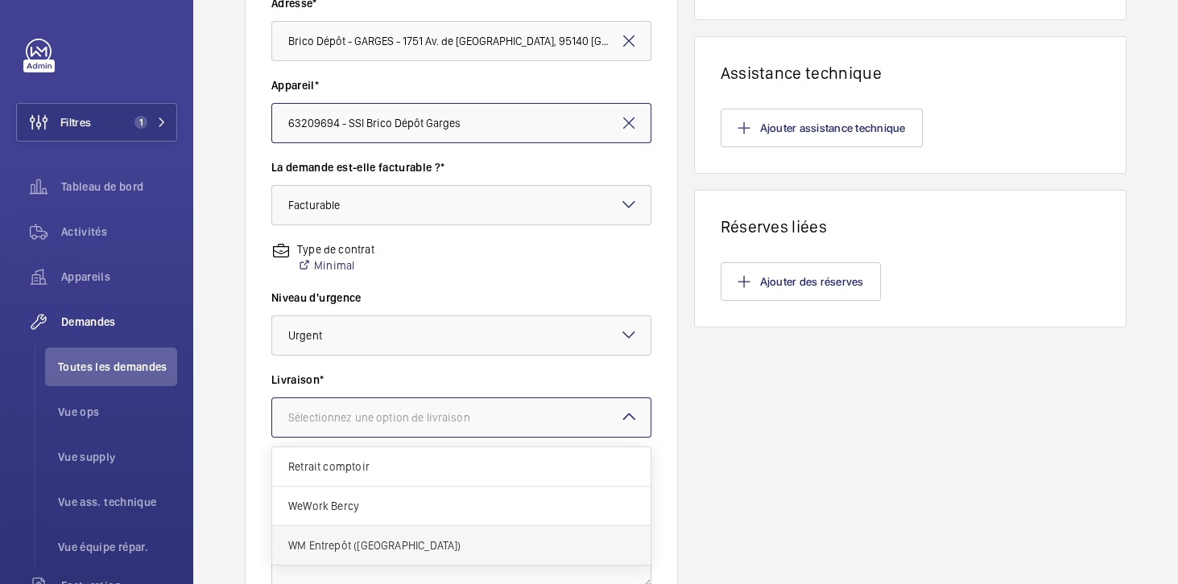
click at [357, 539] on span "WM Entrepôt ([GEOGRAPHIC_DATA])" at bounding box center [461, 546] width 346 height 16
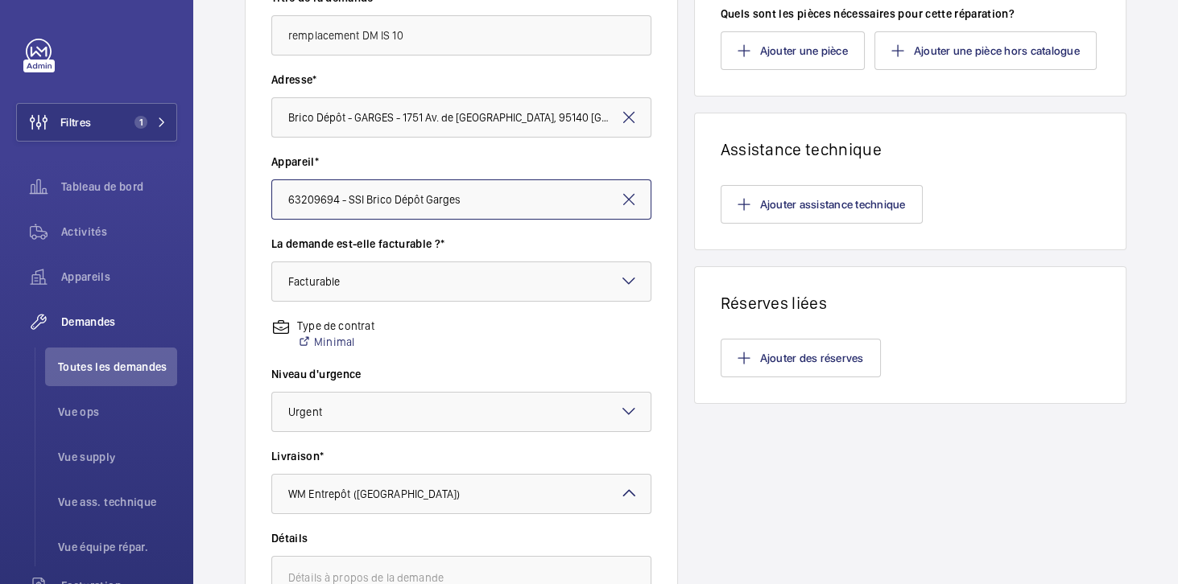
scroll to position [229, 0]
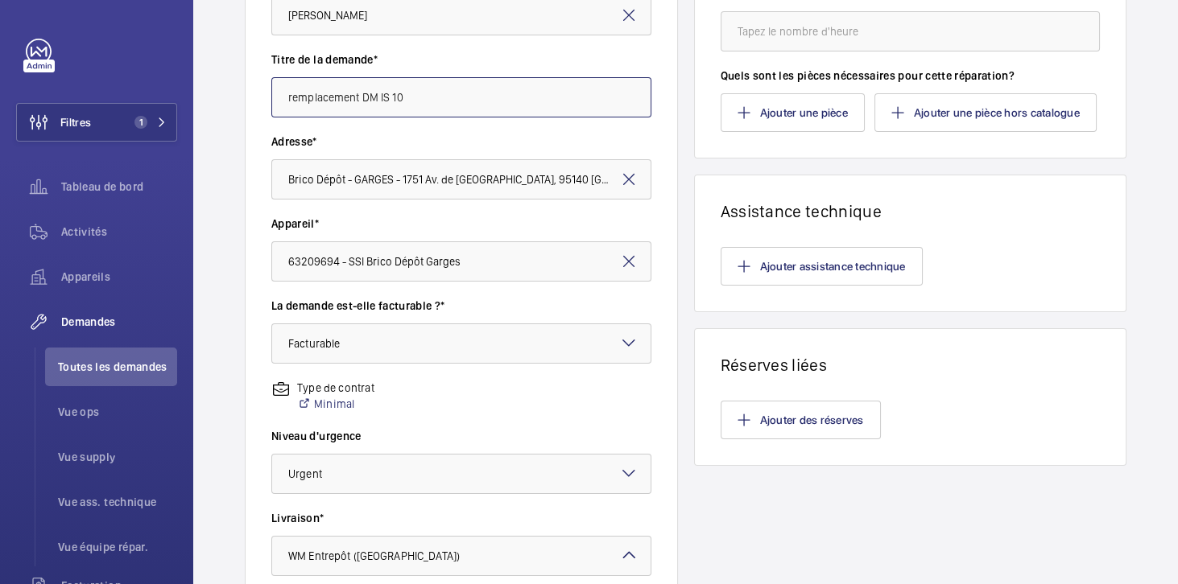
click at [433, 92] on input "remplacement DM IS 10" at bounding box center [461, 97] width 380 height 40
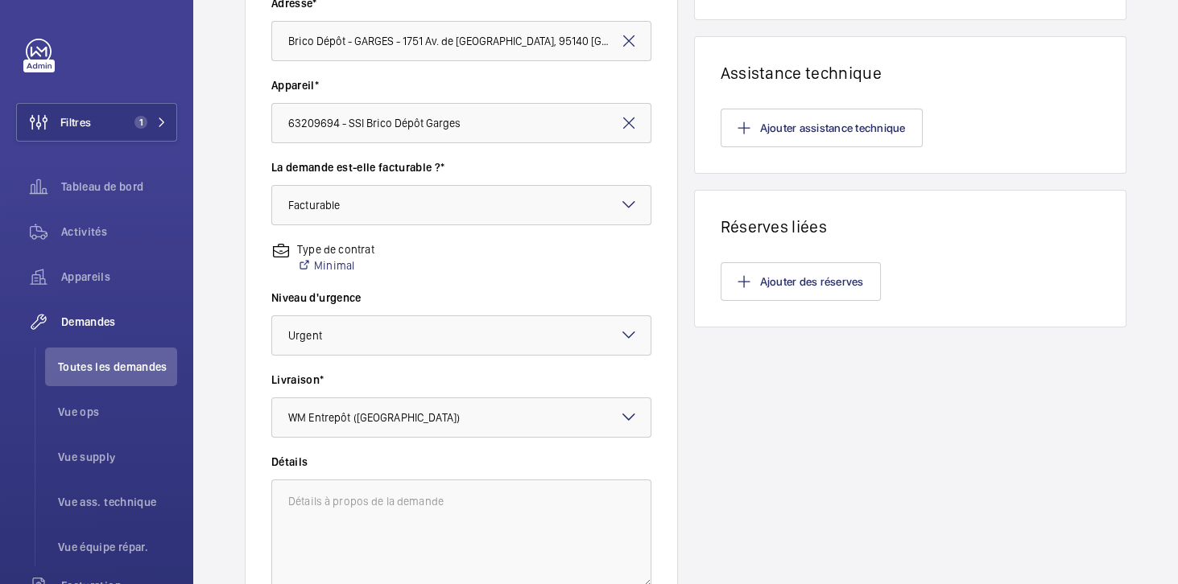
scroll to position [512, 0]
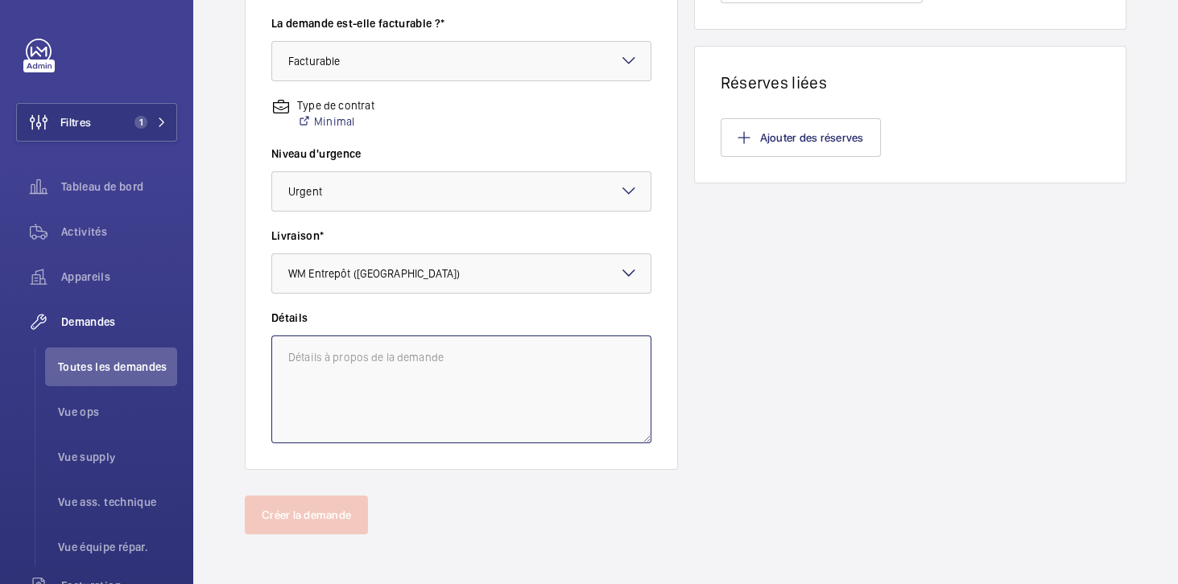
click at [348, 376] on textarea at bounding box center [461, 390] width 380 height 108
paste textarea "remplacement DM IS 10"
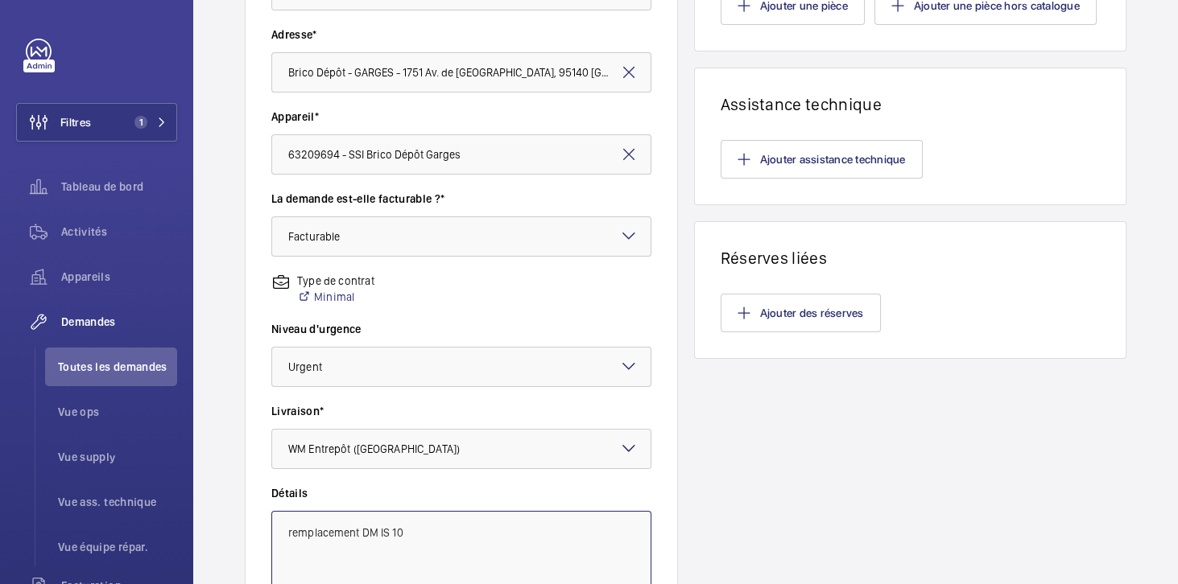
scroll to position [97, 0]
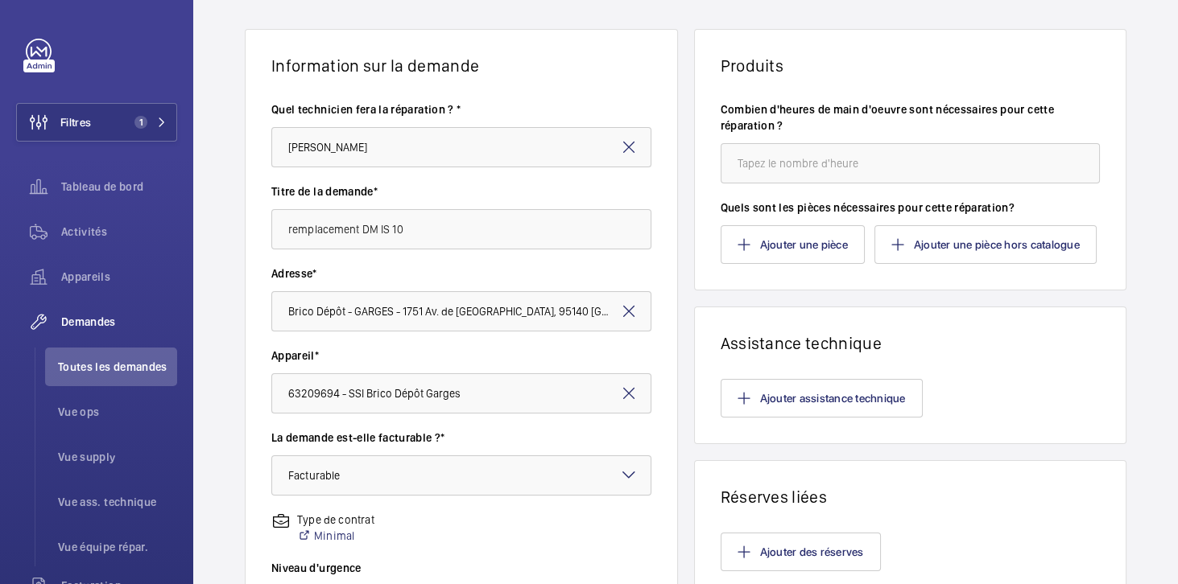
type textarea "remplacement DM IS 10"
click at [795, 163] on input "number" at bounding box center [910, 163] width 380 height 40
click at [766, 157] on input "number" at bounding box center [910, 163] width 380 height 40
type input "2"
click at [821, 249] on button "Ajouter une pièce" at bounding box center [792, 244] width 144 height 39
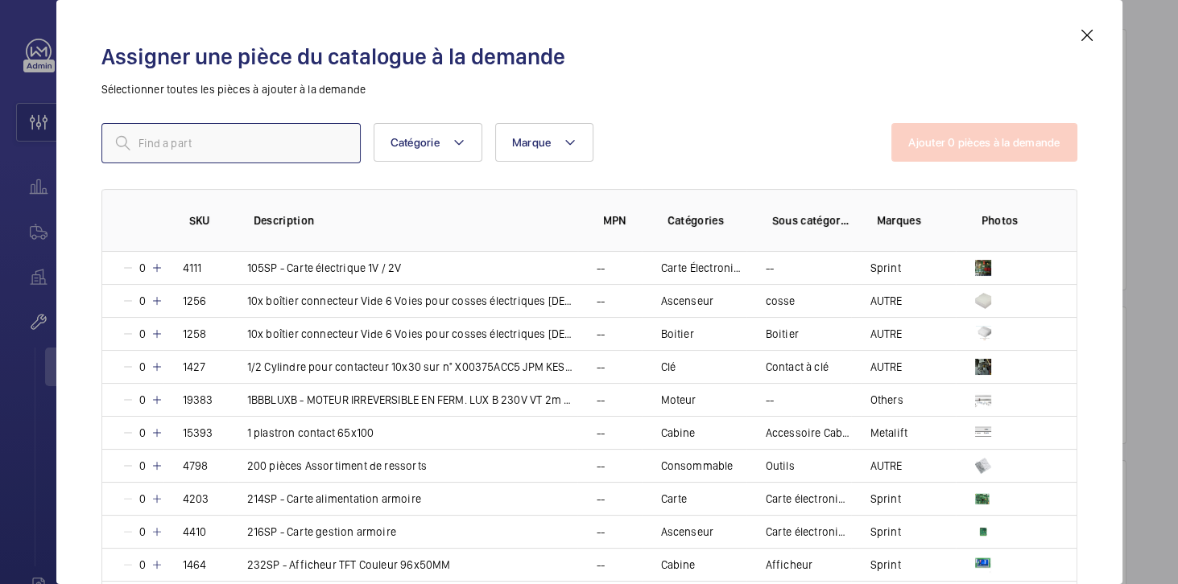
click at [280, 140] on input "text" at bounding box center [230, 143] width 259 height 40
paste input "remplacement DM IS 10"
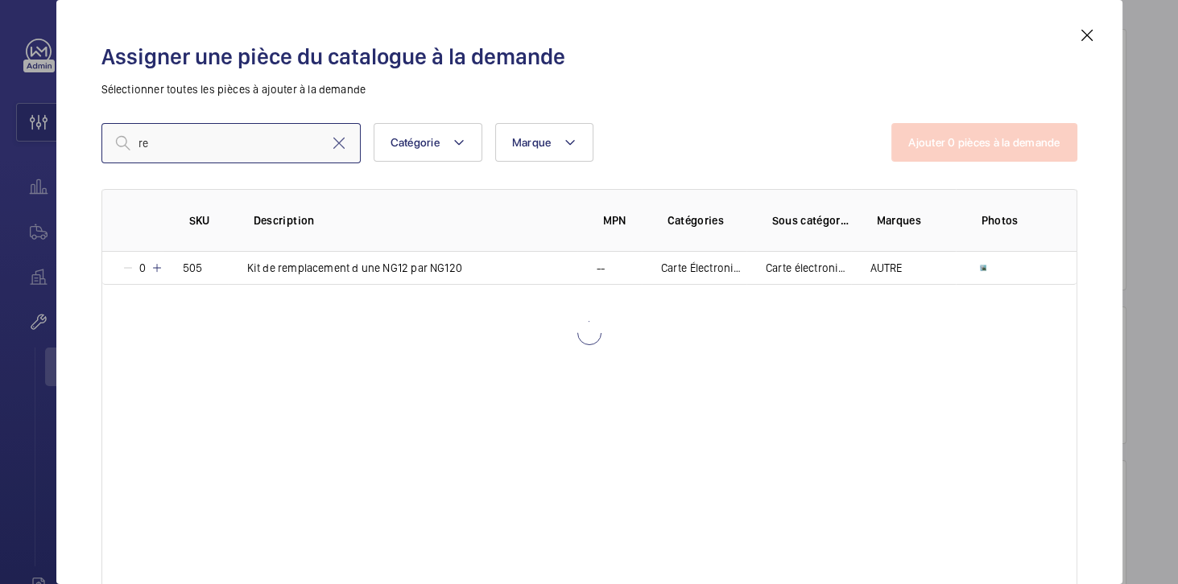
type input "r"
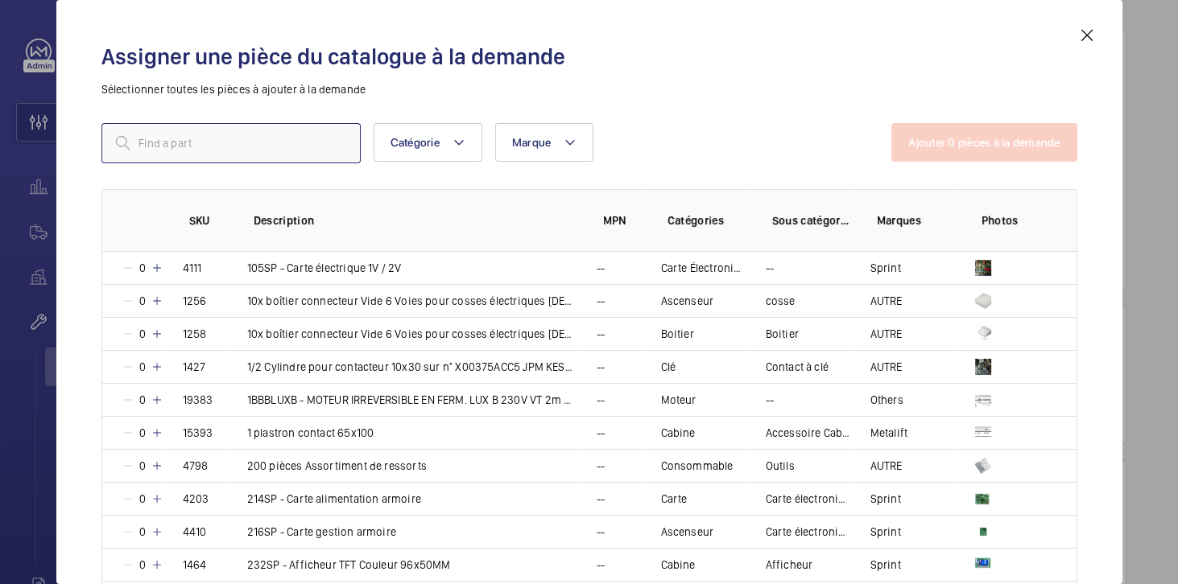
click at [263, 151] on input "text" at bounding box center [230, 143] width 259 height 40
paste input "remplacement DM IS 10"
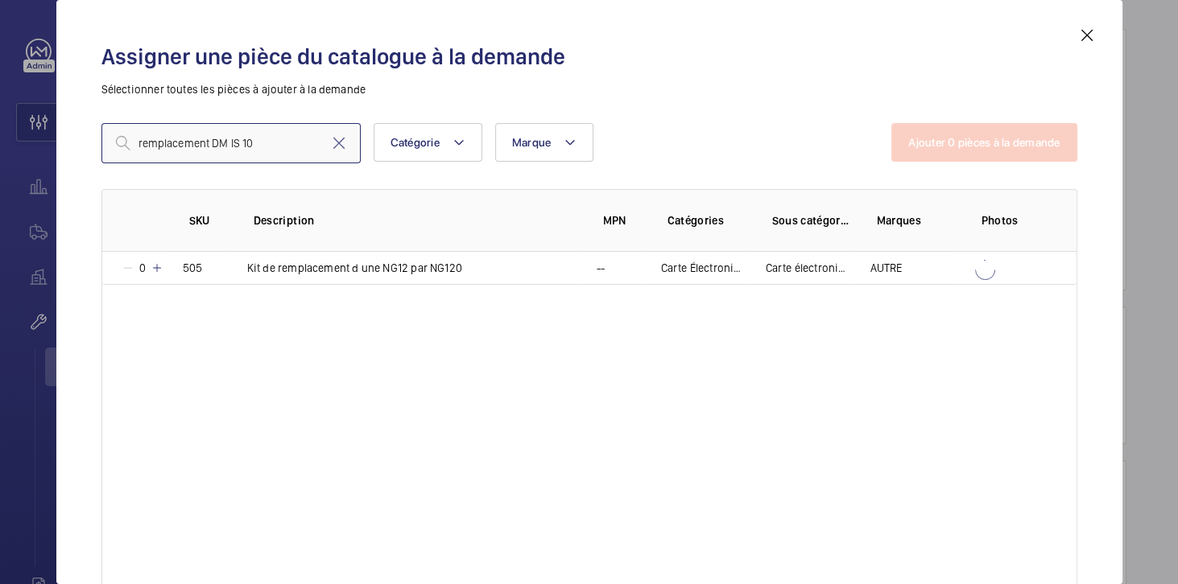
click at [263, 151] on input "remplacement DM IS 10" at bounding box center [230, 143] width 259 height 40
click at [264, 151] on input "remplacement DM IS 10" at bounding box center [230, 143] width 259 height 40
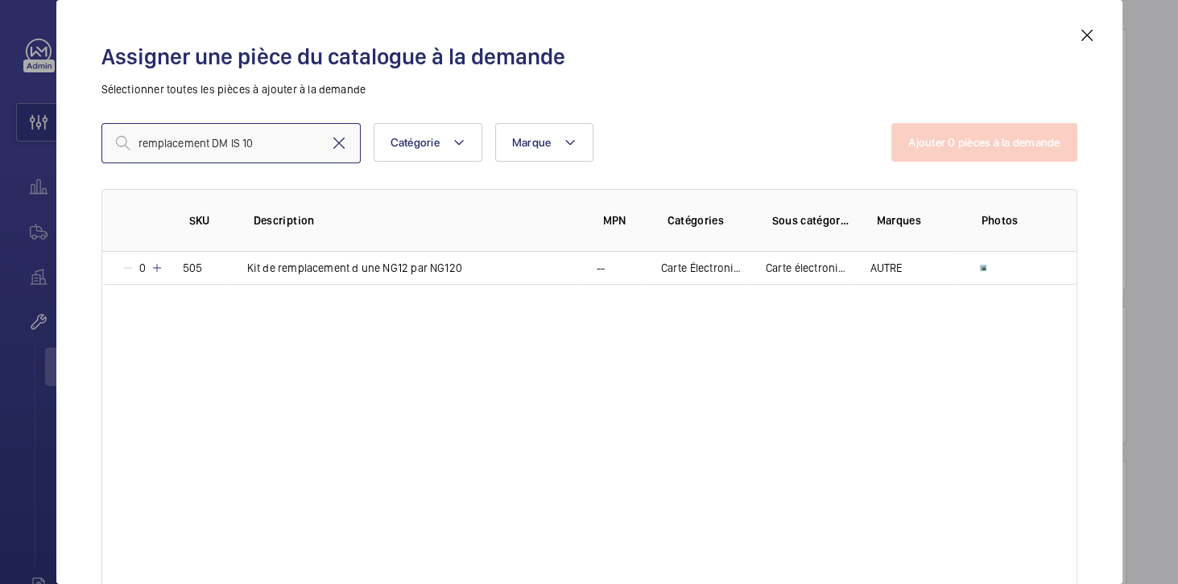
type input "remplacement DM IS 10"
click at [344, 145] on mat-icon at bounding box center [338, 143] width 19 height 19
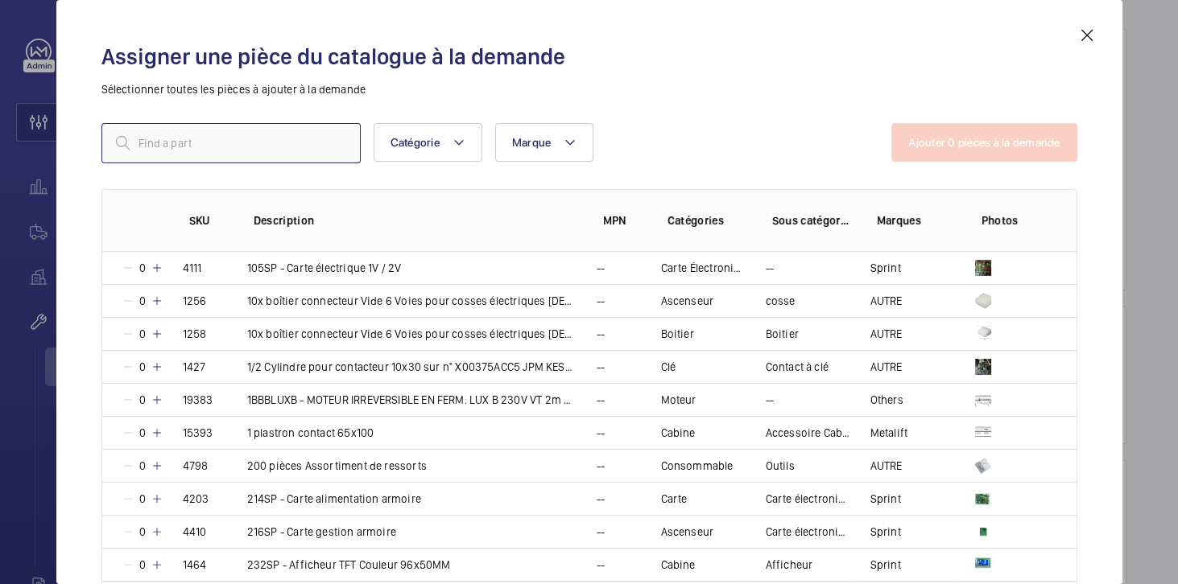
click at [266, 141] on input "text" at bounding box center [230, 143] width 259 height 40
paste input "DM MCP3A-R000SF-A207-01C"
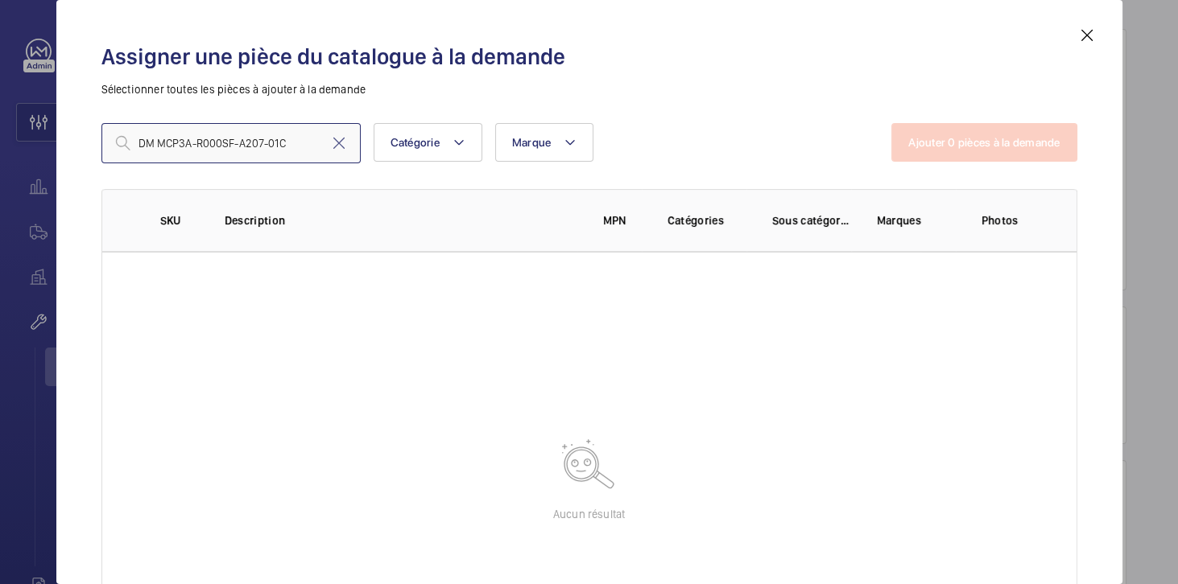
click at [291, 142] on input "DM MCP3A-R000SF-A207-01C" at bounding box center [230, 143] width 259 height 40
click at [292, 147] on input "DM MCP3A-R000SF-A207-01C" at bounding box center [230, 143] width 259 height 40
drag, startPoint x: 191, startPoint y: 142, endPoint x: 305, endPoint y: 143, distance: 114.3
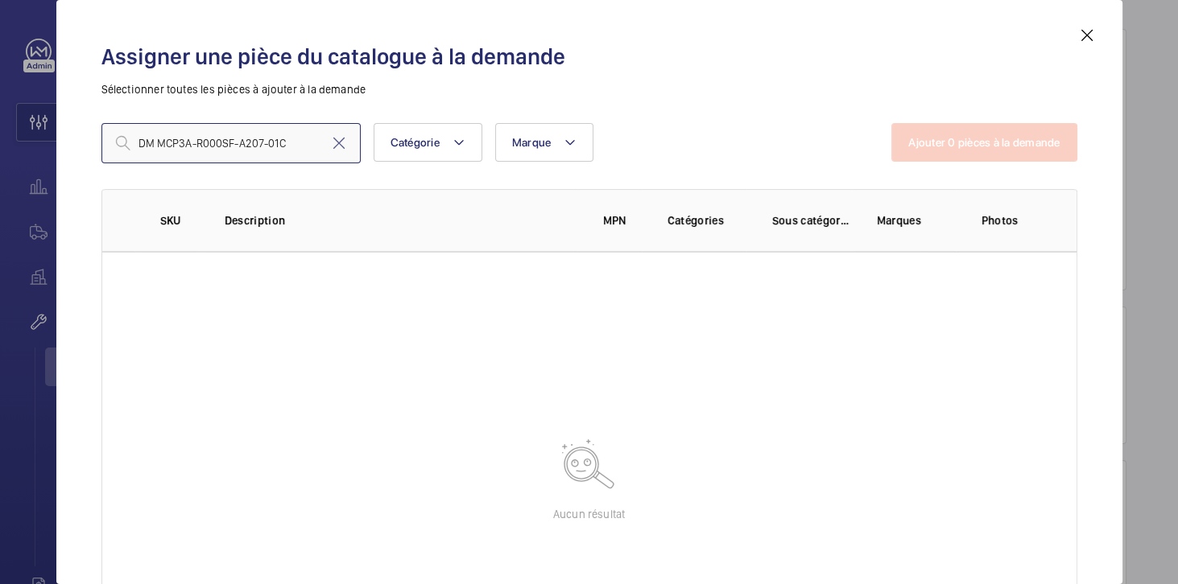
click at [305, 143] on input "DM MCP3A-R000SF-A207-01C" at bounding box center [230, 143] width 259 height 40
click at [298, 146] on input "DM MCP3A-R000SF-A207-01C" at bounding box center [230, 143] width 259 height 40
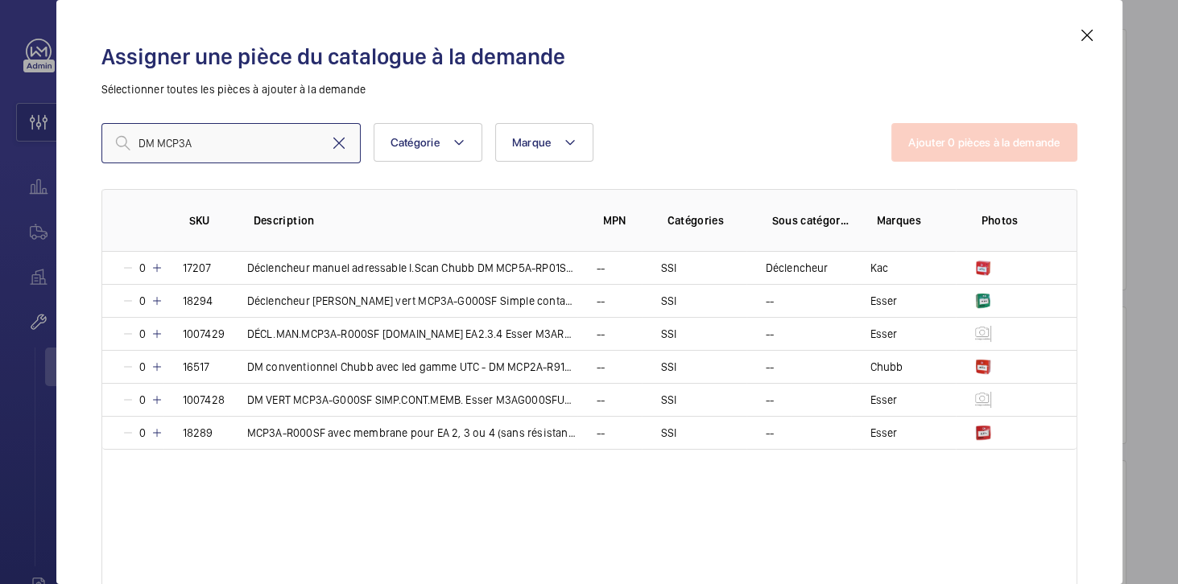
type input "DM MCP3A"
click at [338, 140] on mat-icon at bounding box center [338, 143] width 19 height 19
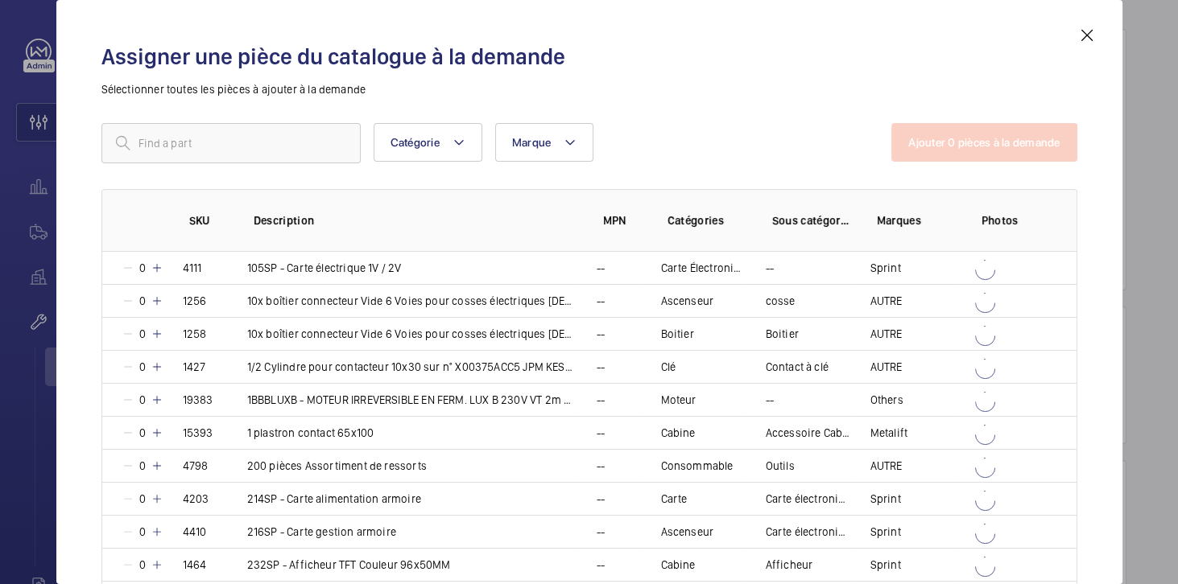
click at [1085, 36] on mat-icon at bounding box center [1086, 35] width 19 height 19
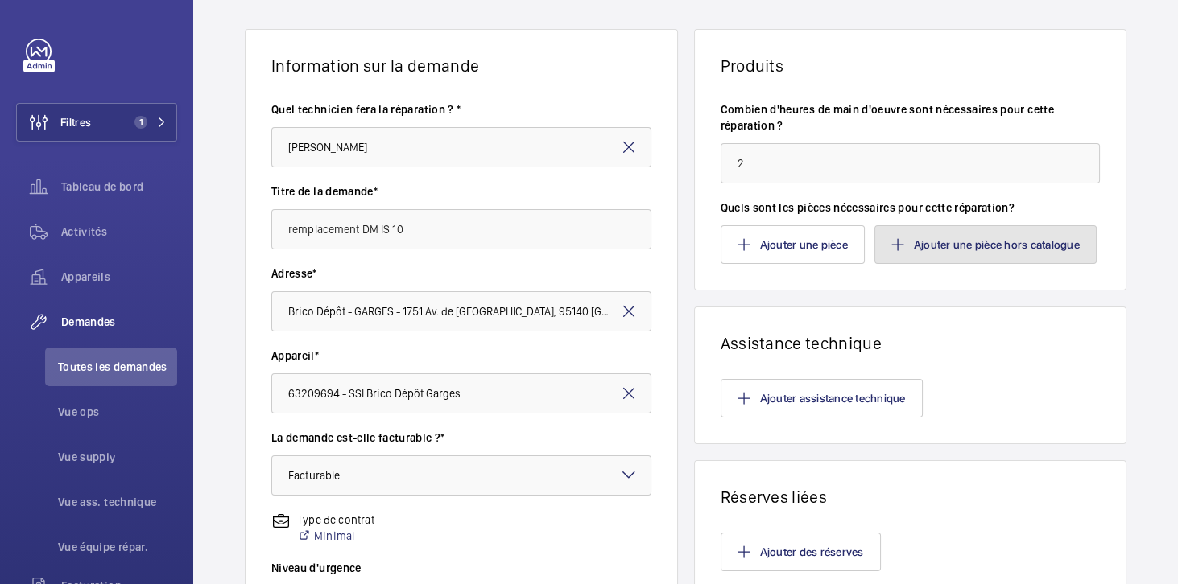
click at [950, 236] on button "Ajouter une pièce hors catalogue" at bounding box center [985, 244] width 222 height 39
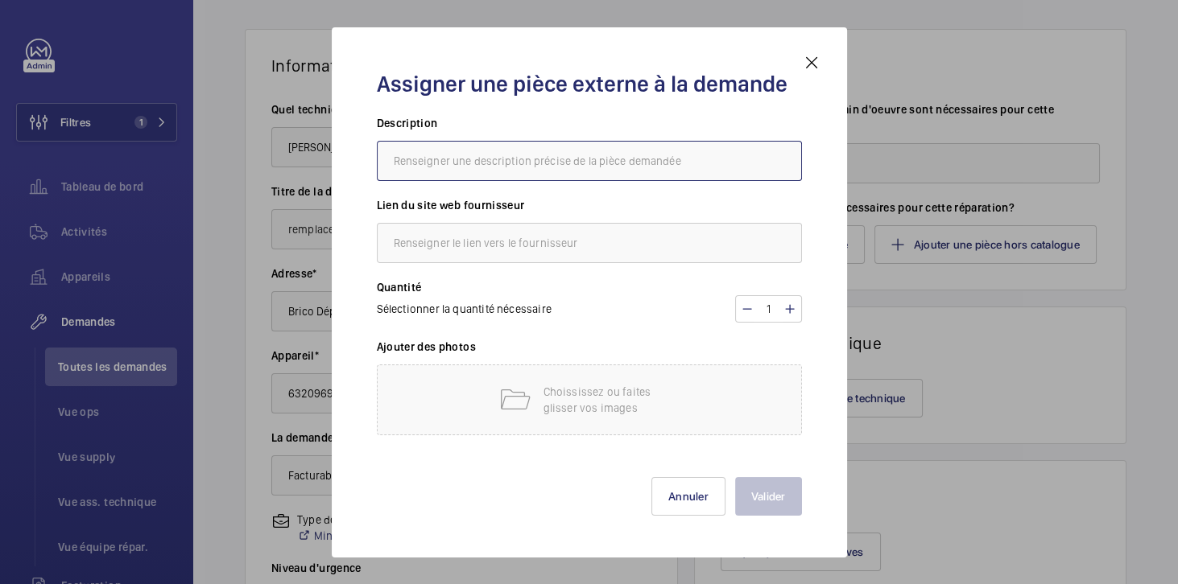
click at [518, 159] on input "text" at bounding box center [589, 161] width 425 height 40
paste input "DM MCP3A-R000SF-A207-01C"
type input "DM MCP3A-R000SF-A207-01C"
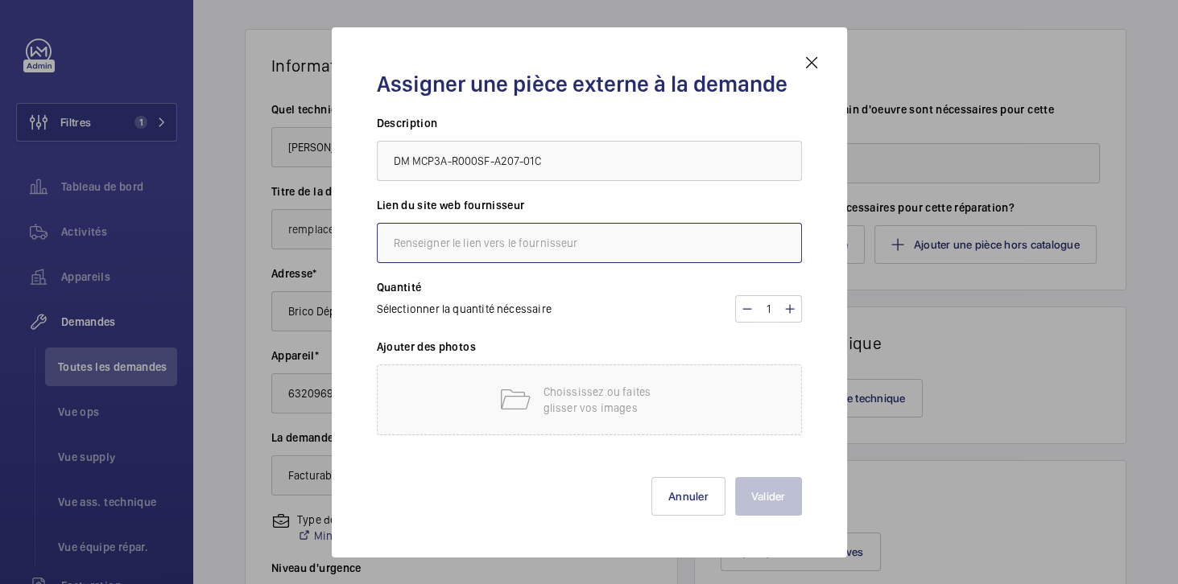
click at [444, 242] on input "text" at bounding box center [589, 243] width 425 height 40
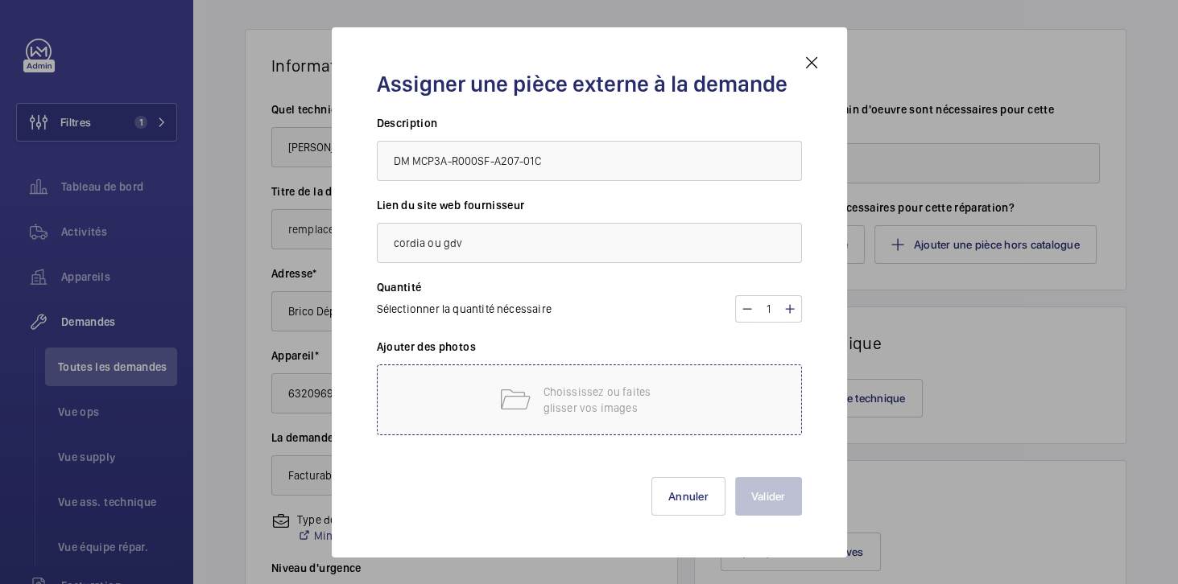
click at [573, 404] on p "Choississez ou faites glisser vos images" at bounding box center [611, 400] width 137 height 32
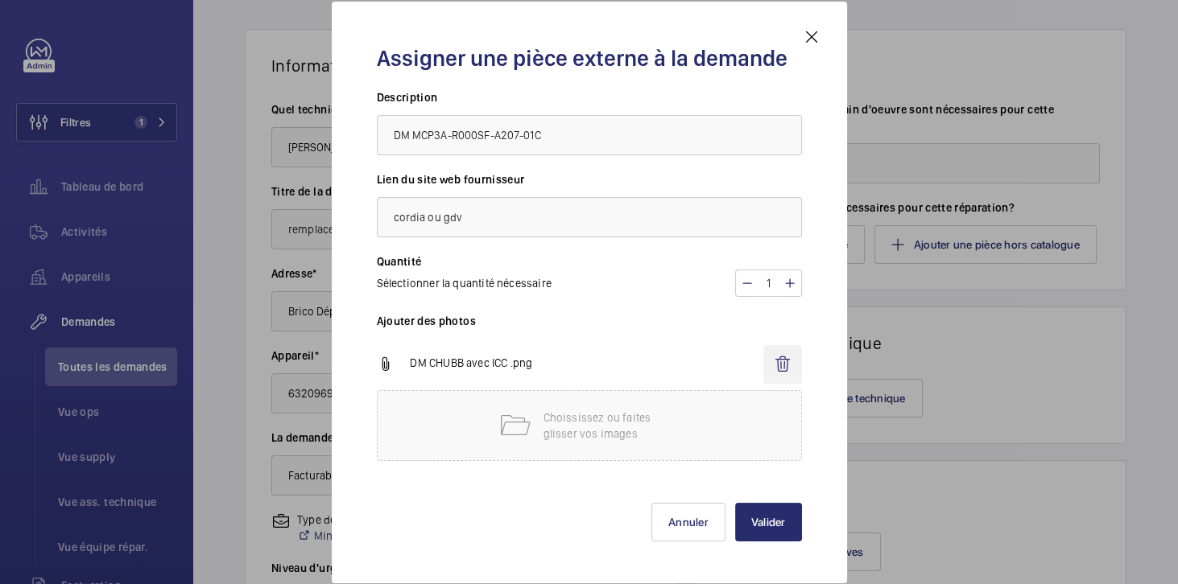
click at [780, 365] on wm-front-icon-button at bounding box center [782, 364] width 39 height 39
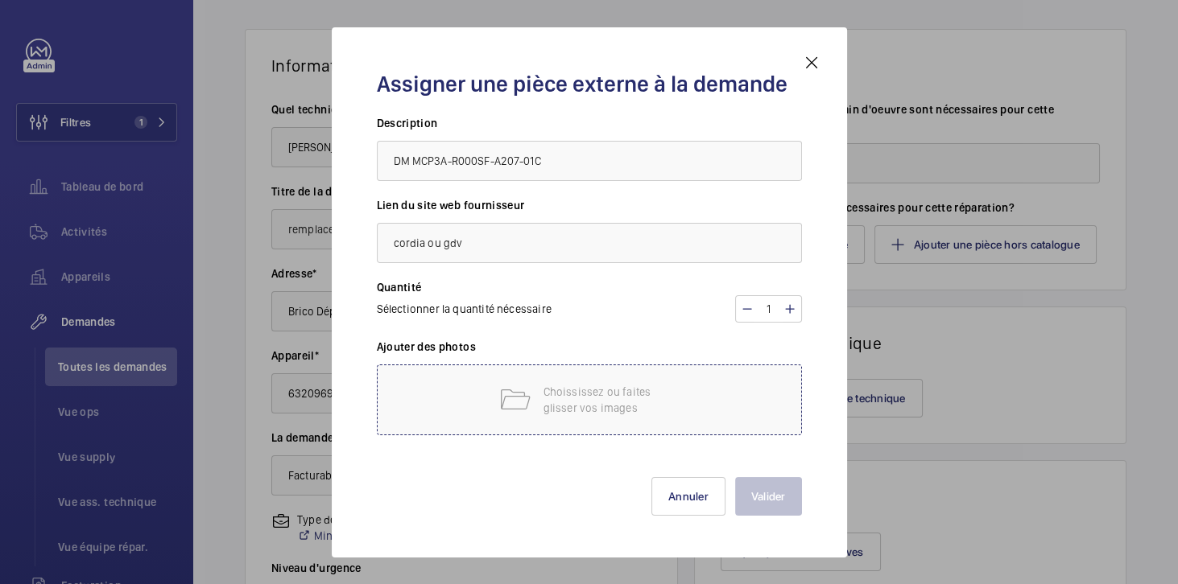
click at [542, 382] on div "Choississez ou faites glisser vos images" at bounding box center [589, 400] width 425 height 71
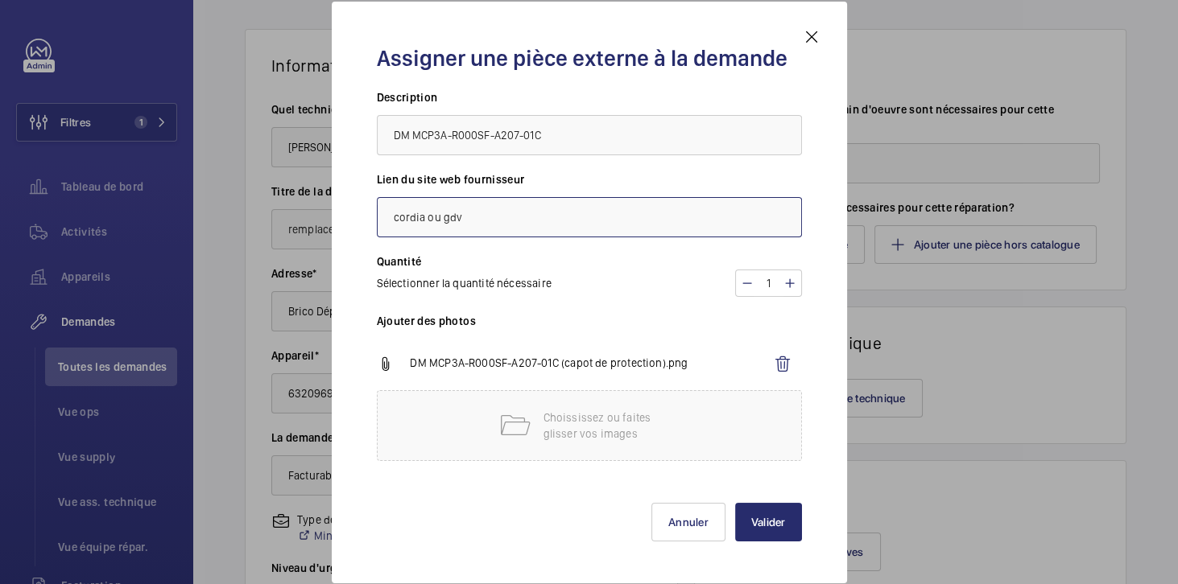
click at [476, 215] on input "cordia ou gdv" at bounding box center [589, 217] width 425 height 40
type input "cordia / SSI solution / gdv"
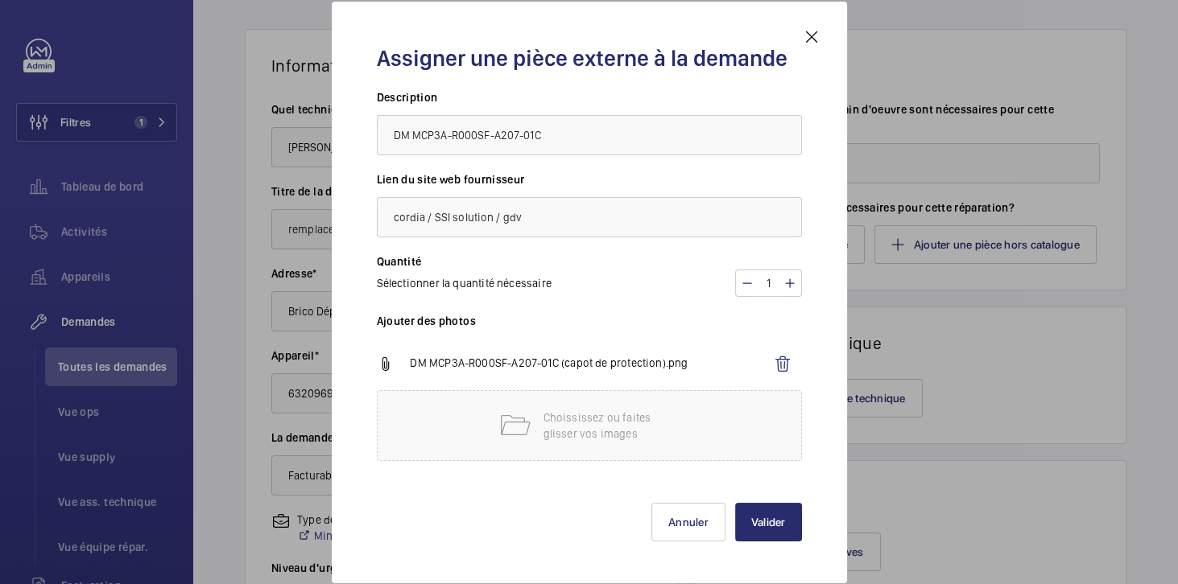
click at [539, 522] on div "Valider Annuler" at bounding box center [589, 509] width 425 height 64
click at [786, 527] on button "Valider" at bounding box center [768, 522] width 67 height 39
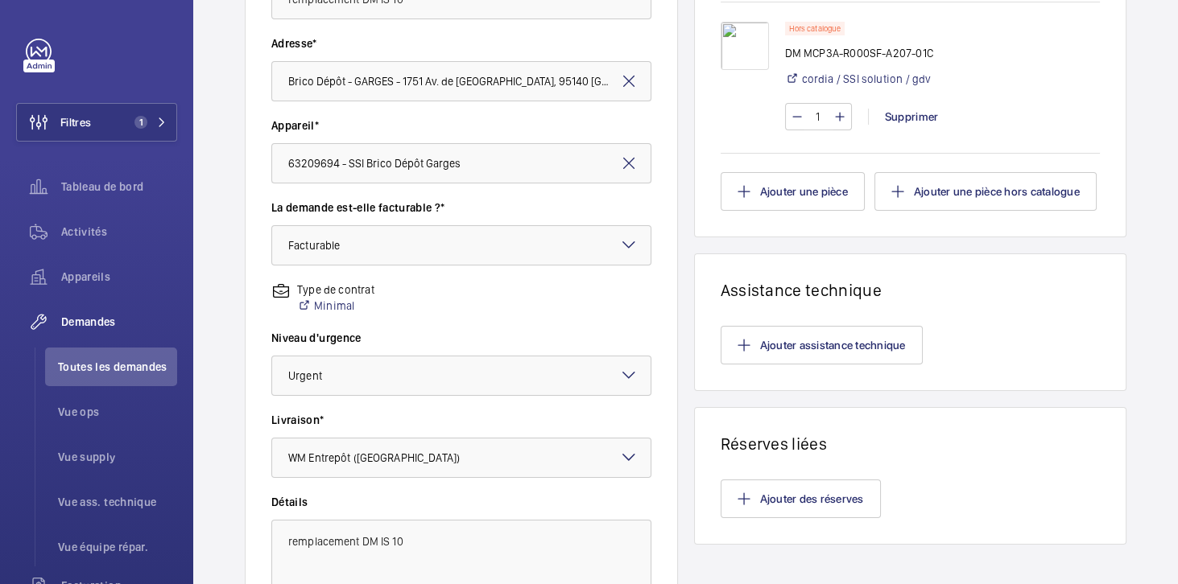
scroll to position [512, 0]
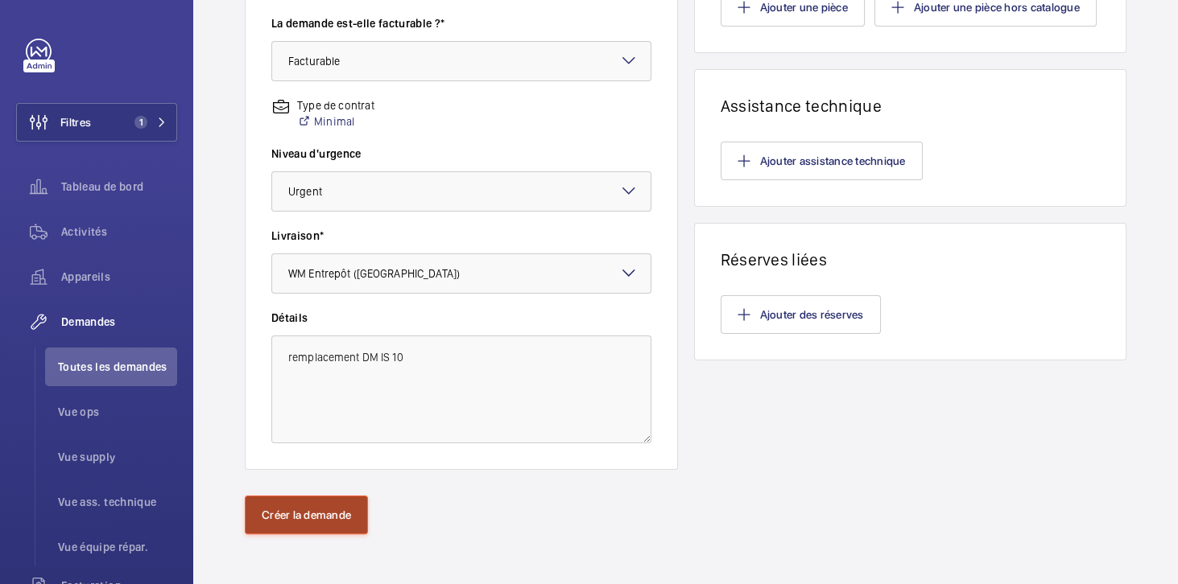
click at [301, 522] on button "Créer la demande" at bounding box center [306, 515] width 123 height 39
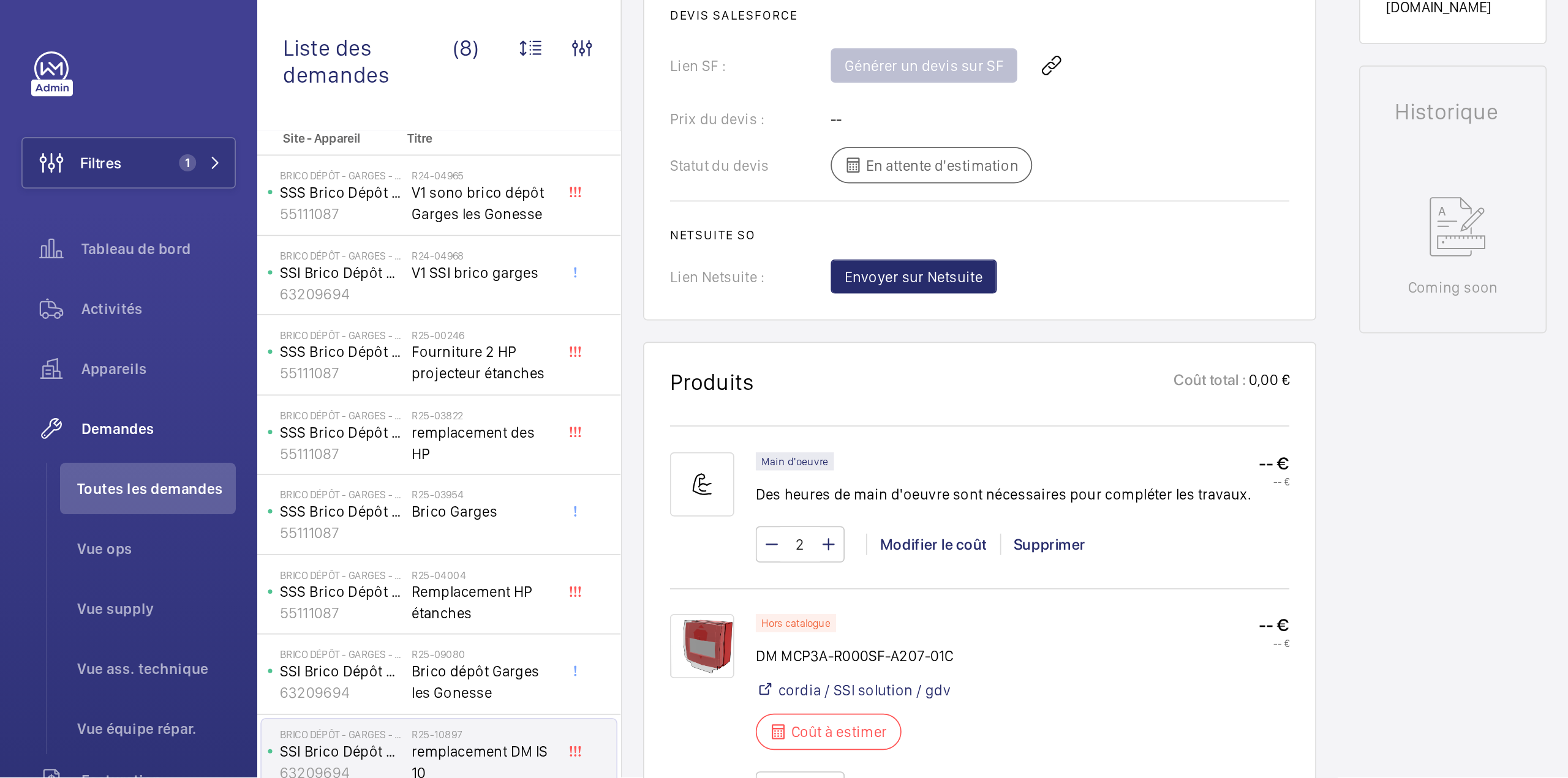
scroll to position [735, 0]
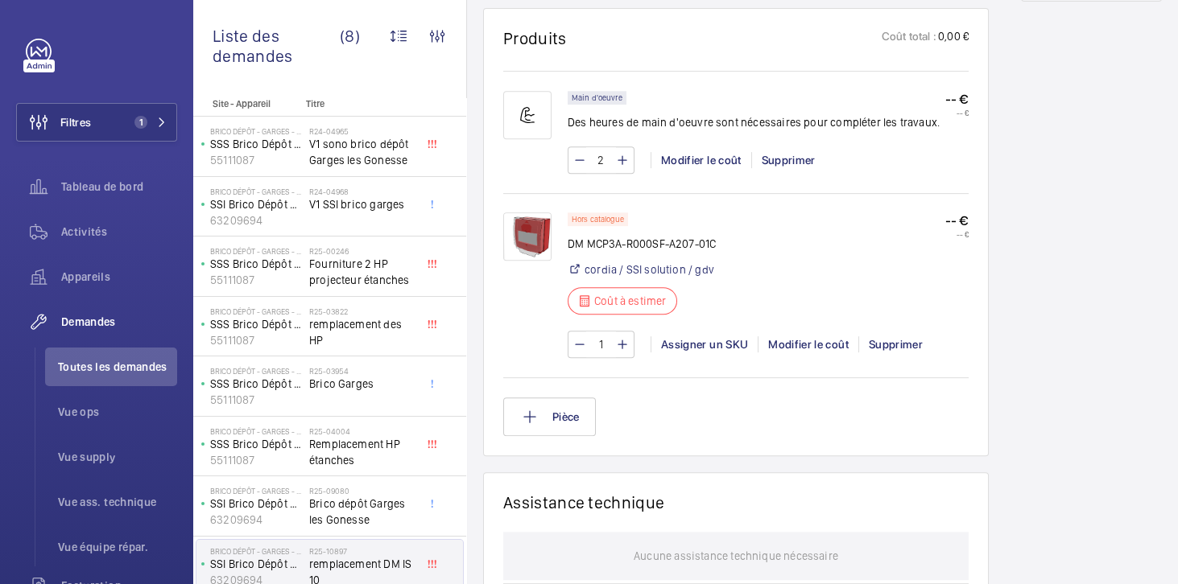
drag, startPoint x: 717, startPoint y: 228, endPoint x: 679, endPoint y: 231, distance: 38.8
click at [679, 231] on div "Hors catalogue DM MCP3A-R000SF-A207-01C cordia / SSI solution / gdv Coût à esti…" at bounding box center [768, 269] width 401 height 112
click at [773, 237] on div "Hors catalogue DM MCP3A-R000SF-A207-01C cordia / SSI solution / gdv Coût à esti…" at bounding box center [768, 269] width 401 height 112
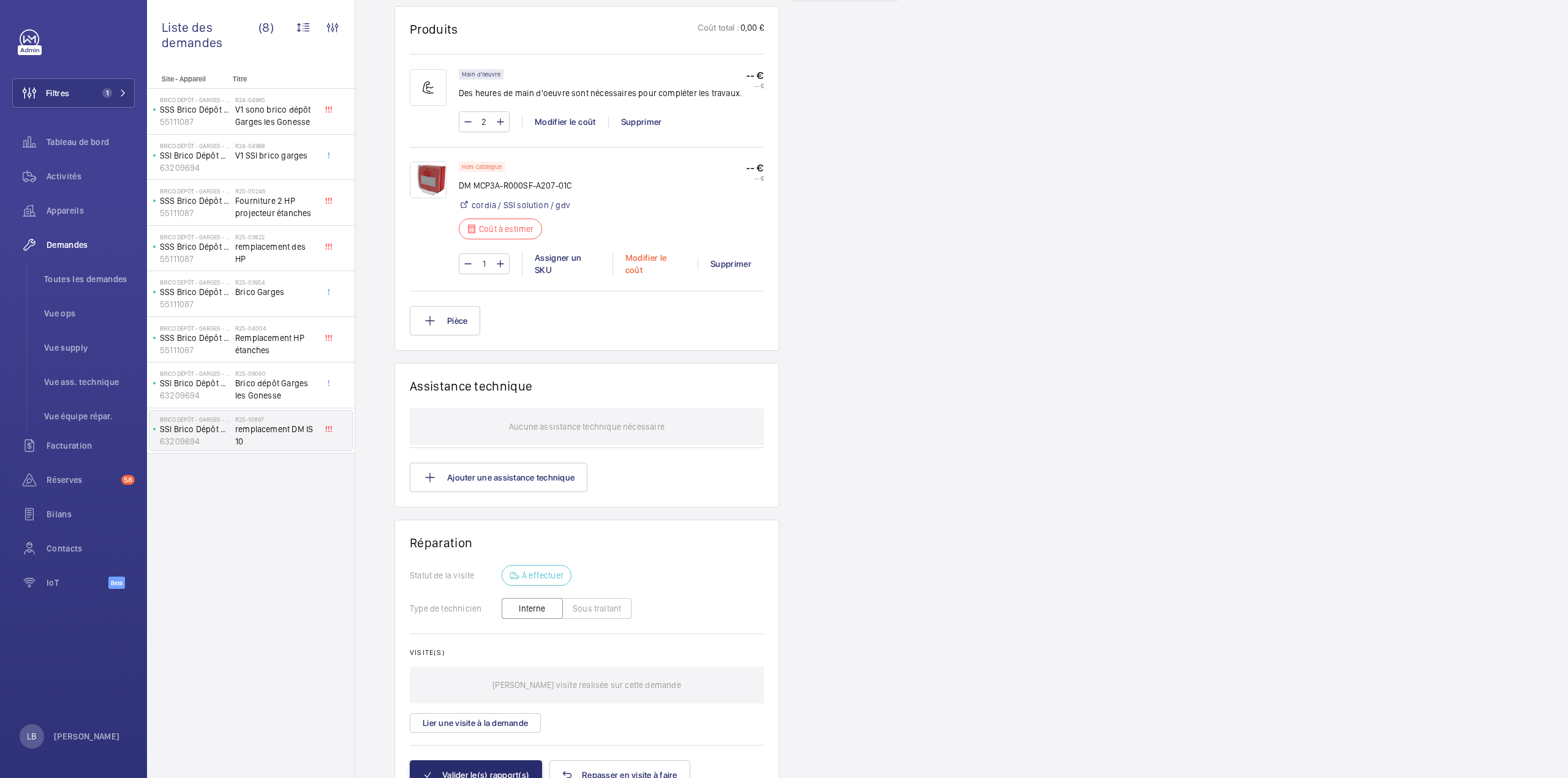
click at [647, 252] on div "Modifier le coût" at bounding box center [655, 264] width 85 height 24
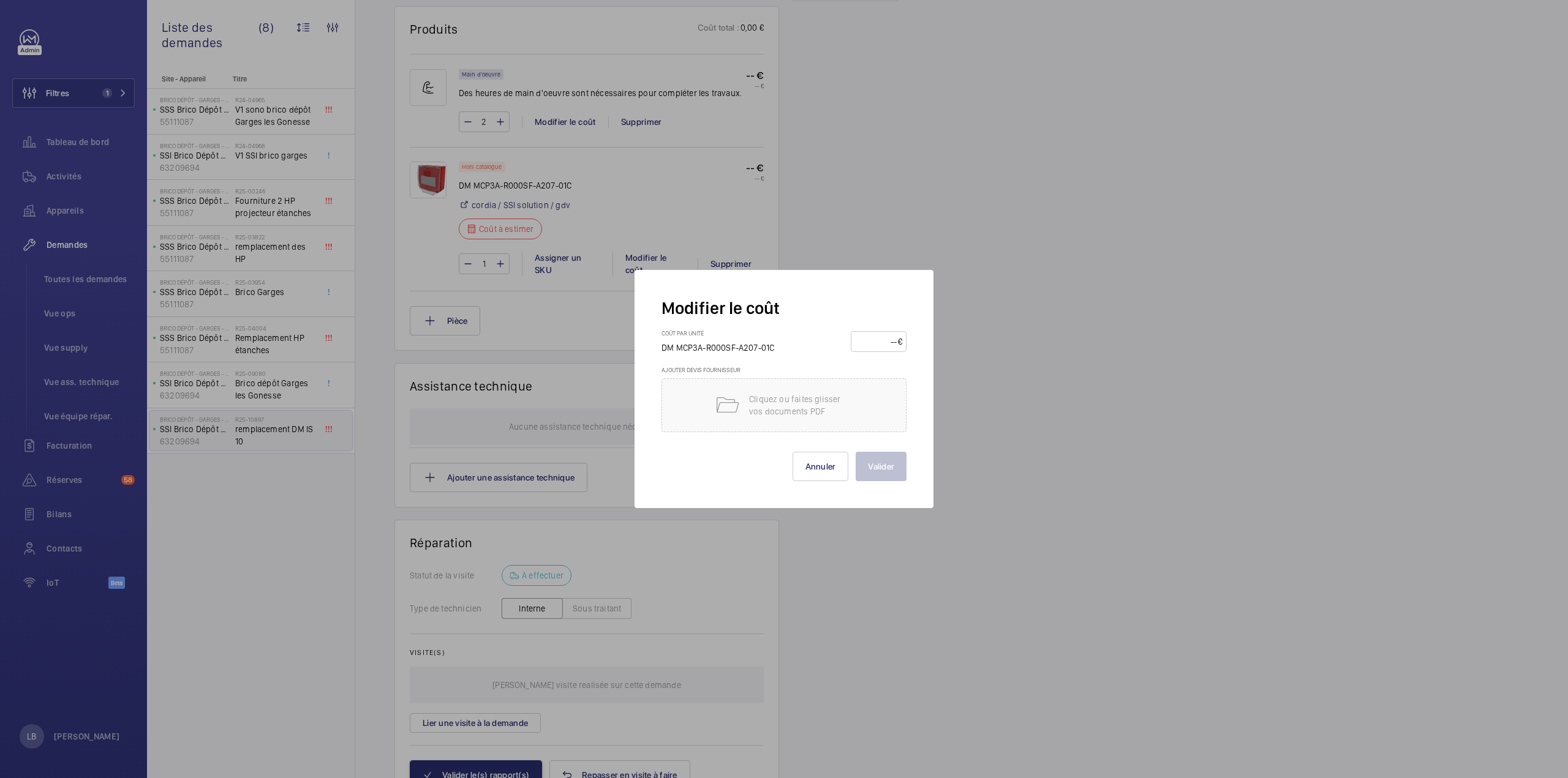
click at [890, 341] on input "number" at bounding box center [876, 341] width 43 height 20
type input "96"
click at [856, 452] on button "Valider" at bounding box center [881, 466] width 51 height 30
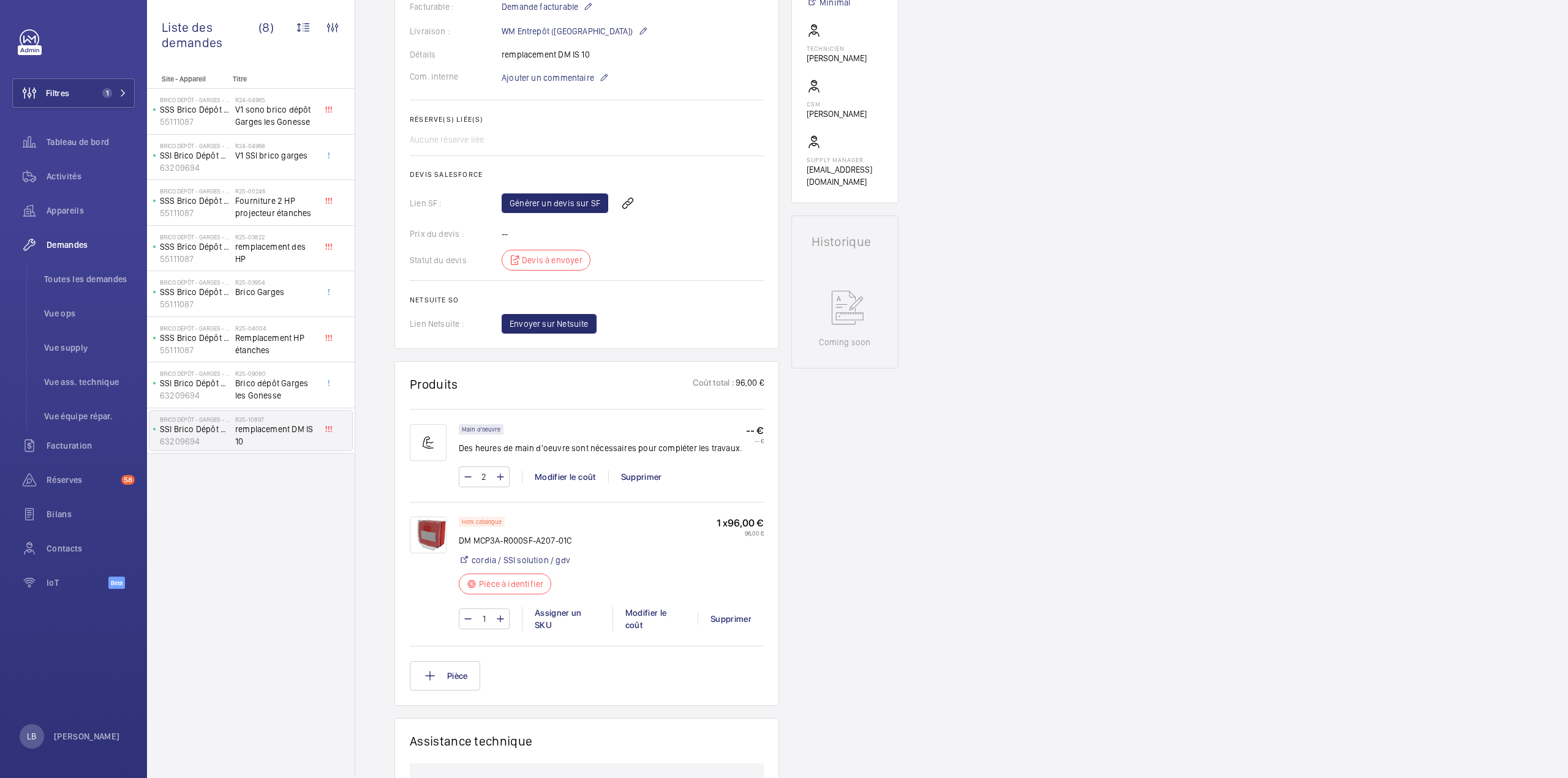
scroll to position [122, 0]
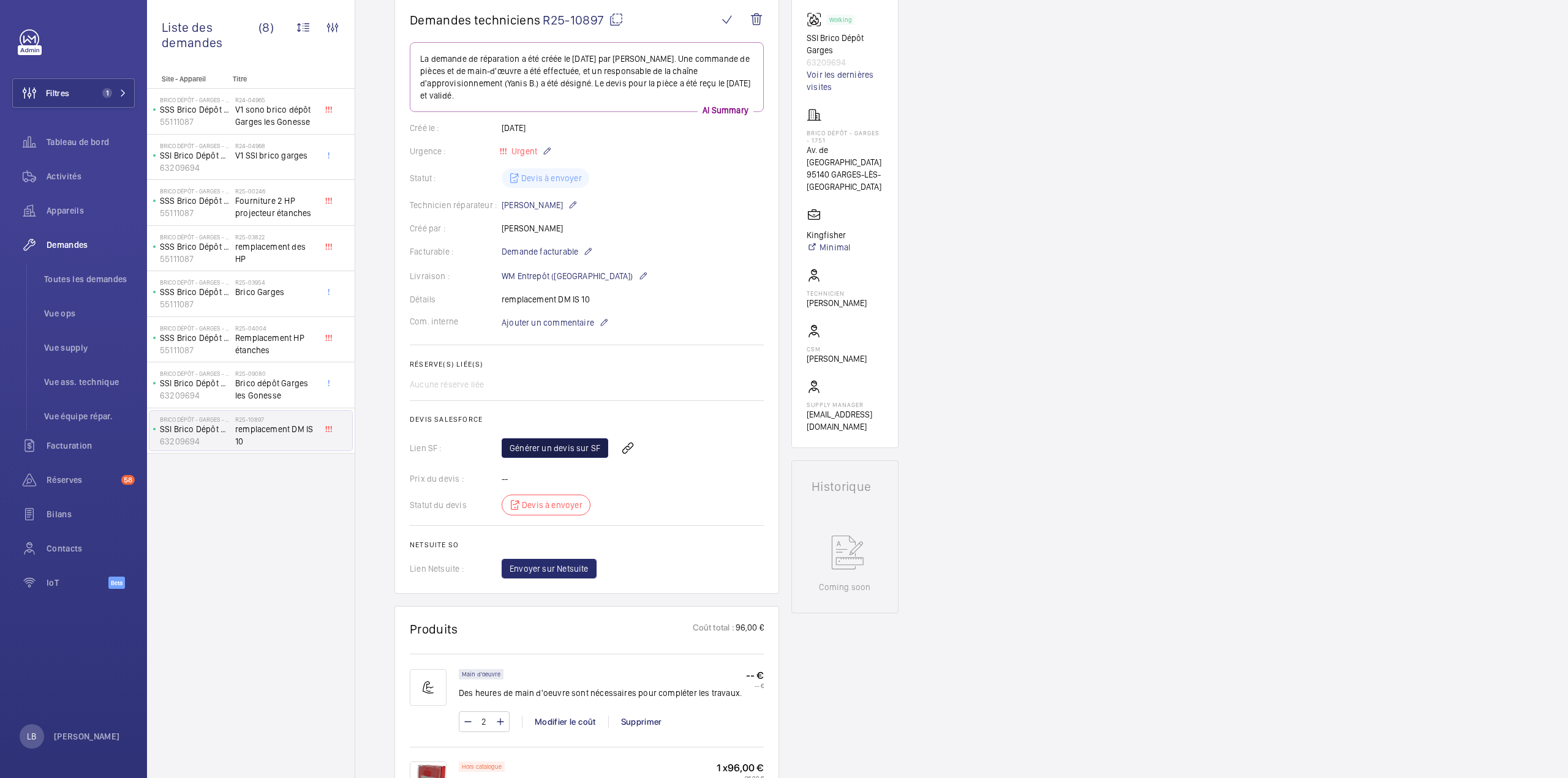
click at [572, 448] on link "Générer un devis sur SF" at bounding box center [555, 448] width 107 height 20
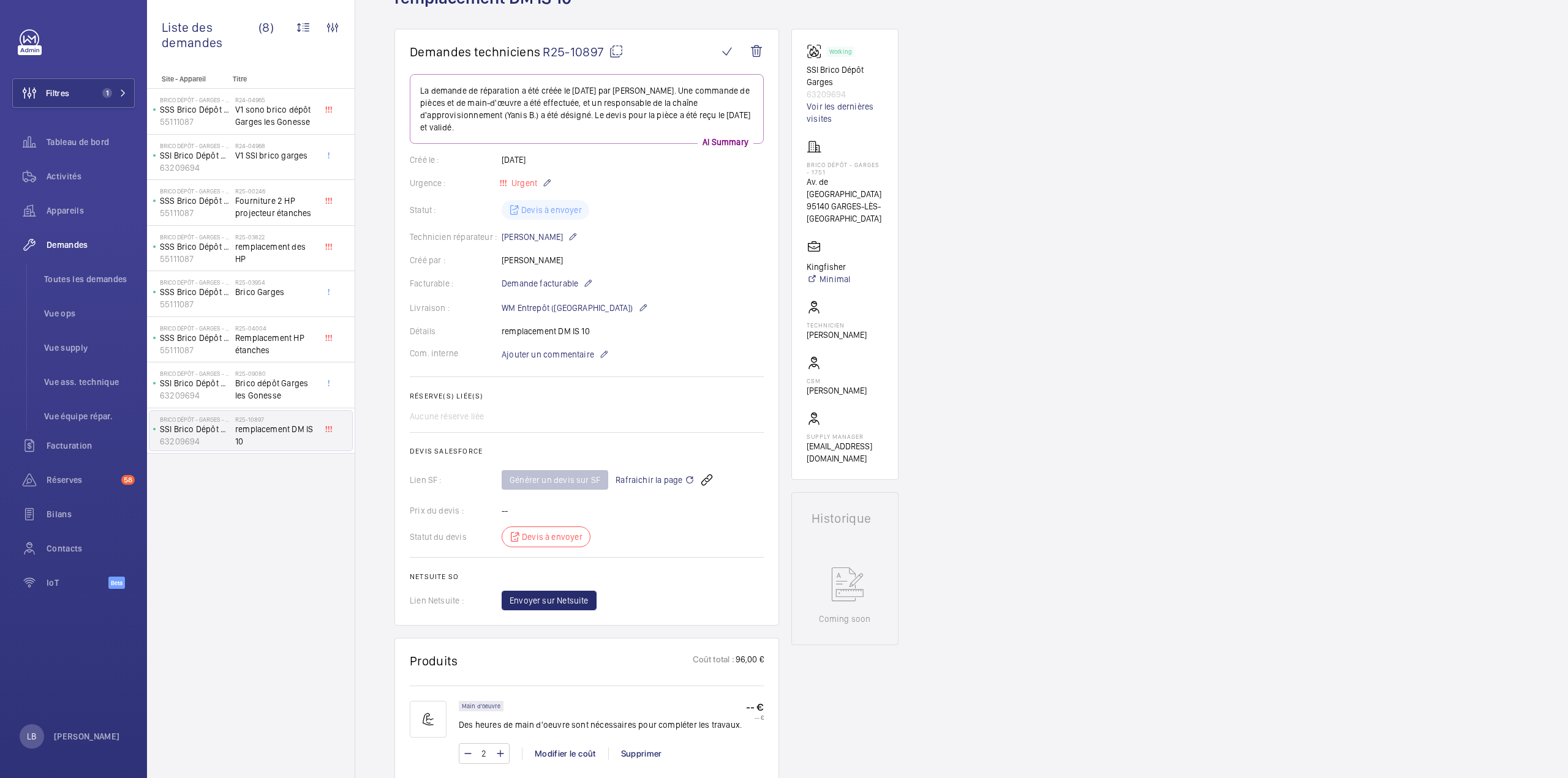
scroll to position [0, 0]
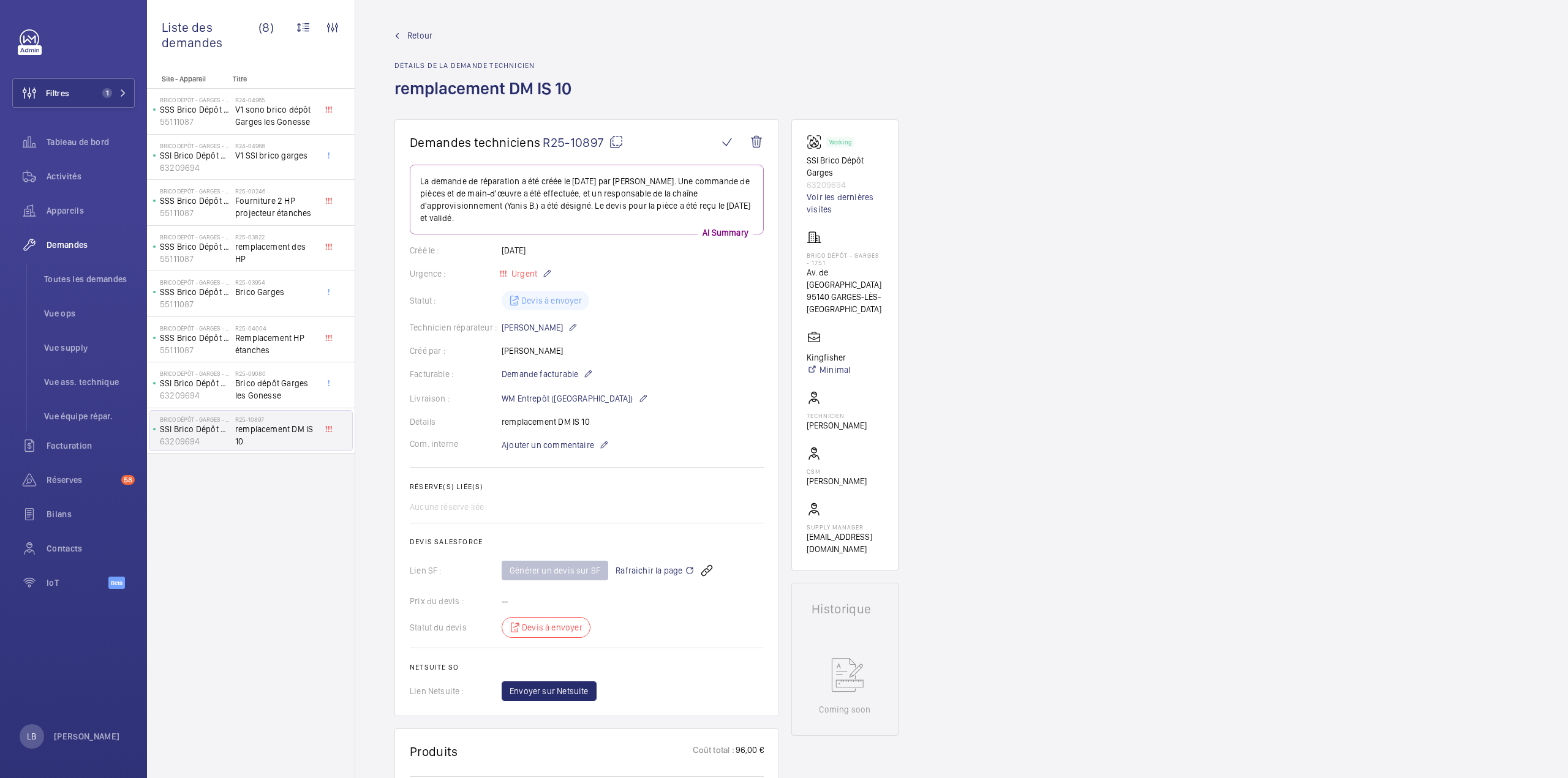
click at [614, 143] on mat-icon at bounding box center [615, 141] width 14 height 14
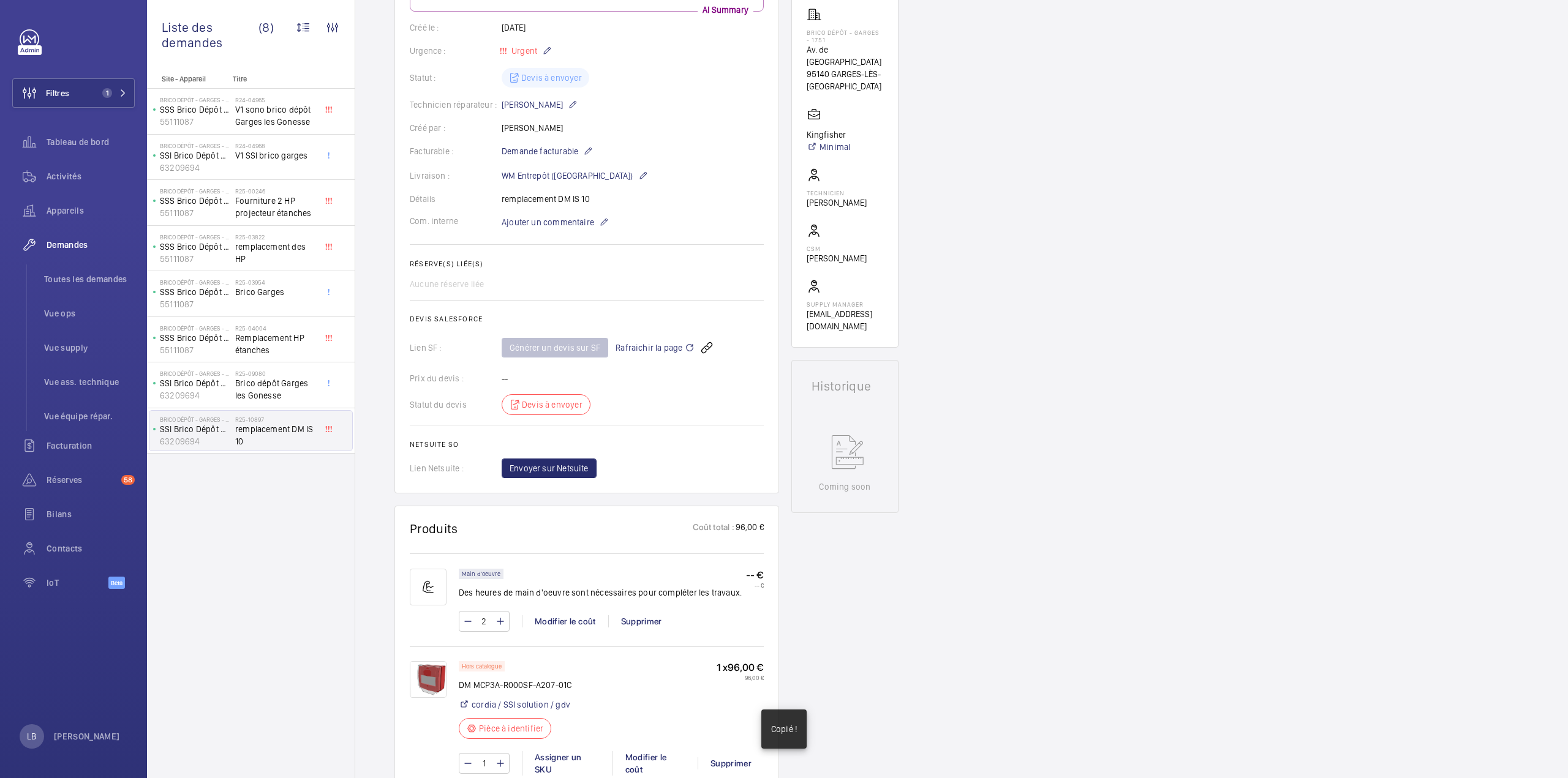
scroll to position [490, 0]
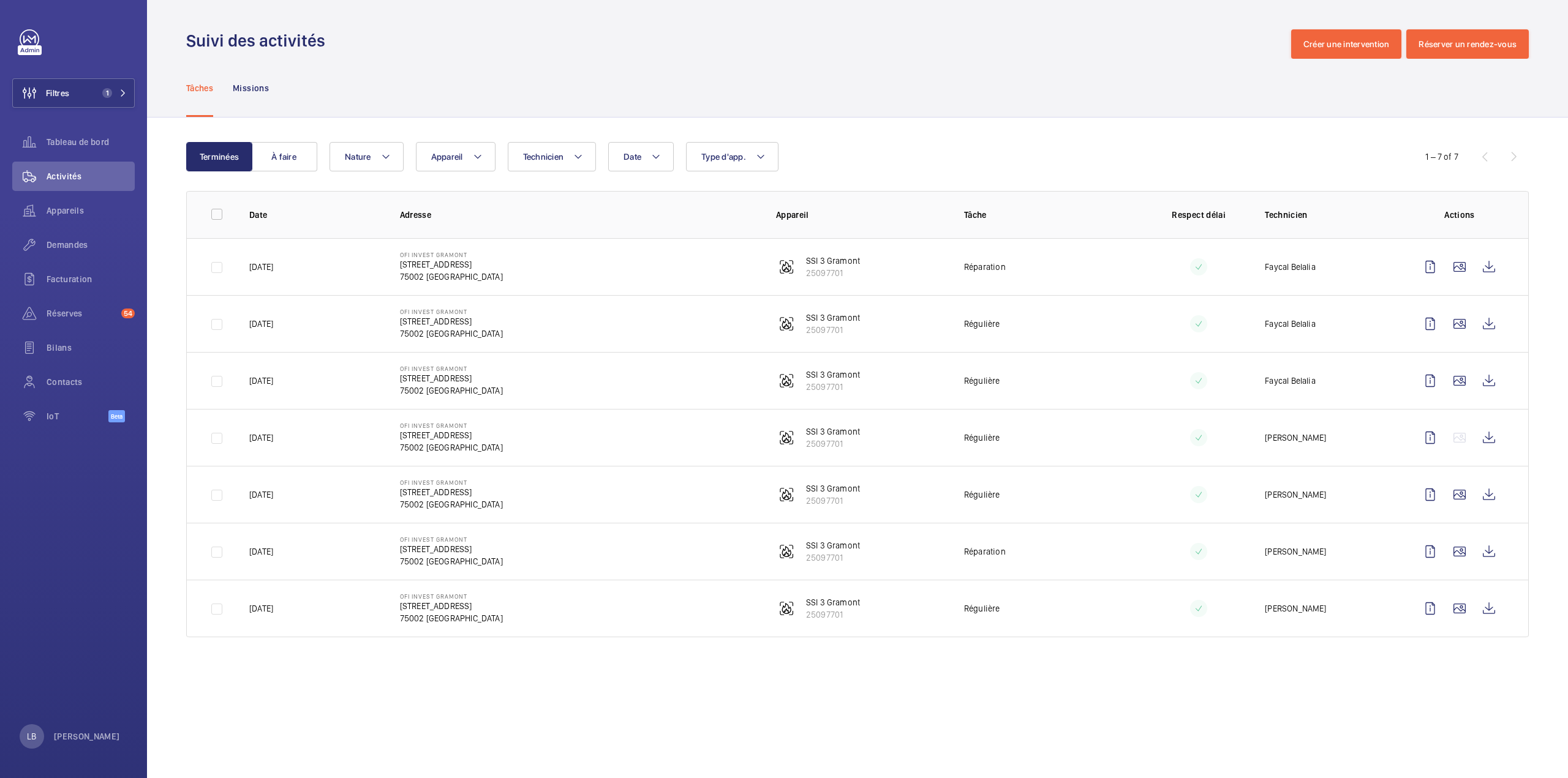
click at [798, 100] on div "Tâches Missions" at bounding box center [857, 87] width 1343 height 58
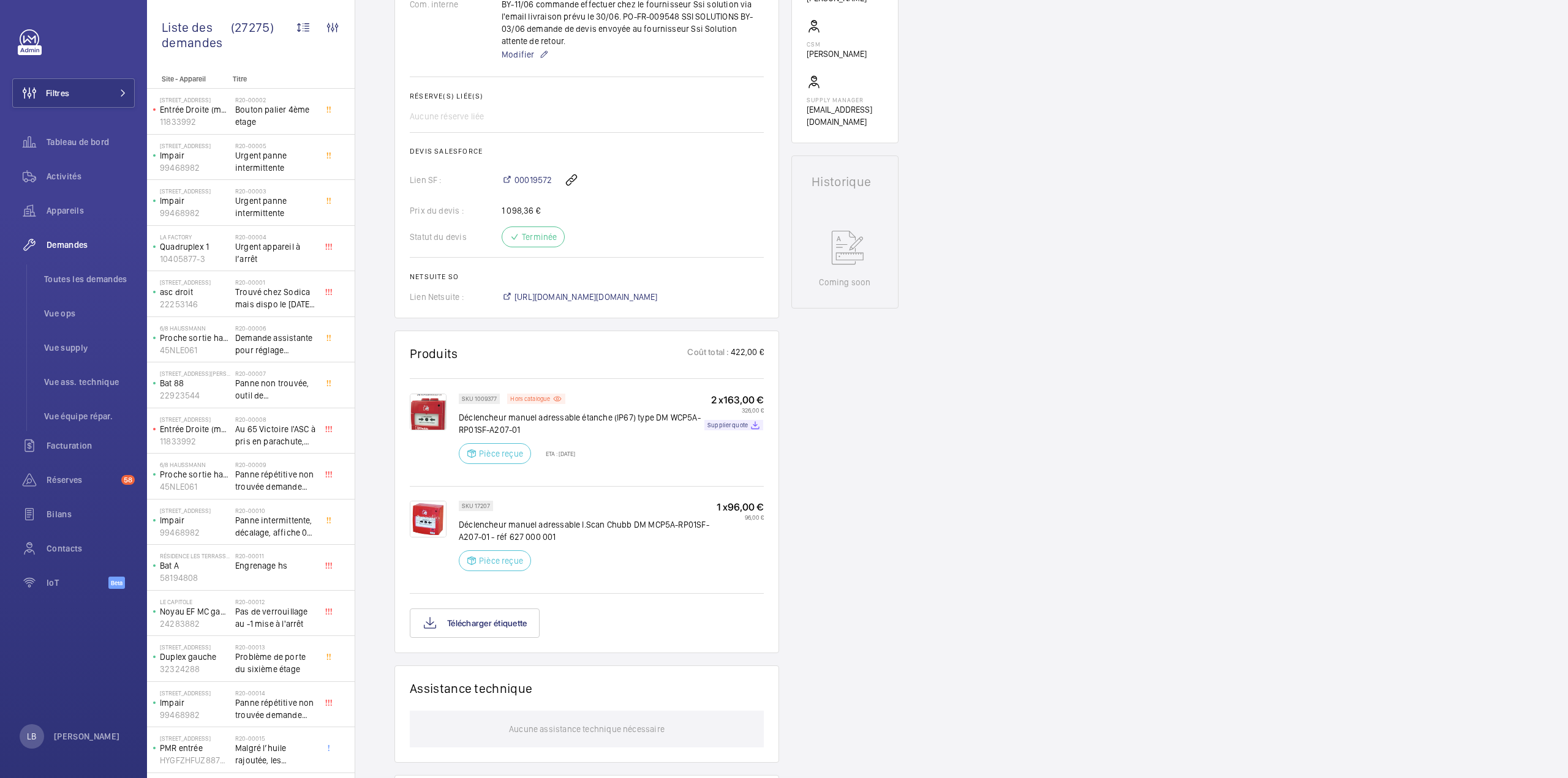
scroll to position [429, 0]
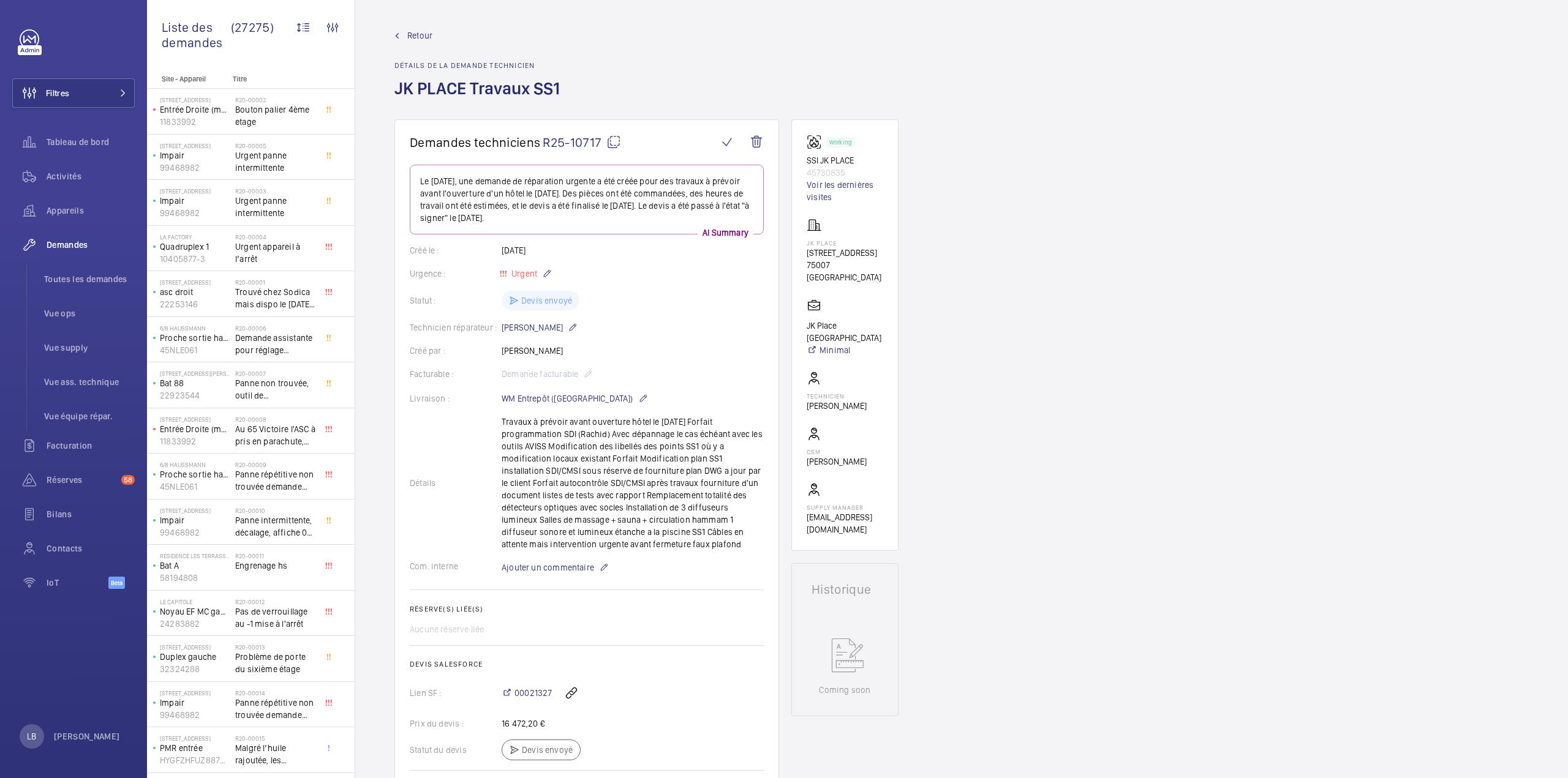
click at [613, 145] on mat-icon at bounding box center [613, 141] width 14 height 14
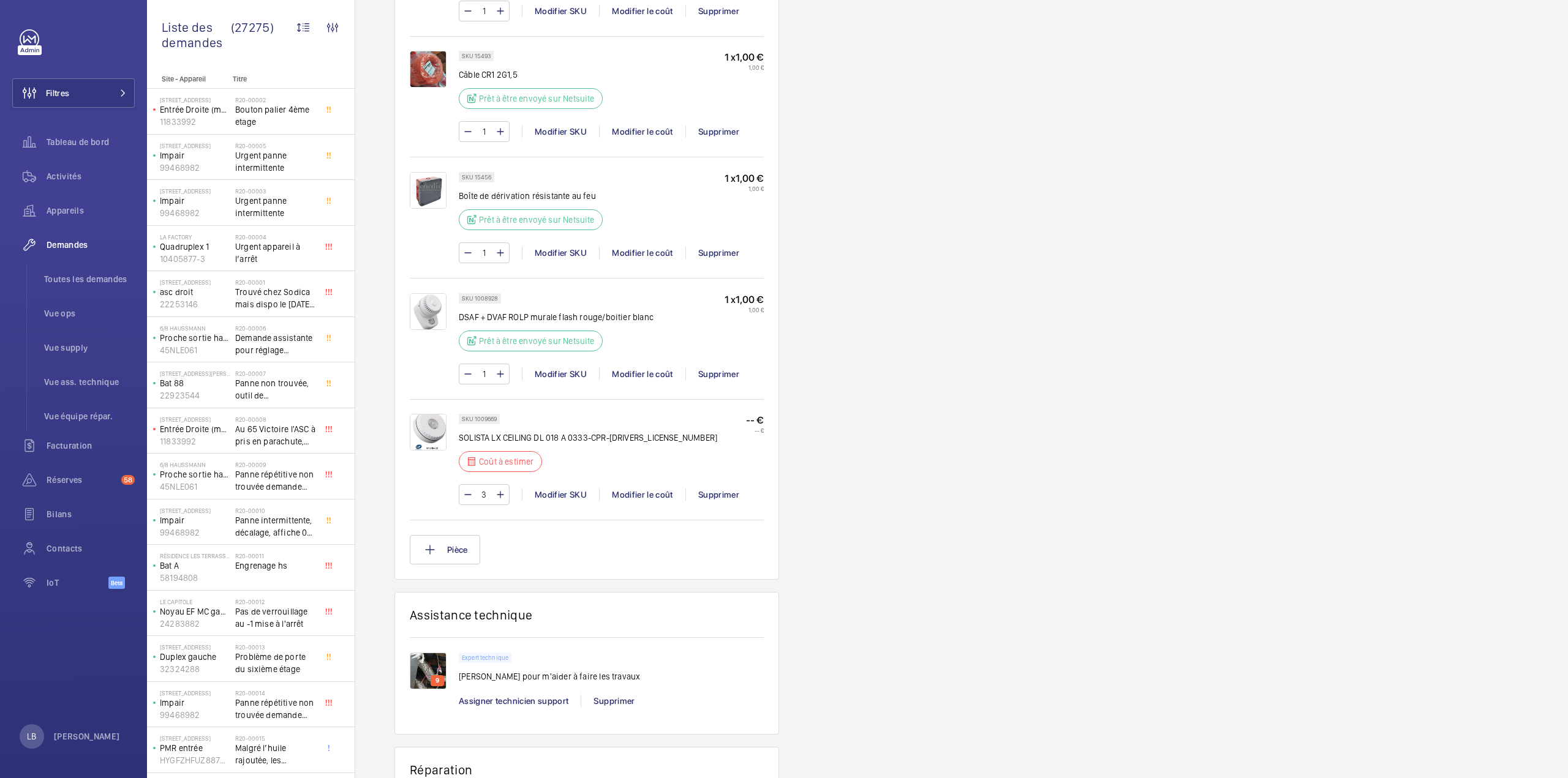
scroll to position [1408, 0]
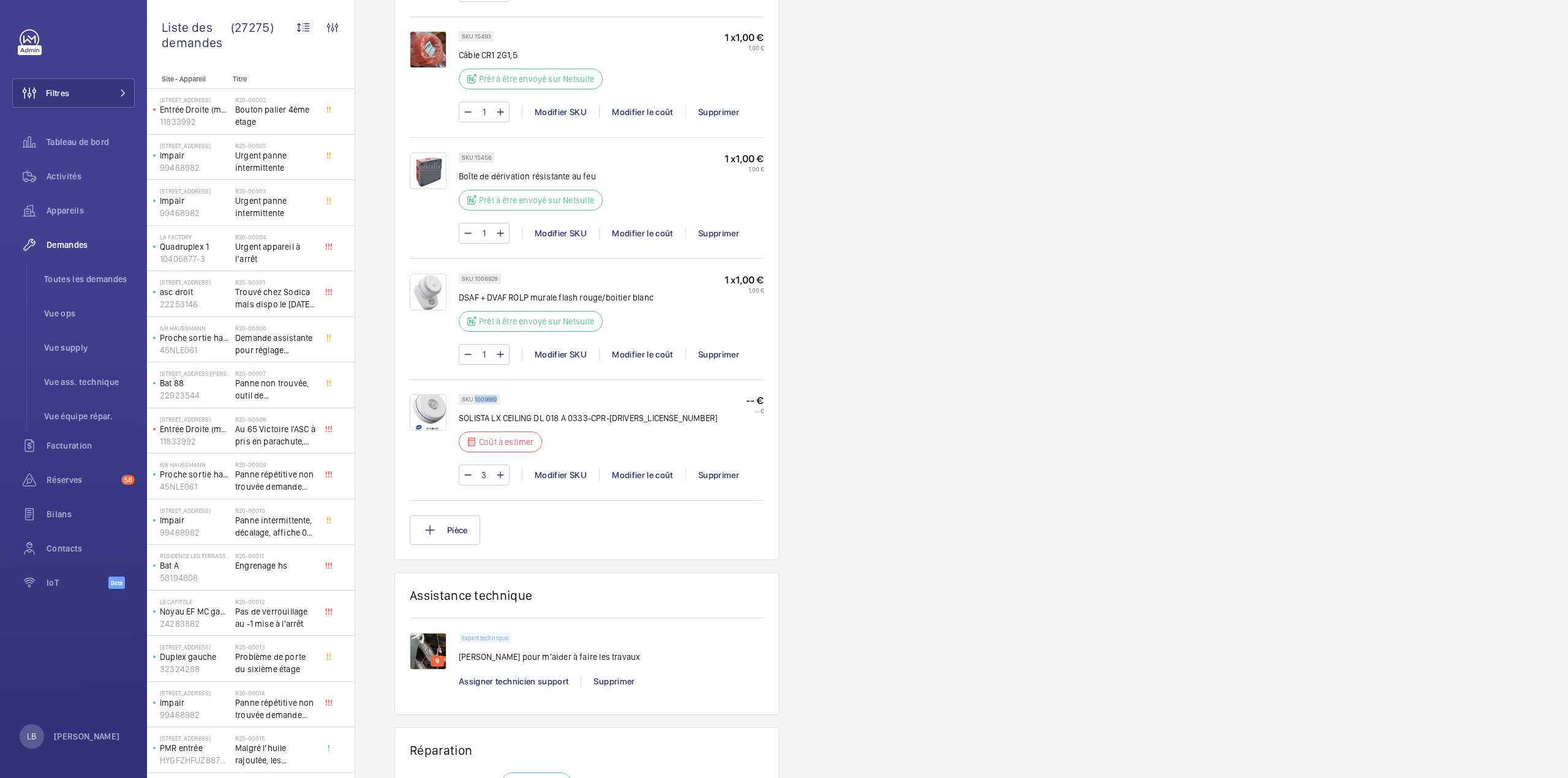
drag, startPoint x: 495, startPoint y: 390, endPoint x: 474, endPoint y: 390, distance: 21.0
click at [474, 397] on p "SKU 1009669" at bounding box center [479, 399] width 35 height 5
click at [501, 397] on wm-front-pills "SKU 1009669" at bounding box center [483, 399] width 49 height 11
drag, startPoint x: 497, startPoint y: 392, endPoint x: 460, endPoint y: 393, distance: 37.0
click at [460, 394] on div "SKU 1009669" at bounding box center [479, 399] width 41 height 11
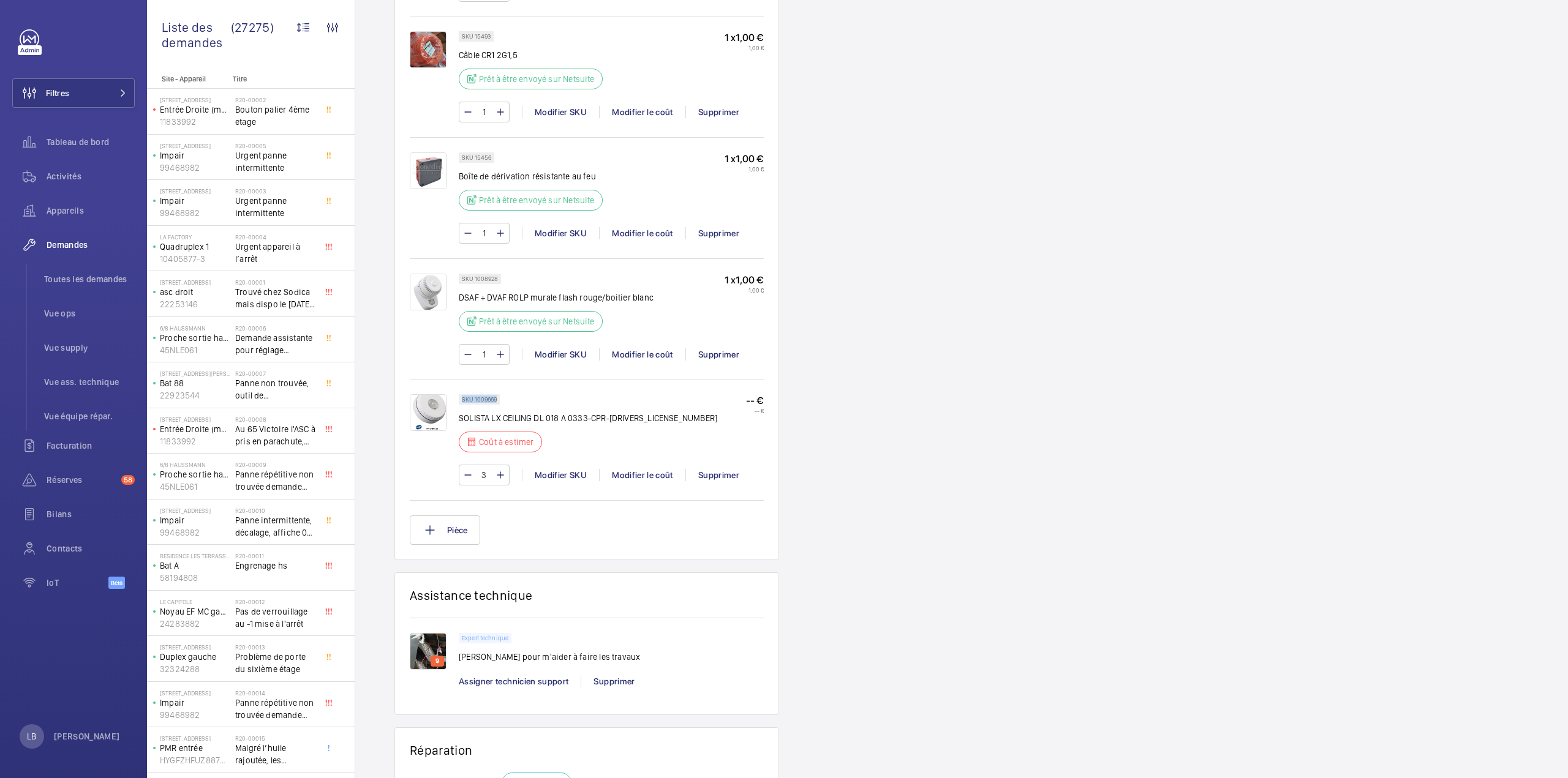
copy p "SKU 1009669"
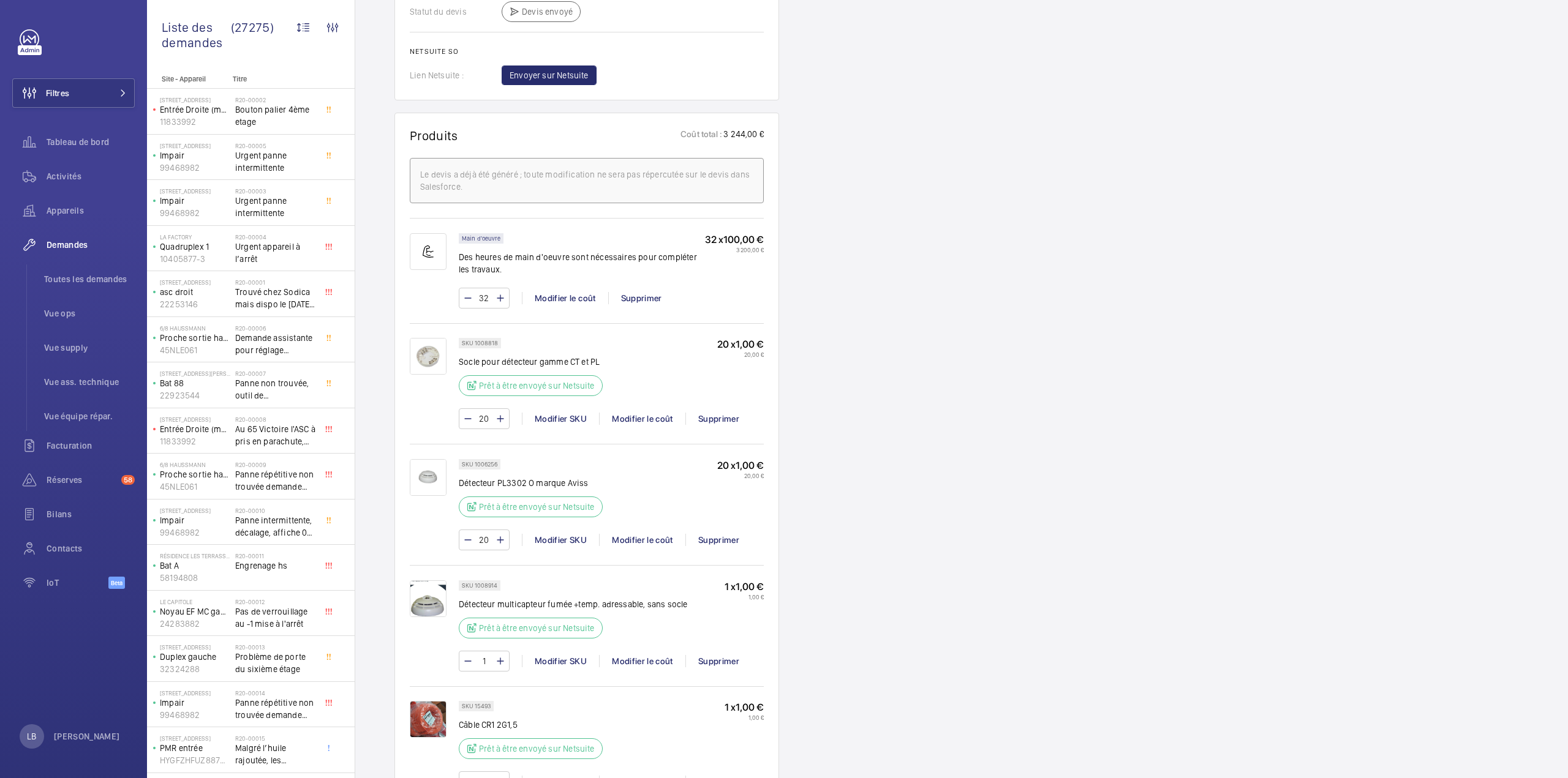
scroll to position [674, 0]
